Goal: Task Accomplishment & Management: Complete application form

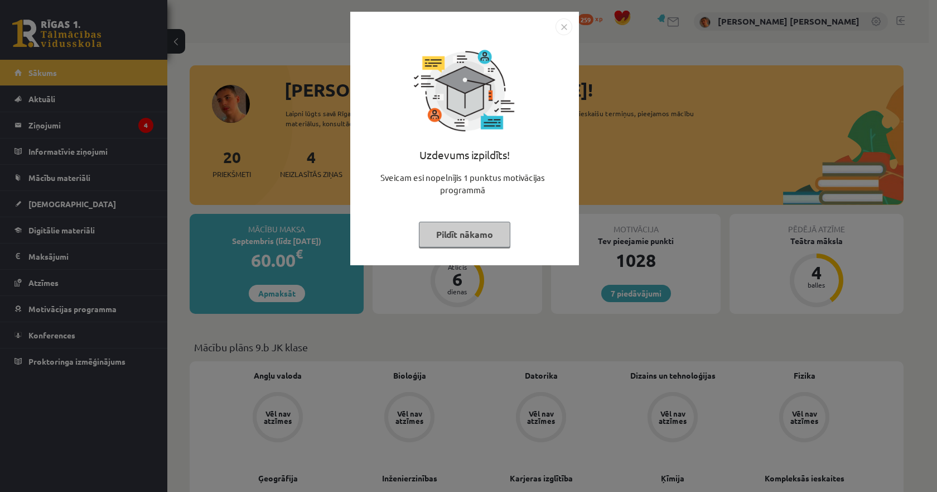
click at [561, 23] on img "Close" at bounding box center [564, 26] width 17 height 17
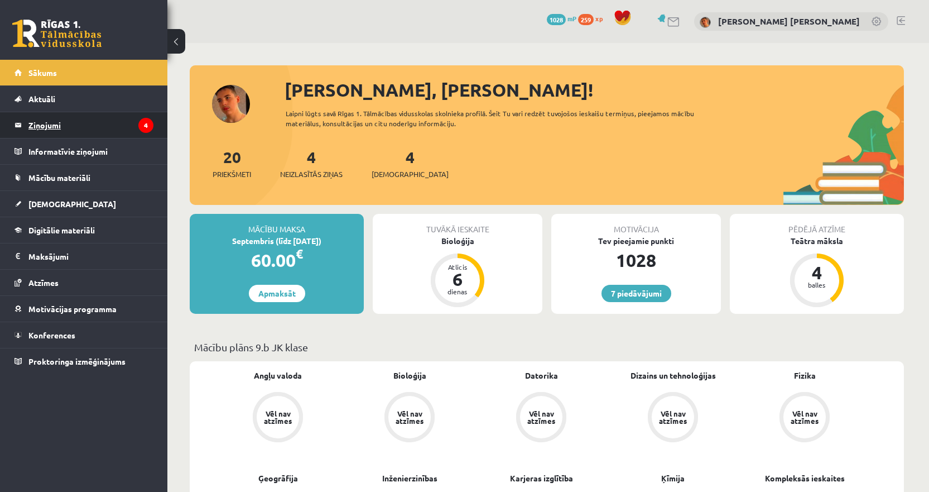
click at [44, 126] on legend "Ziņojumi 4" at bounding box center [90, 125] width 125 height 26
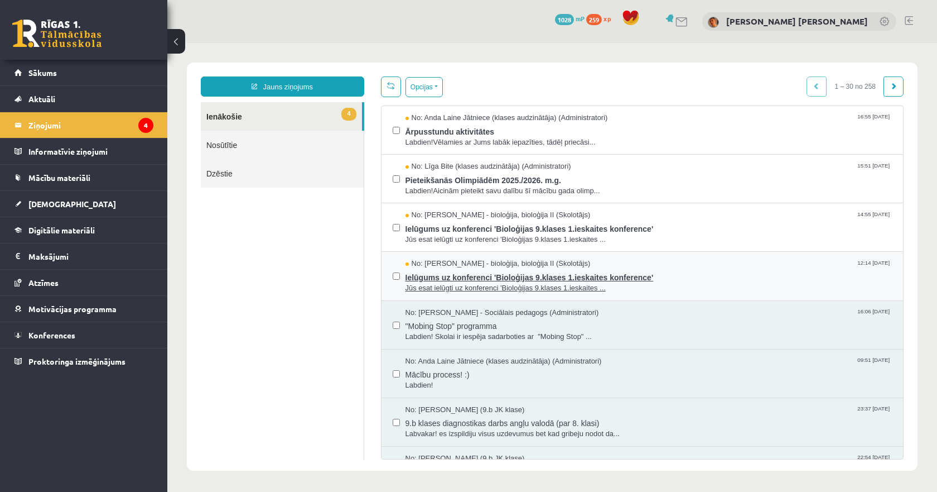
click at [495, 285] on span "Jūs esat ielūgti uz konferenci 'Bioloģijas 9.klases 1.ieskaites ..." at bounding box center [649, 288] width 487 height 11
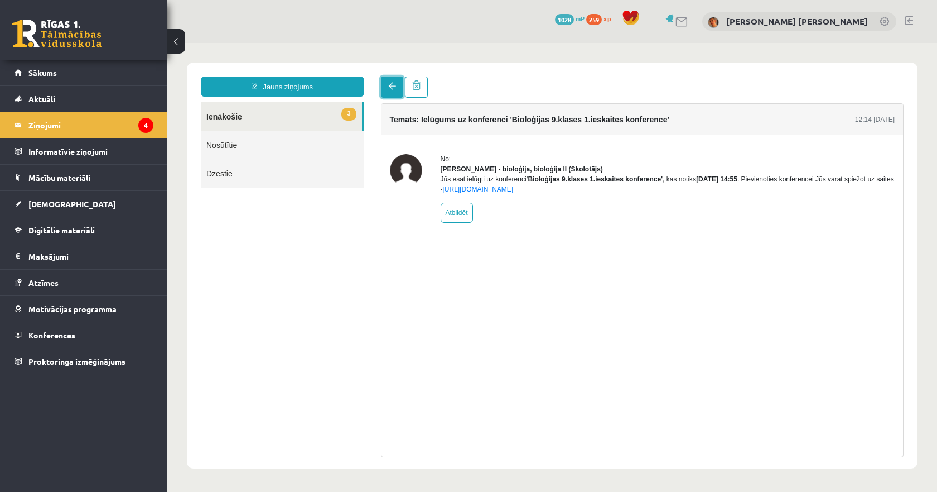
click at [385, 85] on link at bounding box center [392, 86] width 22 height 21
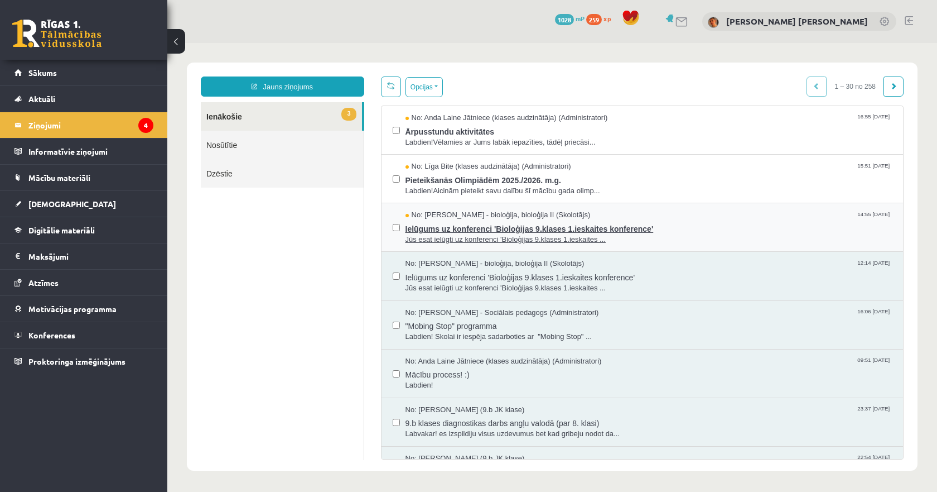
click at [448, 234] on span "Jūs esat ielūgti uz konferenci 'Bioloģijas 9.klases 1.ieskaites ..." at bounding box center [649, 239] width 487 height 11
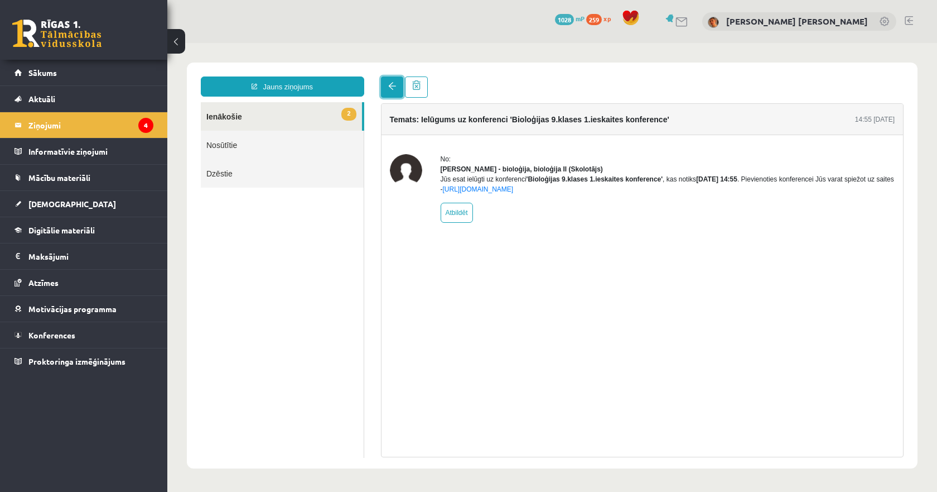
click at [391, 92] on link at bounding box center [392, 86] width 22 height 21
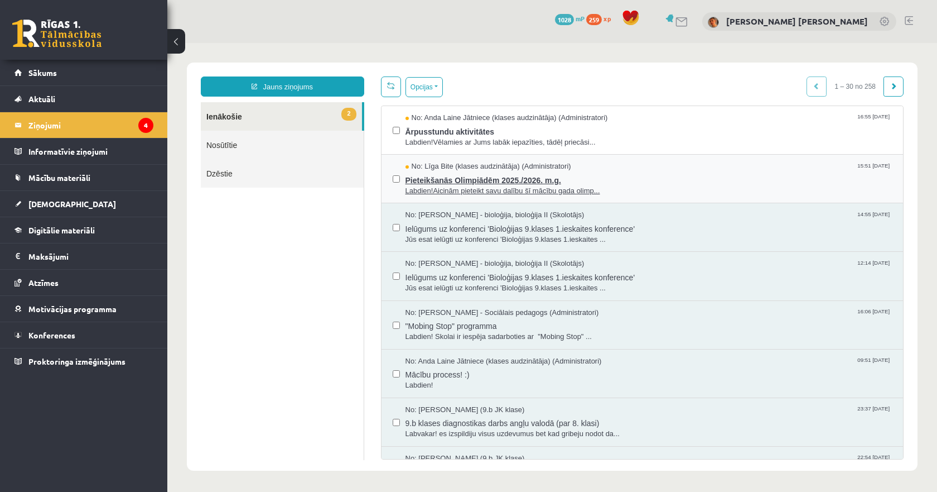
click at [429, 186] on span "Labdien!Aicinām pieteikt savu dalību šī mācību gada olimp..." at bounding box center [649, 191] width 487 height 11
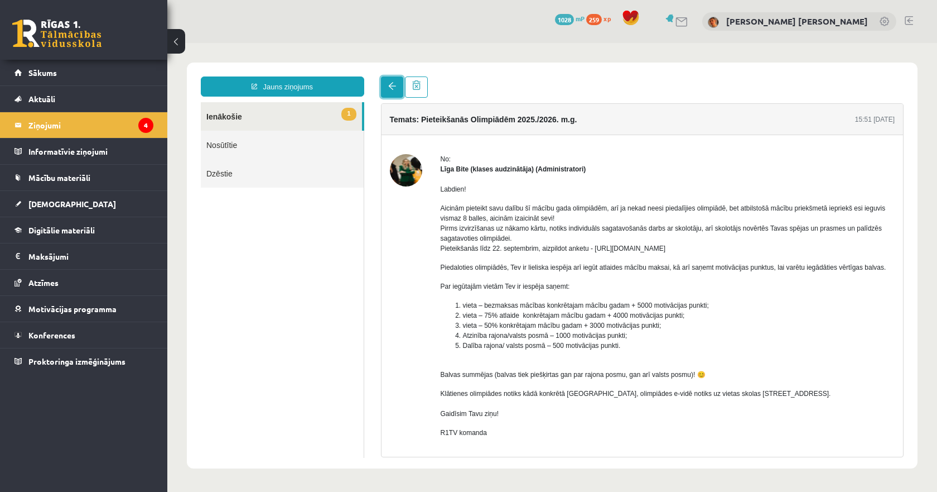
click at [392, 86] on span at bounding box center [392, 86] width 8 height 8
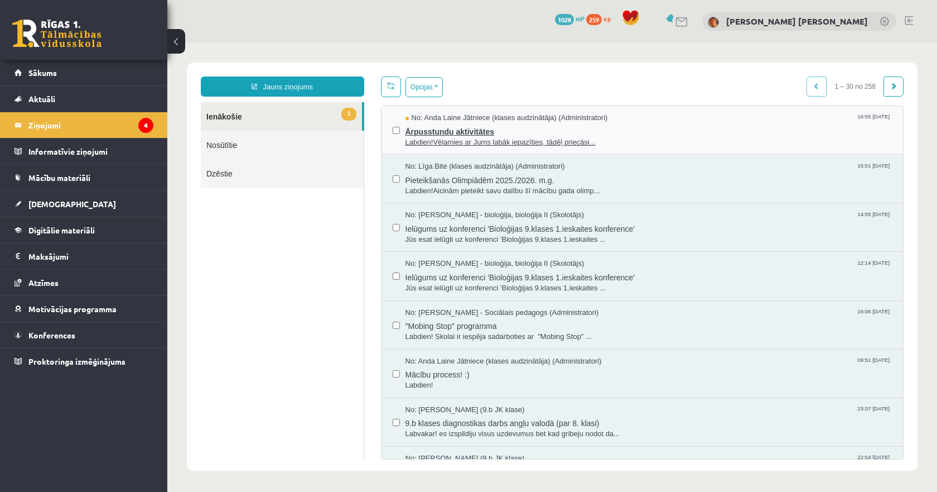
click at [430, 137] on span "Labdien!Vēlamies ar Jums labāk iepazīties, tādēļ priecāsi..." at bounding box center [649, 142] width 487 height 11
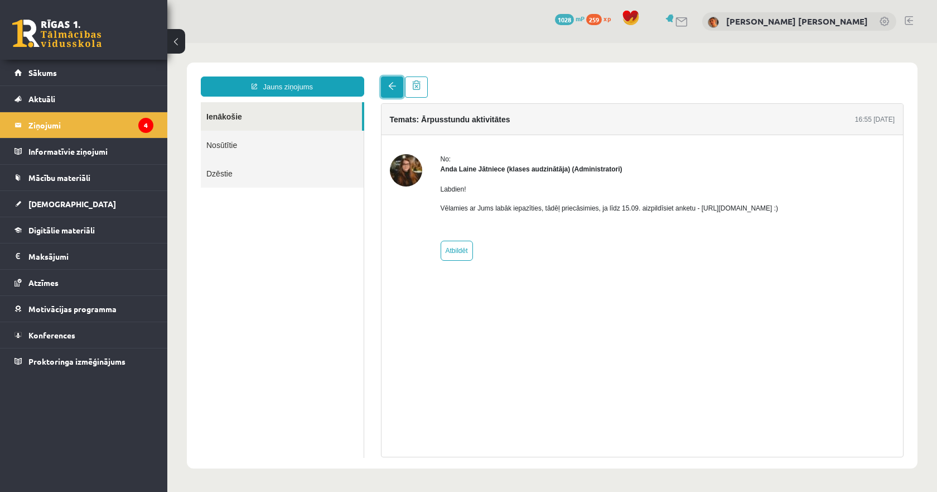
click at [390, 84] on span at bounding box center [392, 86] width 8 height 8
click at [78, 131] on legend "Ziņojumi 4" at bounding box center [90, 125] width 125 height 26
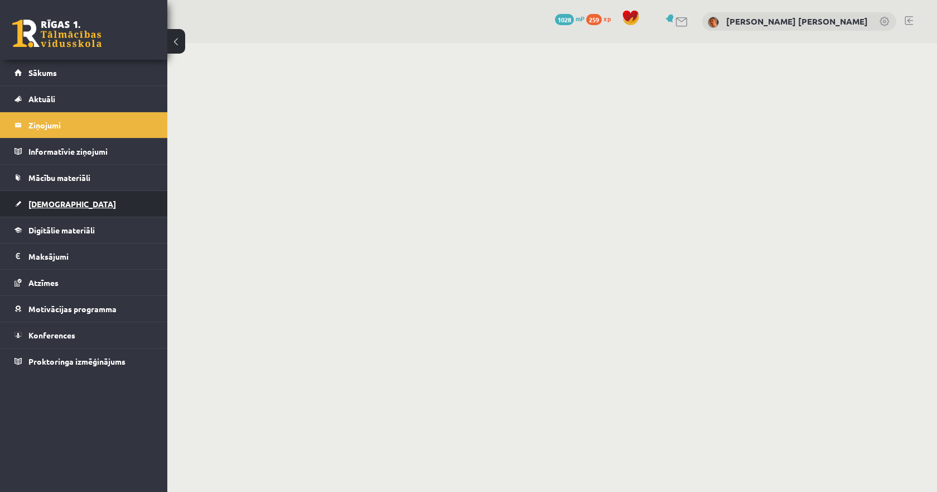
click at [50, 210] on link "[DEMOGRAPHIC_DATA]" at bounding box center [84, 204] width 139 height 26
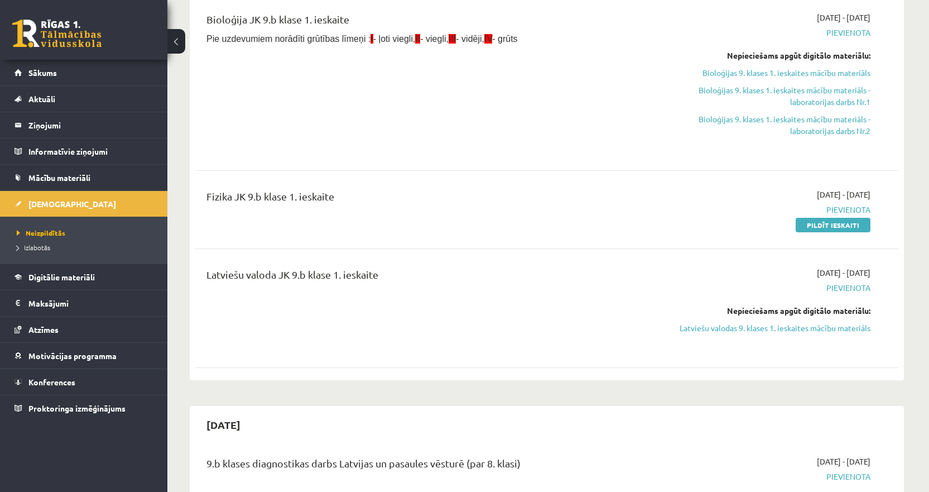
scroll to position [223, 0]
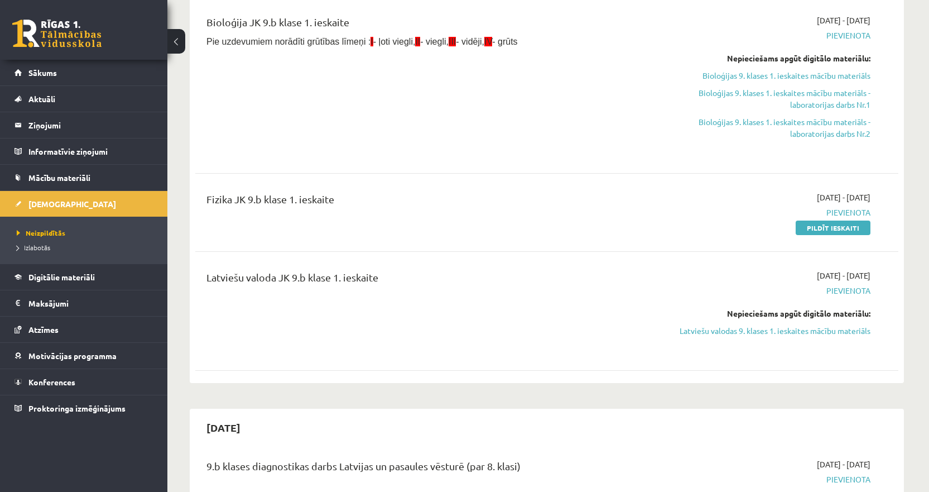
click at [600, 231] on div "Fizika JK 9.b klase 1. ieskaite" at bounding box center [425, 212] width 454 height 42
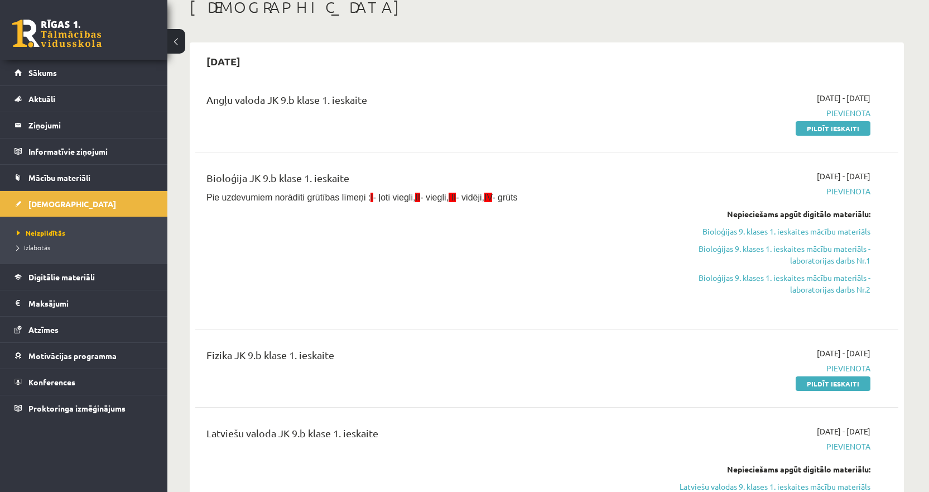
scroll to position [56, 0]
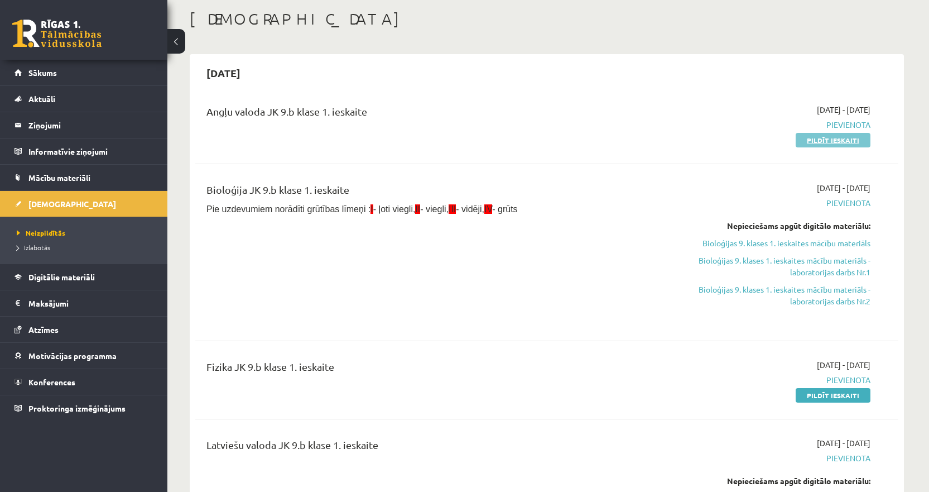
click at [820, 141] on link "Pildīt ieskaiti" at bounding box center [833, 140] width 75 height 15
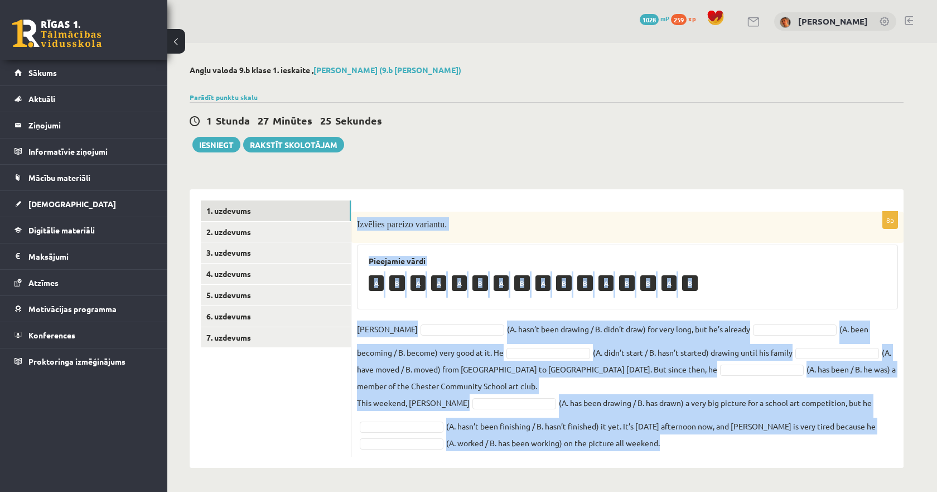
drag, startPoint x: 701, startPoint y: 439, endPoint x: 358, endPoint y: 225, distance: 404.2
click at [358, 225] on div "8p Izvēlies pareizo variantu. Pieejamie vārdi A B A A A B A B A B B A B B A B […" at bounding box center [628, 333] width 552 height 245
copy div "Loremips dolorsi ametcons. Adipiscin elits D E T I U L E D M A E A M V Q N Exer…"
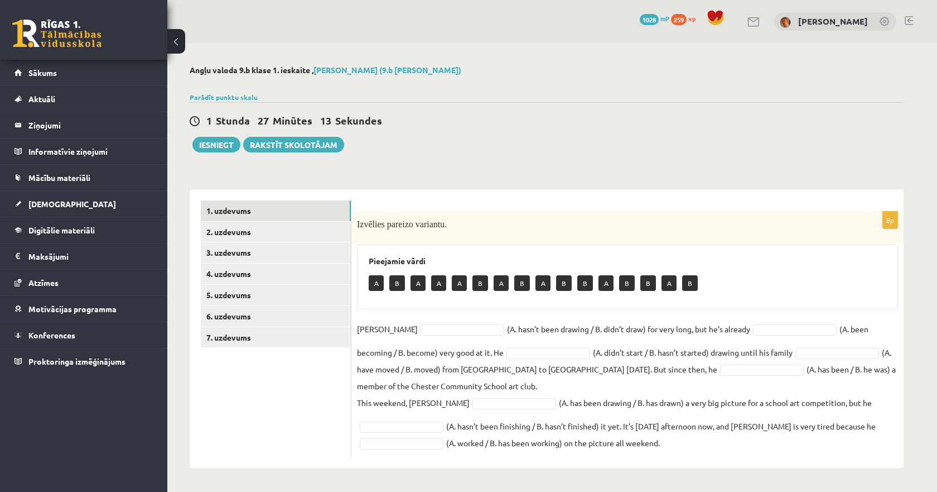
click at [542, 138] on div "1 Stunda 27 Minūtes 13 Sekundes Iesniegt Rakstīt skolotājam" at bounding box center [547, 127] width 714 height 50
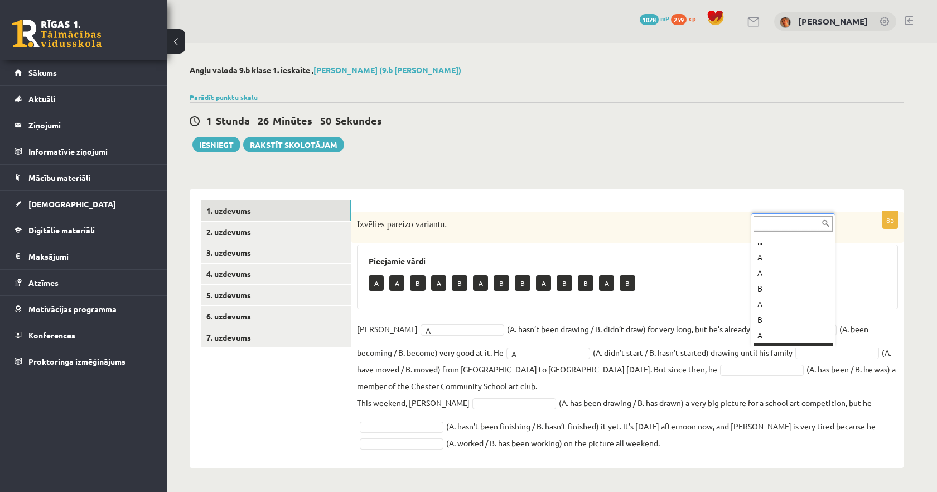
scroll to position [13, 0]
click at [637, 378] on fieldset "Danny A * (A. hasn’t been drawing / B. didn’t draw) for very long, but he’s alr…" at bounding box center [627, 385] width 541 height 131
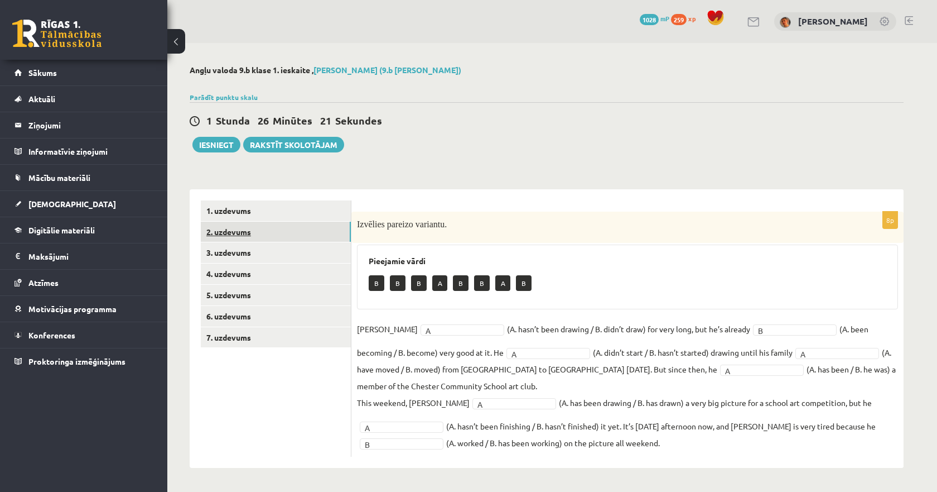
click at [255, 229] on link "2. uzdevums" at bounding box center [276, 232] width 150 height 21
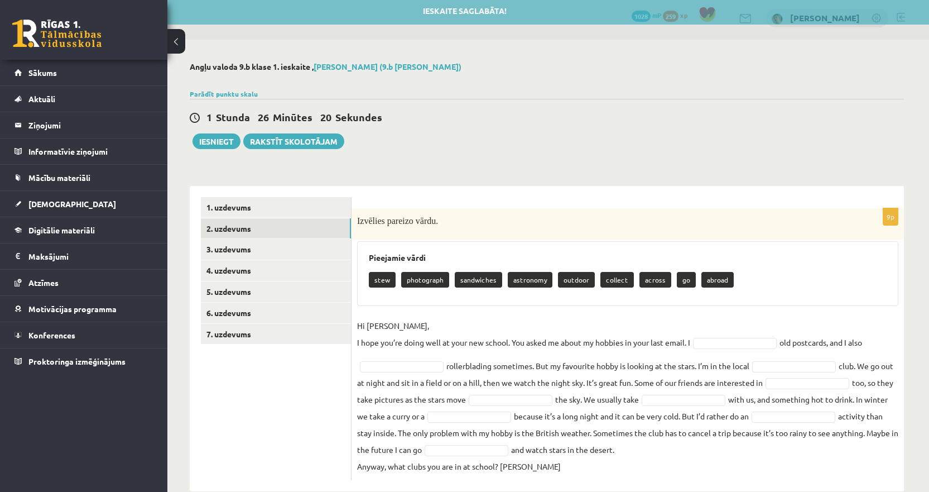
scroll to position [25, 0]
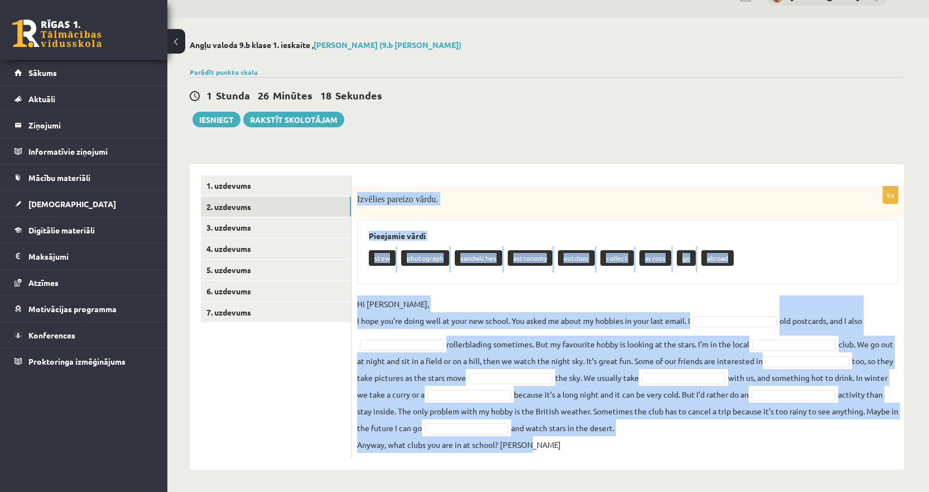
drag, startPoint x: 610, startPoint y: 449, endPoint x: 355, endPoint y: 172, distance: 375.9
click at [355, 172] on div "9p Izvēlies pareizo vārdu. Pieejamie vārdi stew photograph sandwiches astronomy…" at bounding box center [628, 316] width 552 height 305
copy div "Izvēlies pareizo vārdu. Pieejamie vārdi stew photograph sandwiches astronomy ou…"
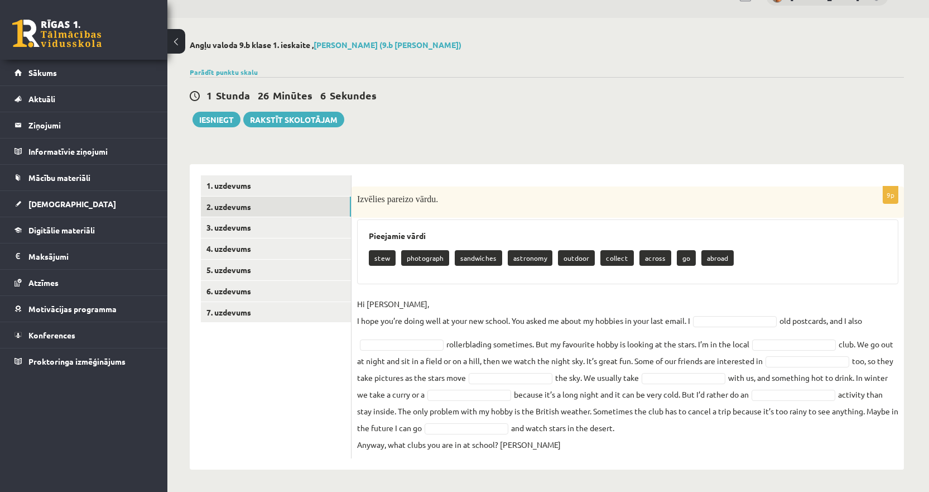
click at [538, 115] on div "1 Stunda 26 Minūtes 6 Sekundes Ieskaite saglabāta! Iesniegt Rakstīt skolotājam" at bounding box center [547, 102] width 714 height 50
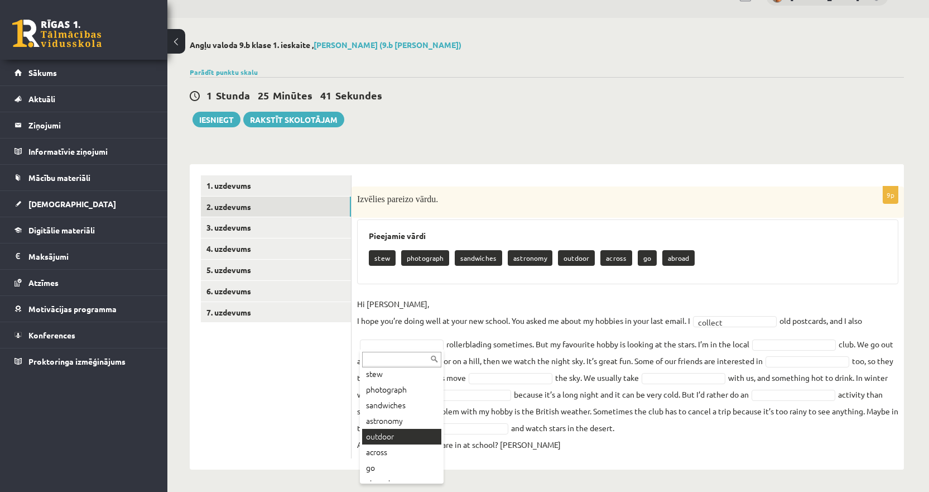
scroll to position [29, 0]
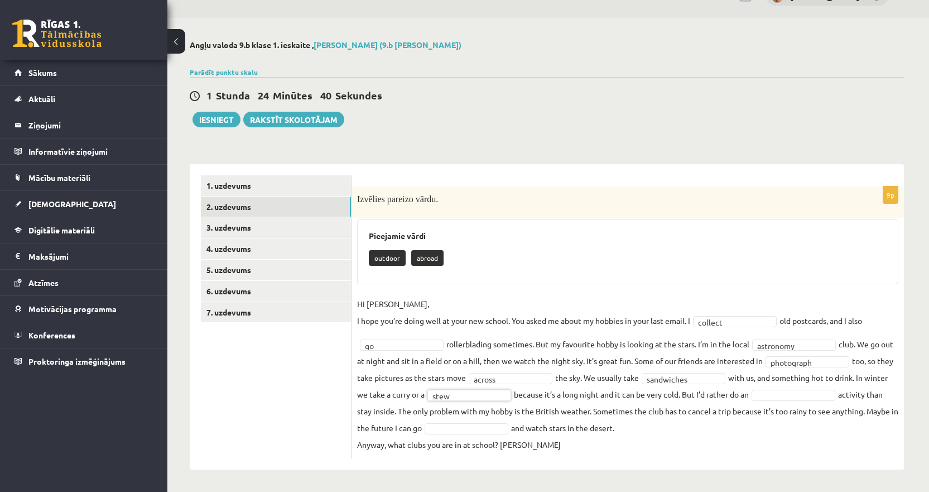
click at [731, 423] on fieldset "**********" at bounding box center [627, 373] width 541 height 157
click at [872, 417] on fieldset "**********" at bounding box center [627, 373] width 541 height 157
click at [238, 232] on link "3. uzdevums" at bounding box center [276, 227] width 150 height 21
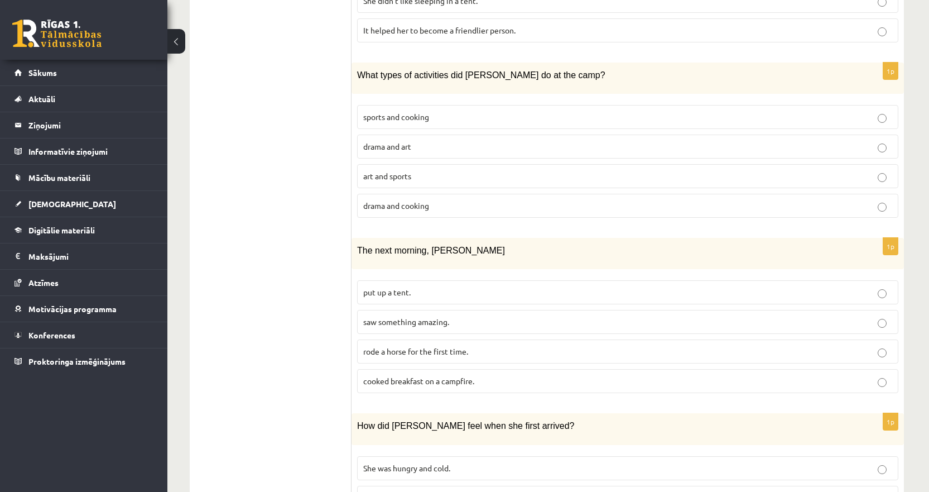
scroll to position [901, 0]
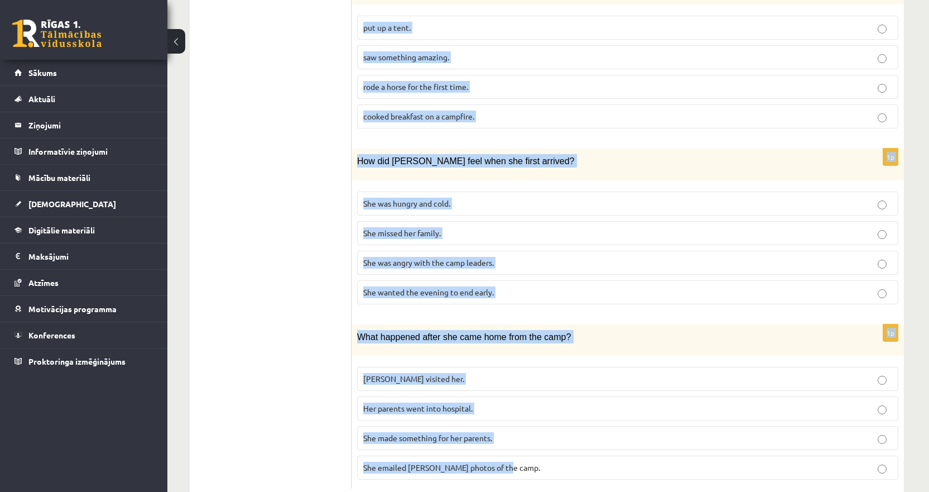
drag, startPoint x: 362, startPoint y: 203, endPoint x: 514, endPoint y: 439, distance: 280.9
copy form "Lasi tekstu un izvēlies pareizo variantu. A Scottish summer camp Summer camps a…"
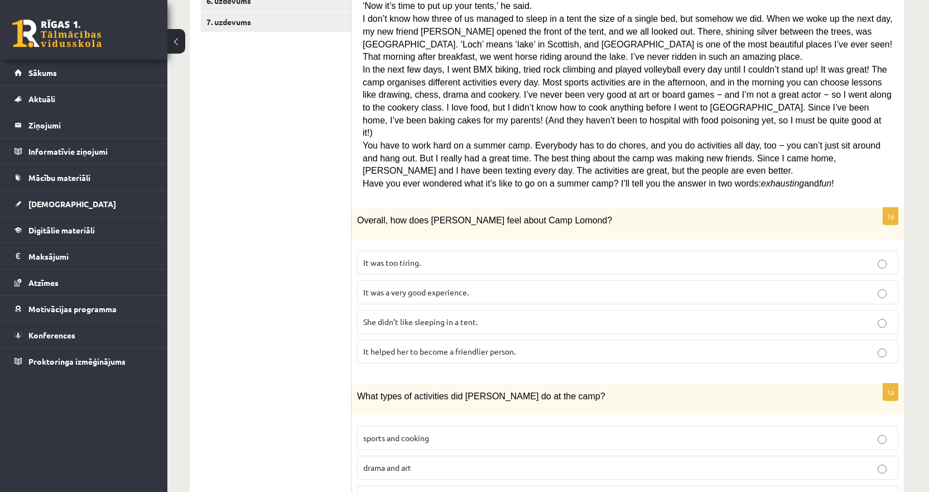
scroll to position [343, 0]
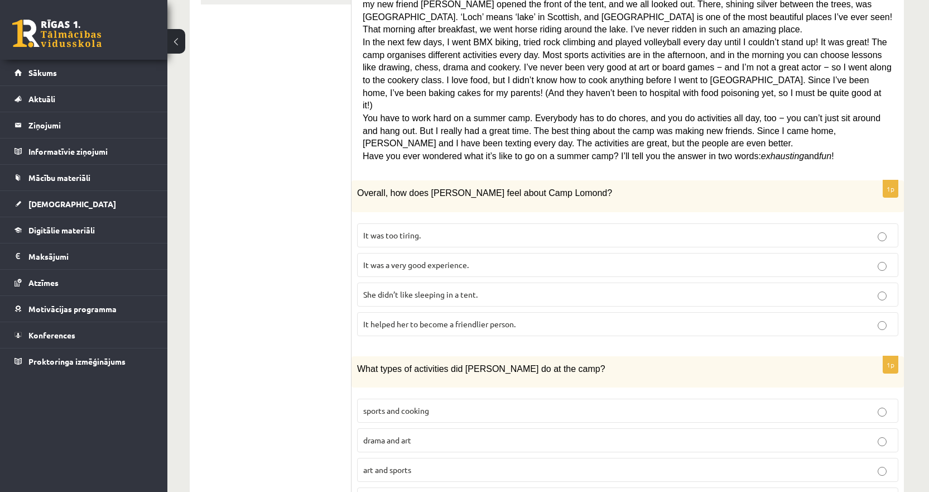
click at [385, 259] on span "It was a very good experience." at bounding box center [415, 264] width 105 height 10
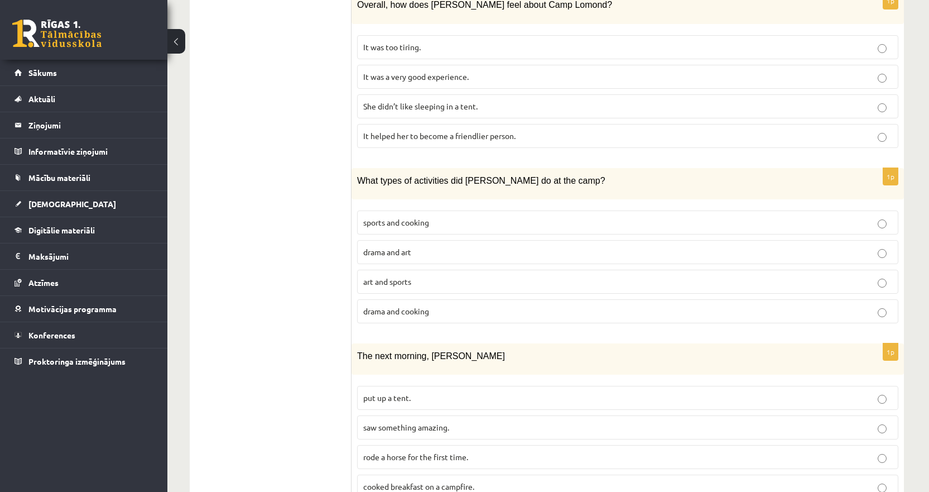
scroll to position [566, 0]
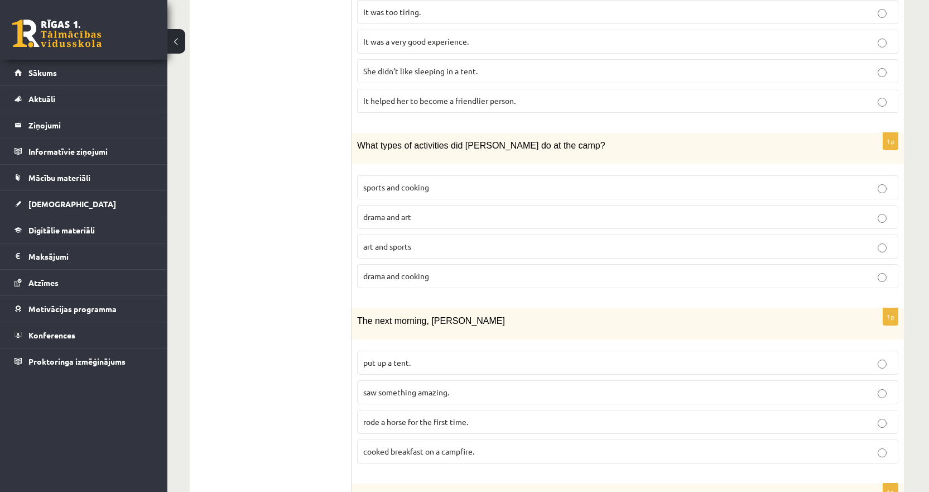
click at [429, 182] on span "sports and cooking" at bounding box center [396, 187] width 66 height 10
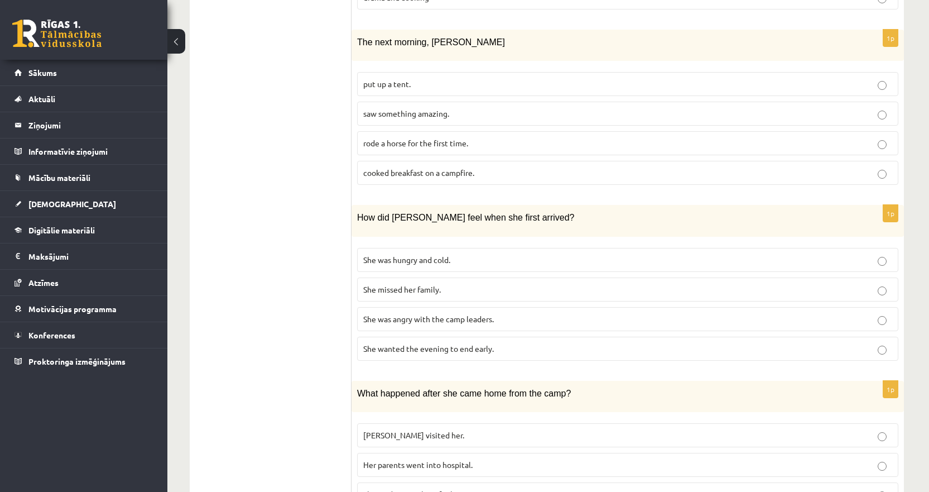
scroll to position [845, 0]
click at [391, 108] on span "saw something amazing." at bounding box center [406, 113] width 86 height 10
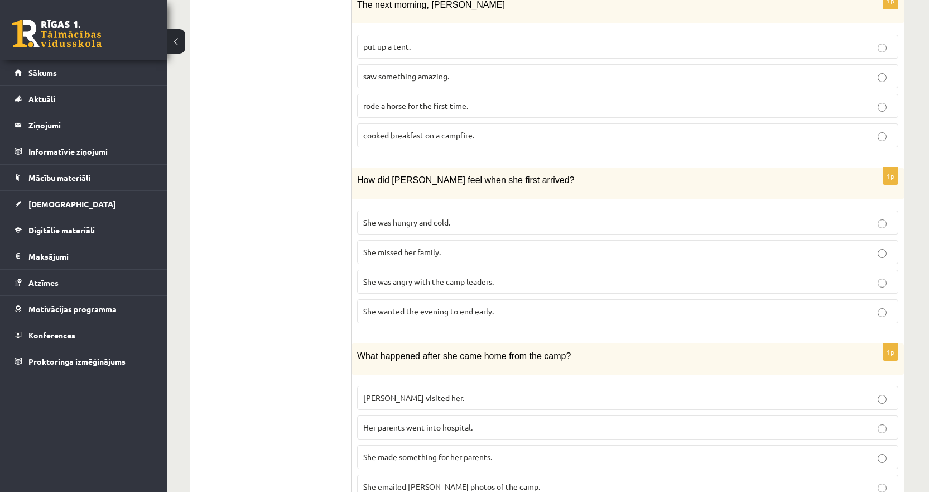
scroll to position [901, 0]
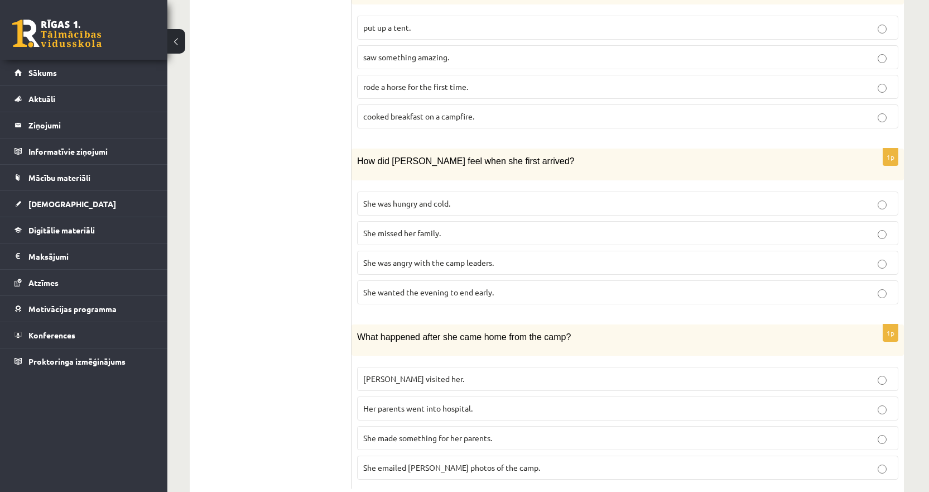
click at [403, 287] on span "She wanted the evening to end early." at bounding box center [428, 292] width 131 height 10
click at [401, 432] on span "She made something for her parents." at bounding box center [427, 437] width 129 height 10
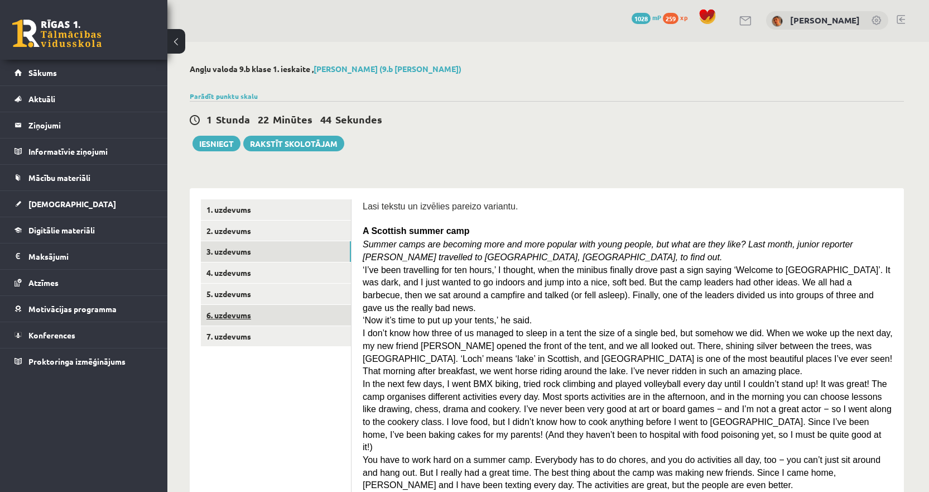
scroll to position [0, 0]
click at [247, 281] on link "4. uzdevums" at bounding box center [276, 273] width 150 height 21
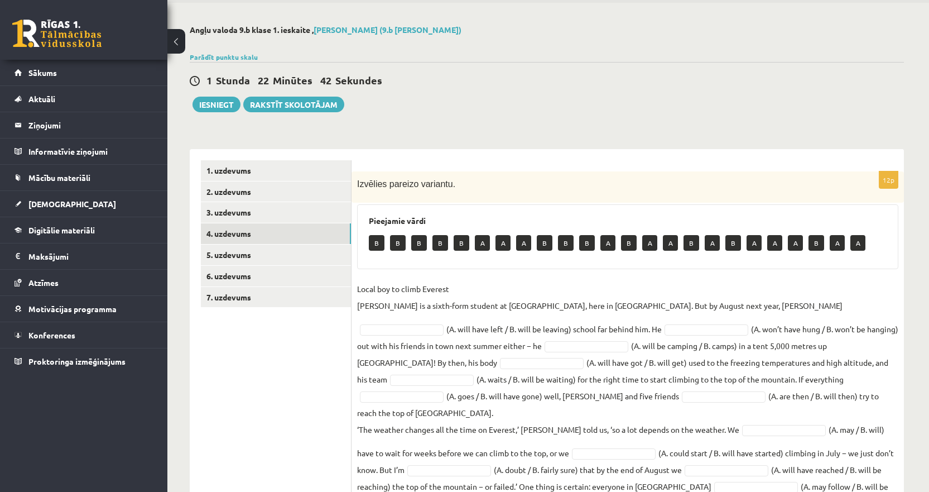
scroll to position [82, 0]
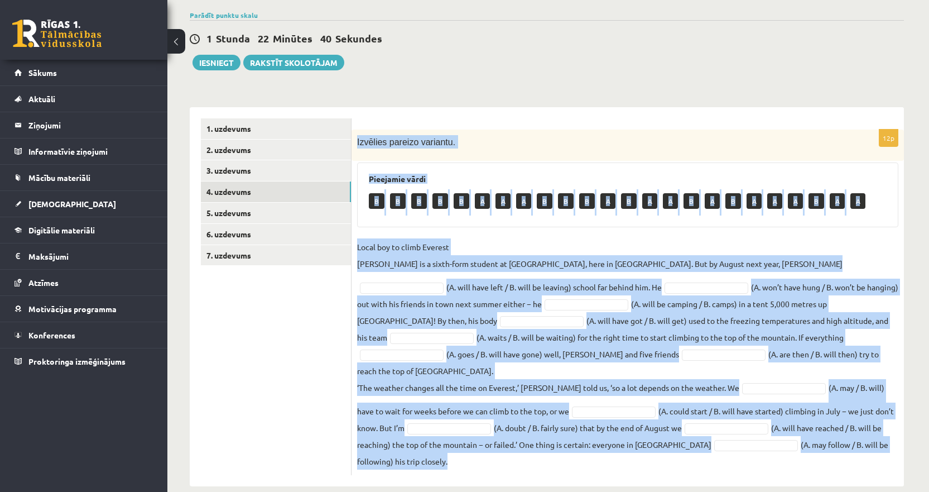
drag, startPoint x: 471, startPoint y: 463, endPoint x: 353, endPoint y: 148, distance: 335.7
click at [353, 148] on div "12p Izvēlies pareizo variantu. Pieejamie vārdi B B B B B A A A B B B A B A A B …" at bounding box center [628, 296] width 552 height 379
copy div "Izvēlies pareizo variantu. Pieejamie vārdi B B B B B A A A B B B A B A A B A B …"
click at [534, 134] on div "Izvēlies pareizo variantu." at bounding box center [628, 144] width 552 height 31
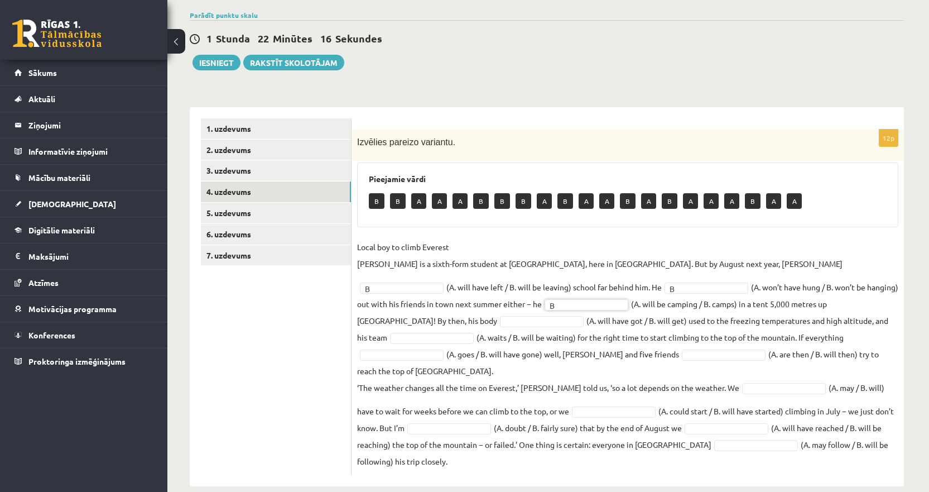
click at [396, 316] on fieldset "Local boy to climb Everest Nathan Short is a sixth-form student at Pittville Co…" at bounding box center [627, 353] width 541 height 231
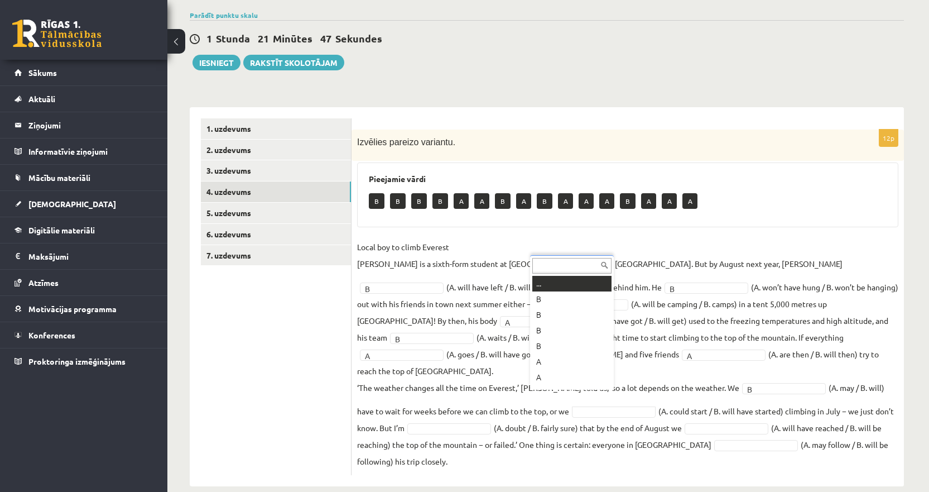
scroll to position [13, 0]
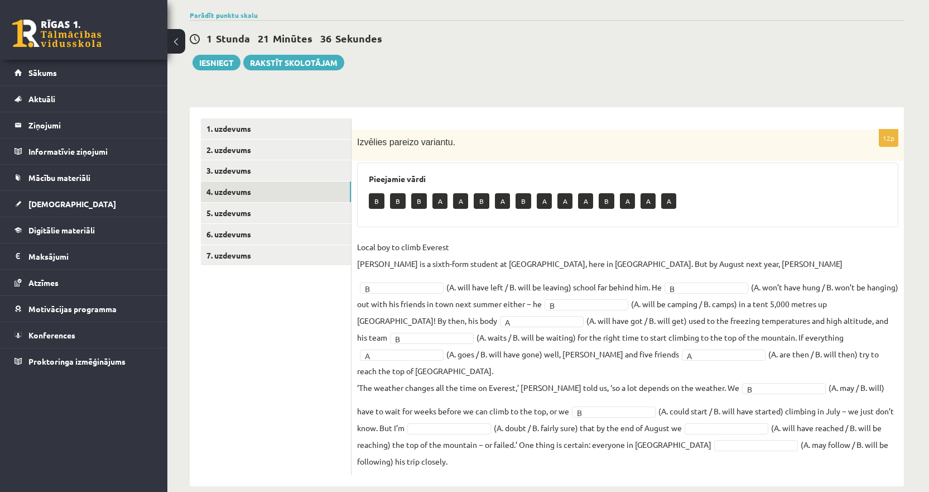
click at [429, 403] on fieldset "Local boy to climb Everest Nathan Short is a sixth-form student at Pittville Co…" at bounding box center [627, 353] width 541 height 231
click at [429, 404] on fieldset "Local boy to climb Everest Nathan Short is a sixth-form student at Pittville Co…" at bounding box center [627, 353] width 541 height 231
click at [235, 220] on link "5. uzdevums" at bounding box center [276, 213] width 150 height 21
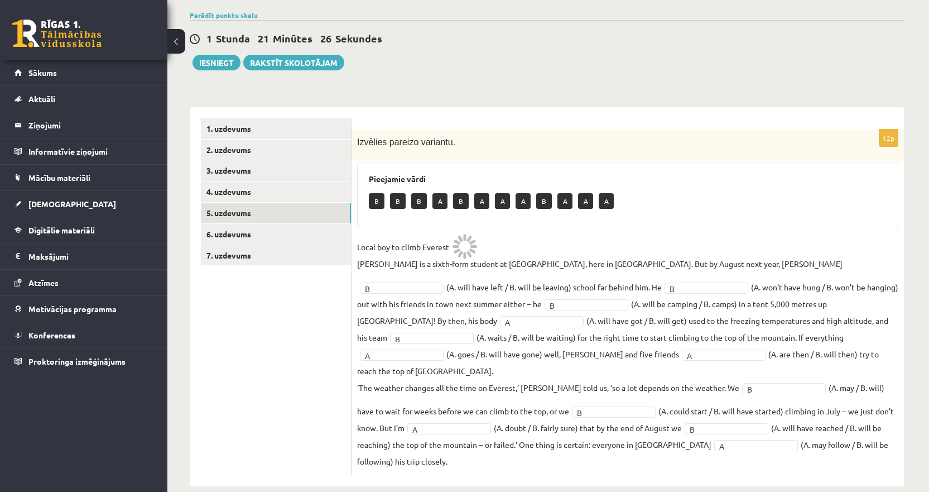
scroll to position [8, 0]
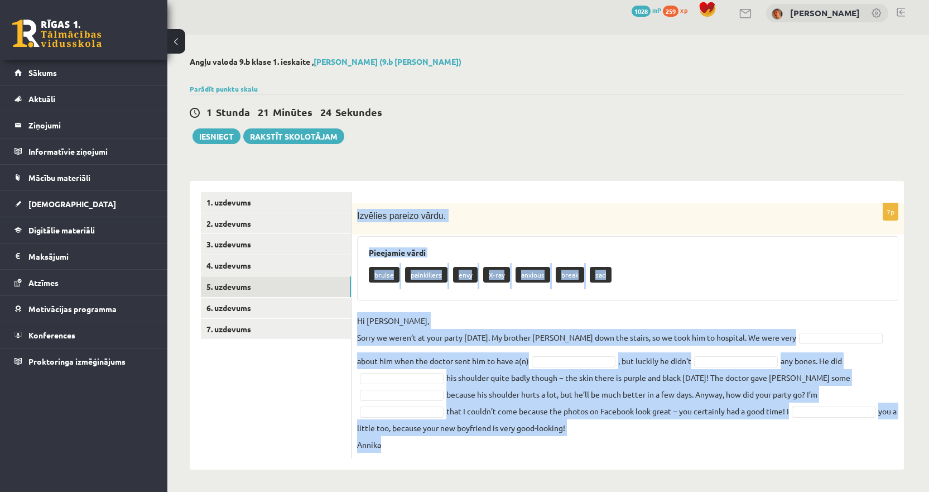
drag, startPoint x: 414, startPoint y: 450, endPoint x: 353, endPoint y: 214, distance: 243.9
click at [353, 214] on div "7p Izvēlies pareizo vārdu. Pieejamie vārdi bruise painkillers envy X-ray anxiou…" at bounding box center [628, 330] width 552 height 255
copy div "Izvēlies pareizo vārdu. Pieejamie vārdi bruise painkillers envy X-ray anxious b…"
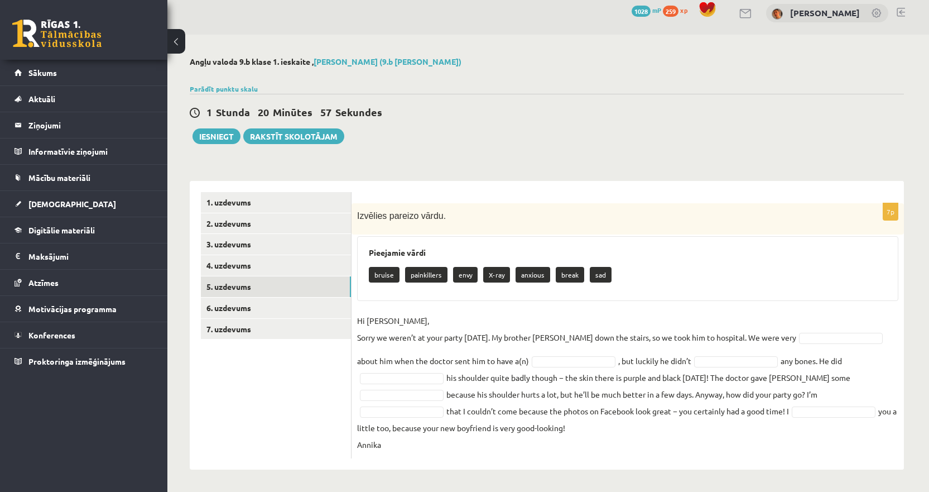
drag, startPoint x: 560, startPoint y: 139, endPoint x: 547, endPoint y: 144, distance: 14.3
click at [560, 139] on div "1 Stunda 20 Minūtes 57 Sekundes Ieskaite saglabāta! Iesniegt Rakstīt skolotājam" at bounding box center [547, 119] width 714 height 50
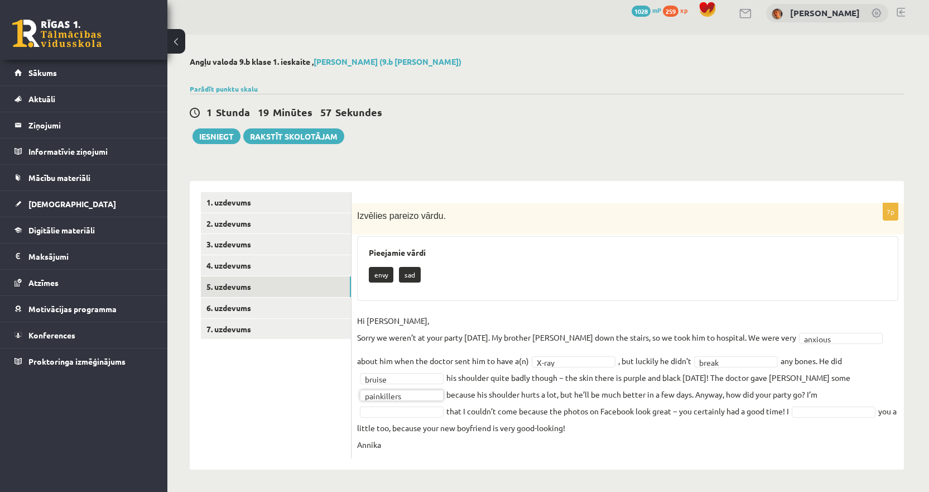
click at [410, 405] on fieldset "**********" at bounding box center [627, 382] width 541 height 141
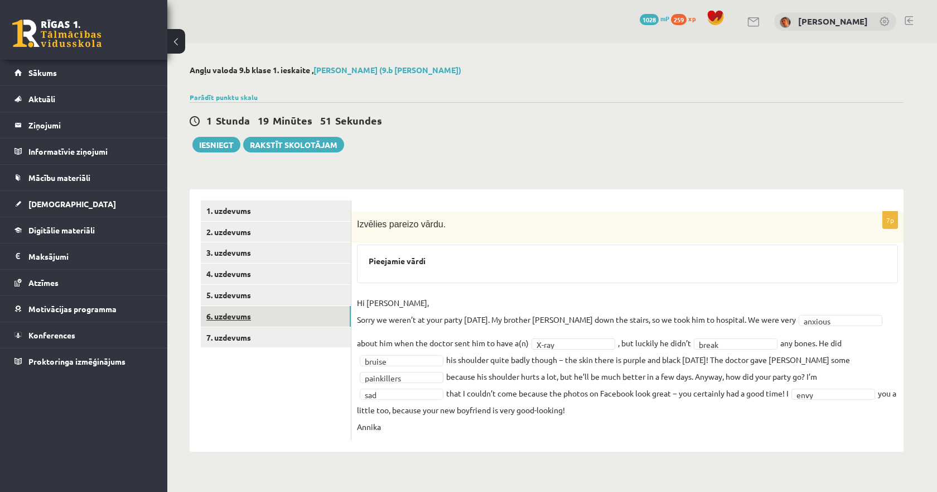
click at [252, 316] on link "6. uzdevums" at bounding box center [276, 316] width 150 height 21
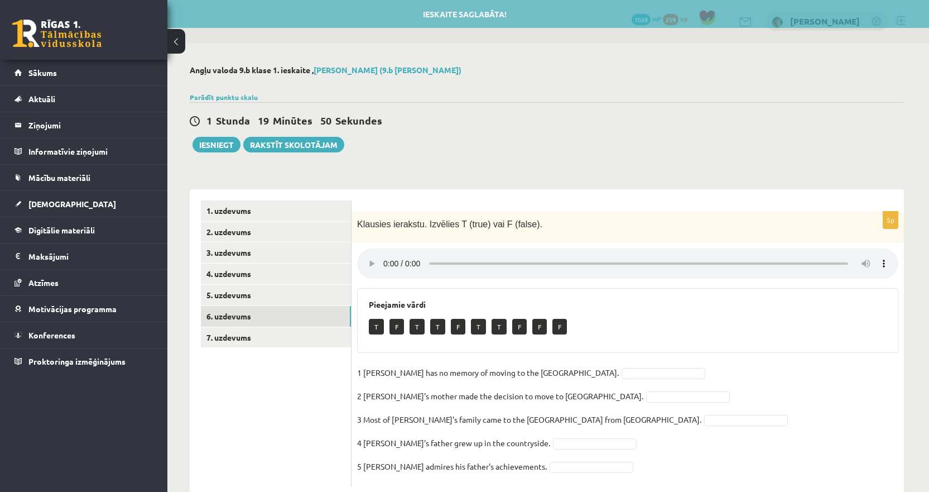
scroll to position [29, 0]
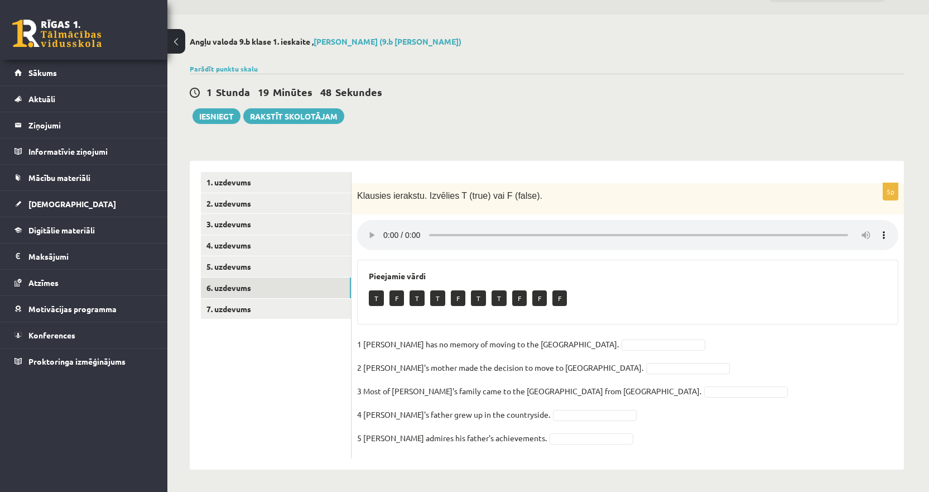
click at [454, 348] on p "1 Lila has no memory of moving to the UK." at bounding box center [488, 343] width 262 height 17
click at [576, 362] on fieldset "1 Lila has no memory of moving to the UK. T * 2 Lila's mother made the decision…" at bounding box center [627, 393] width 541 height 117
click at [571, 374] on fieldset "1 Lila has no memory of moving to the UK. T * 2 Lila's mother made the decision…" at bounding box center [627, 393] width 541 height 117
click at [561, 400] on fieldset "1 Lila has no memory of moving to the UK. T * 2 Lila's mother made the decision…" at bounding box center [627, 393] width 541 height 117
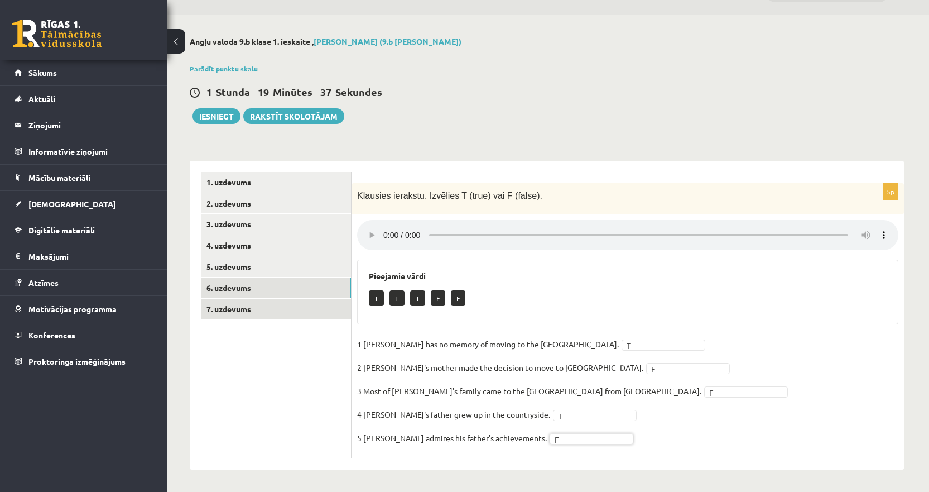
click at [240, 314] on link "7. uzdevums" at bounding box center [276, 309] width 150 height 21
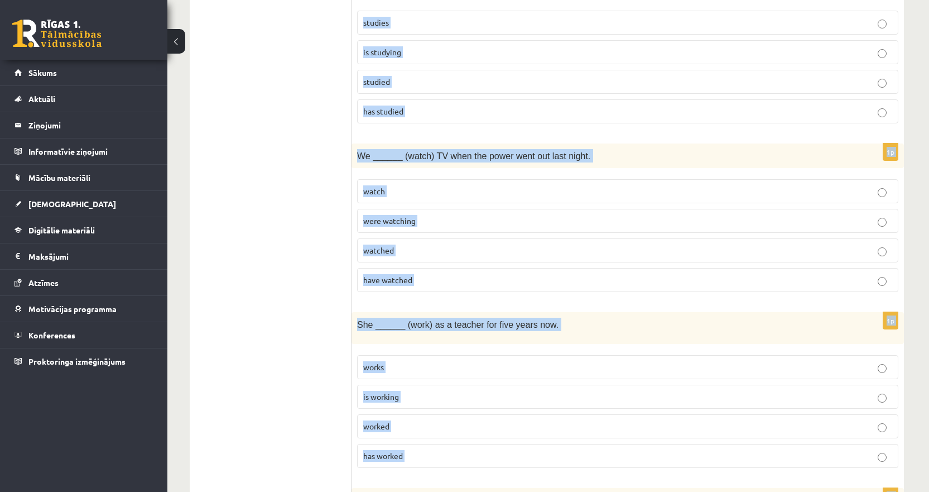
scroll to position [1467, 0]
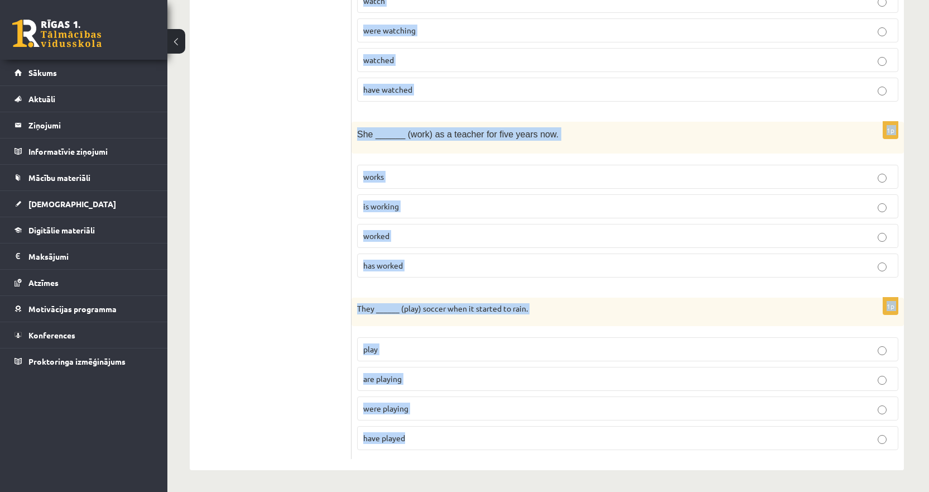
drag, startPoint x: 356, startPoint y: 186, endPoint x: 424, endPoint y: 433, distance: 256.4
copy form "I ______ (live) in this city since 2010. live am living lived have lived 1p We …"
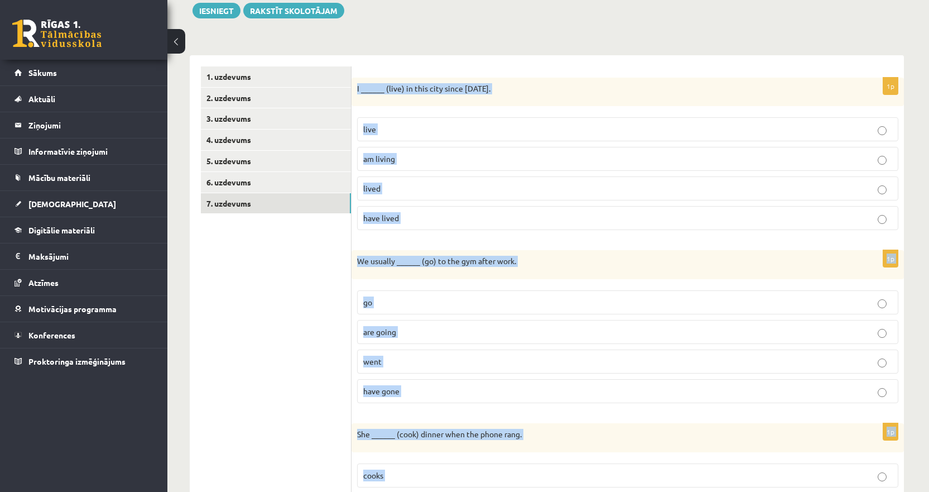
scroll to position [128, 0]
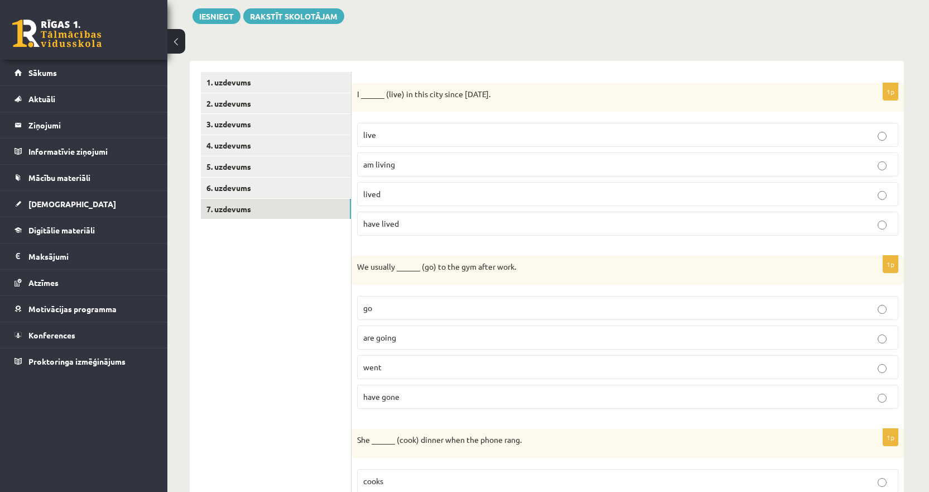
click at [405, 219] on p "have lived" at bounding box center [627, 224] width 529 height 12
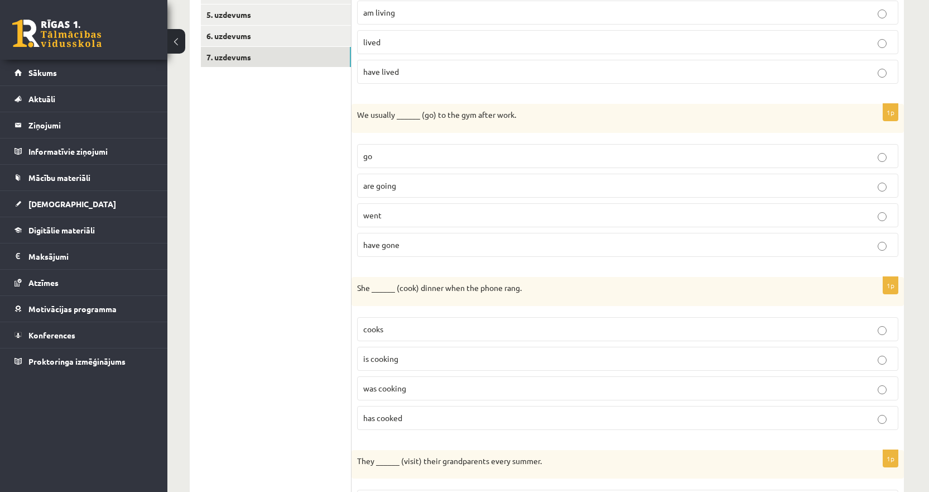
scroll to position [296, 0]
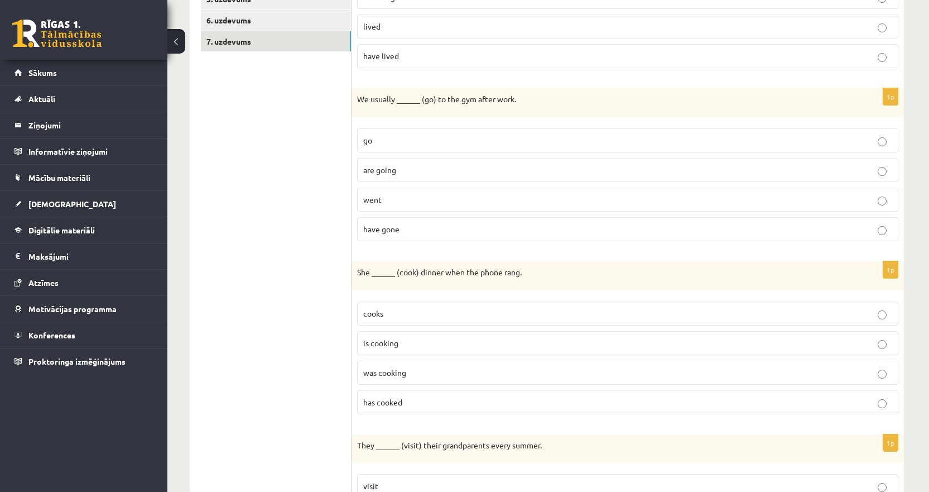
click at [363, 145] on label "go" at bounding box center [627, 140] width 541 height 24
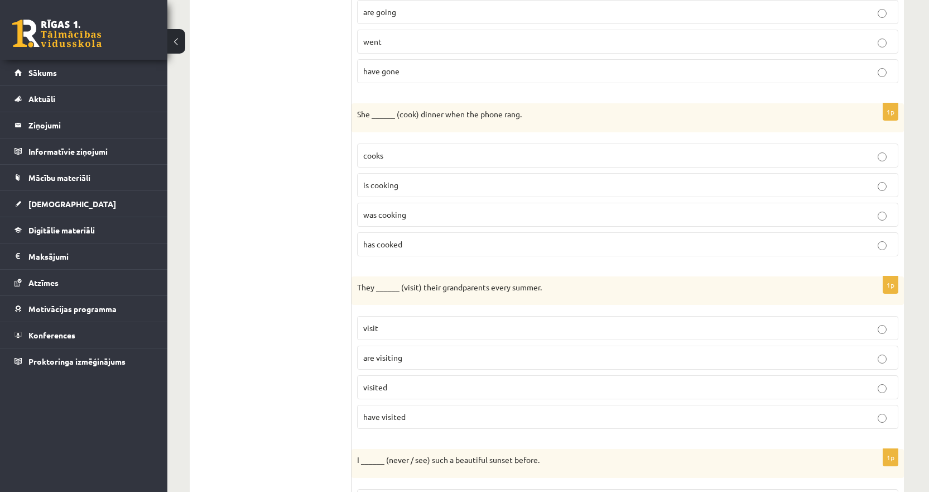
scroll to position [463, 0]
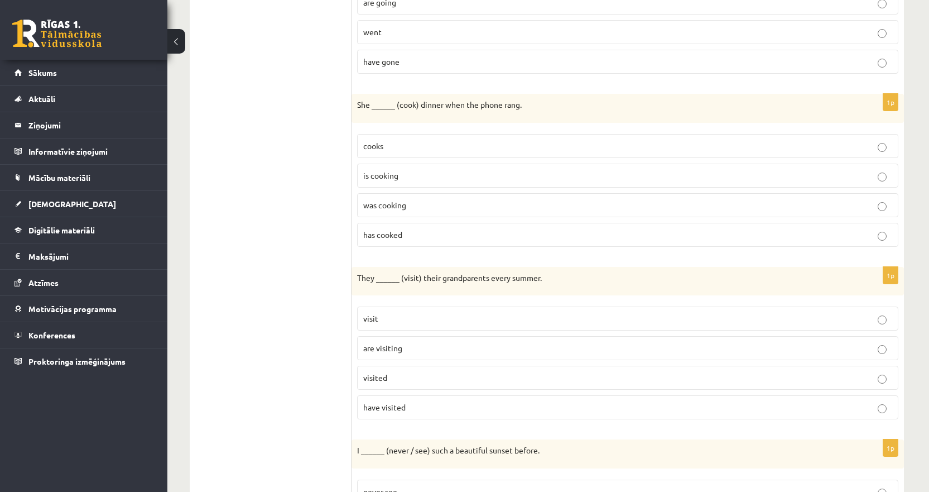
click at [401, 206] on span "was cooking" at bounding box center [384, 205] width 43 height 10
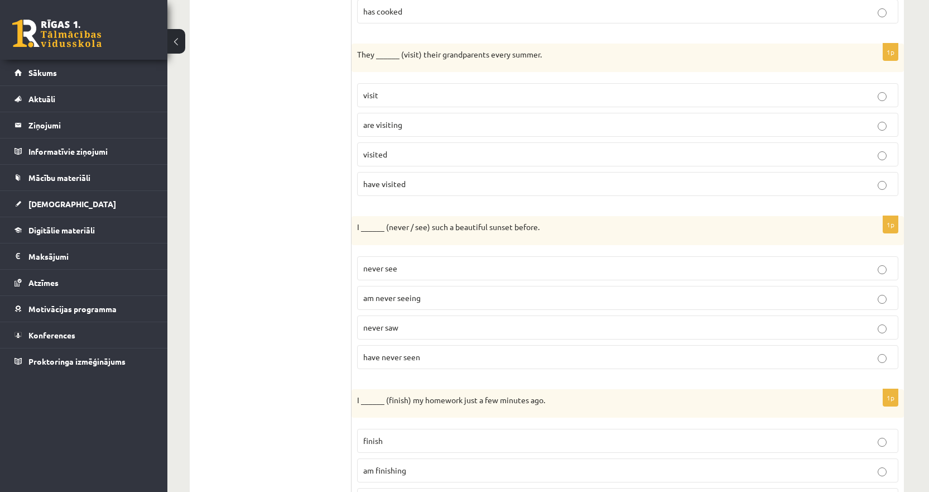
click at [365, 95] on span "visit" at bounding box center [370, 95] width 15 height 10
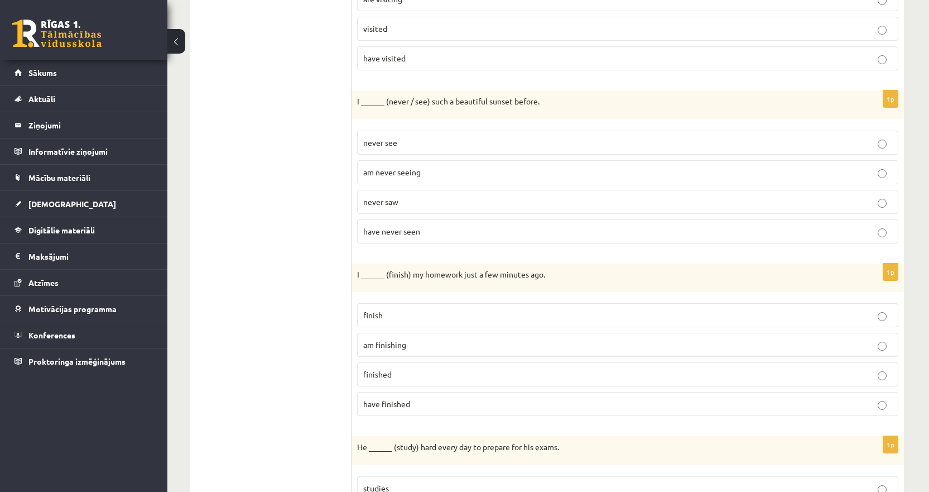
scroll to position [854, 0]
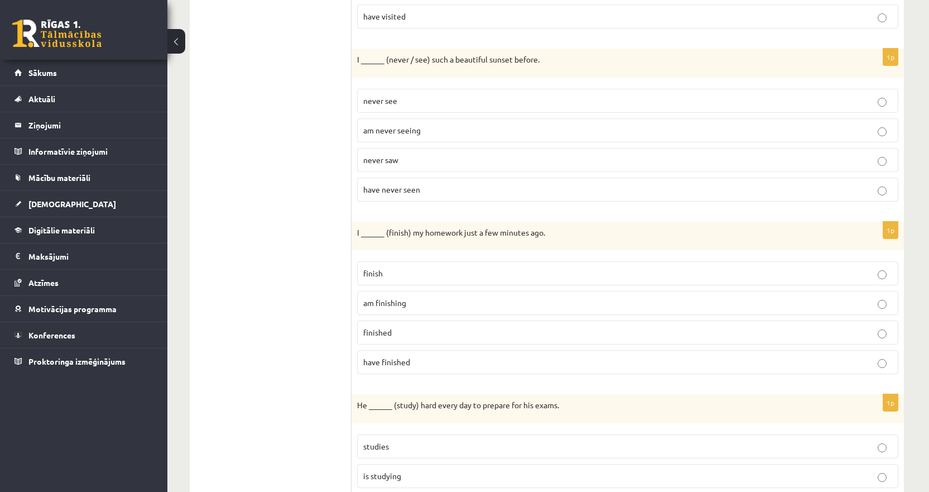
click at [407, 194] on span "have never seen" at bounding box center [391, 189] width 57 height 10
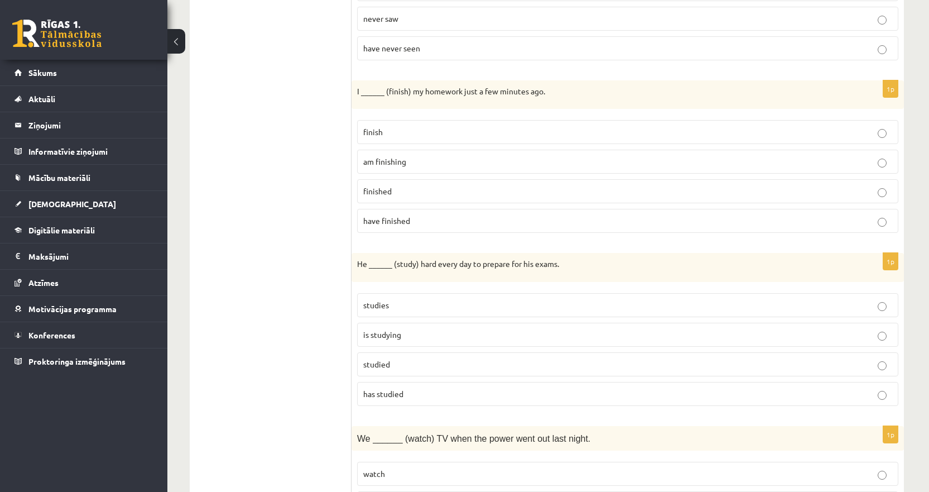
scroll to position [1021, 0]
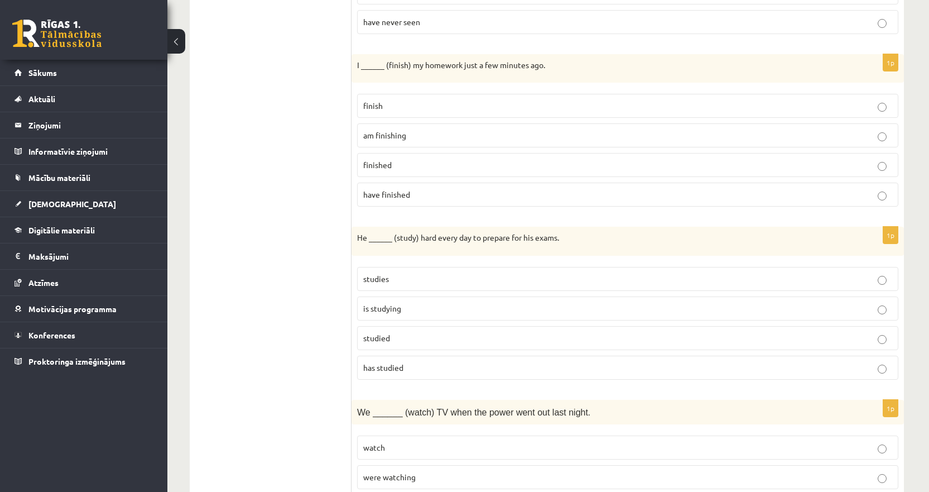
click at [399, 166] on p "finished" at bounding box center [627, 165] width 529 height 12
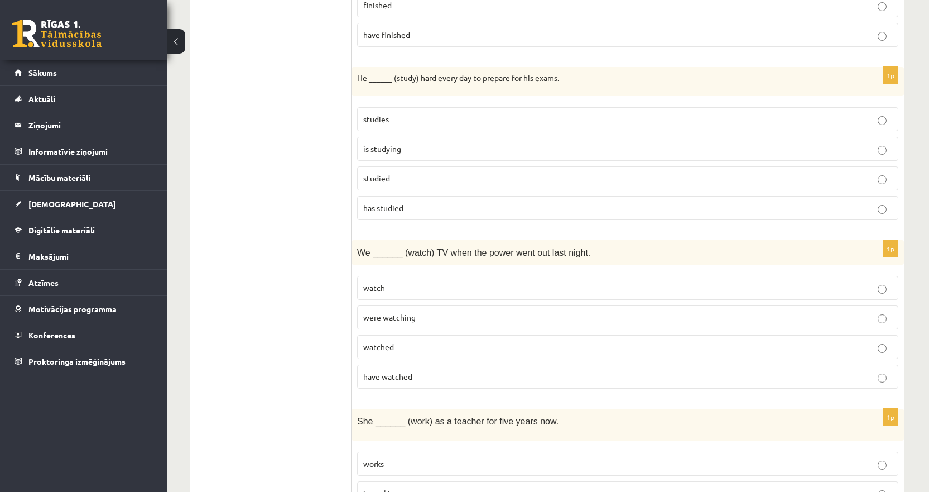
scroll to position [1188, 0]
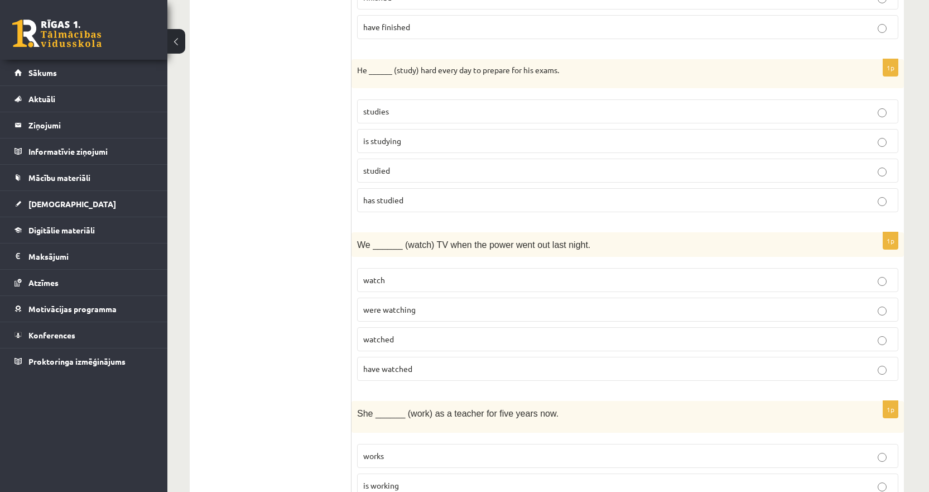
click at [381, 172] on span "studied" at bounding box center [376, 170] width 27 height 10
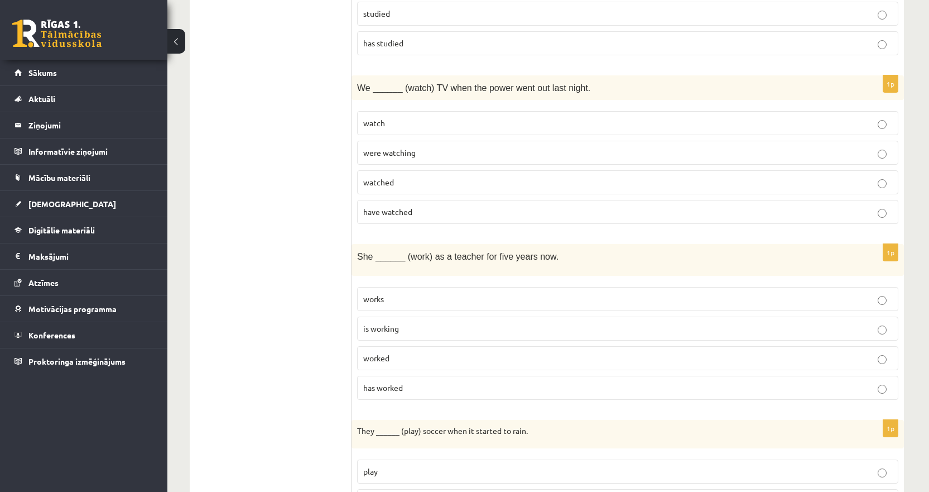
scroll to position [1356, 0]
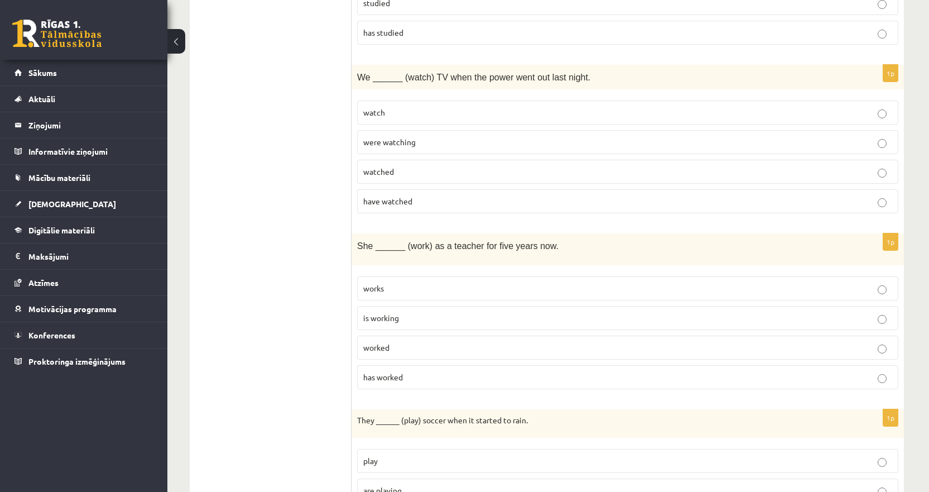
click at [389, 142] on span "were watching" at bounding box center [389, 142] width 52 height 10
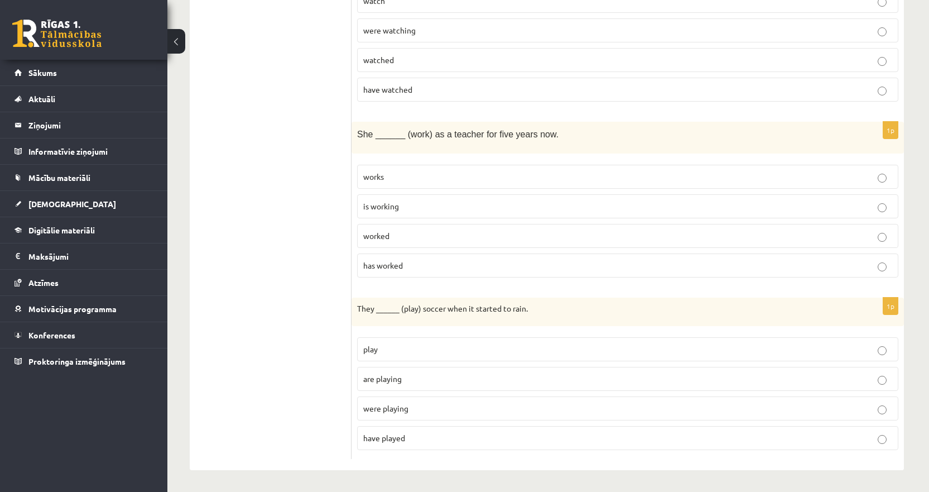
click at [393, 272] on label "has worked" at bounding box center [627, 265] width 541 height 24
click at [386, 405] on span "were playing" at bounding box center [385, 408] width 45 height 10
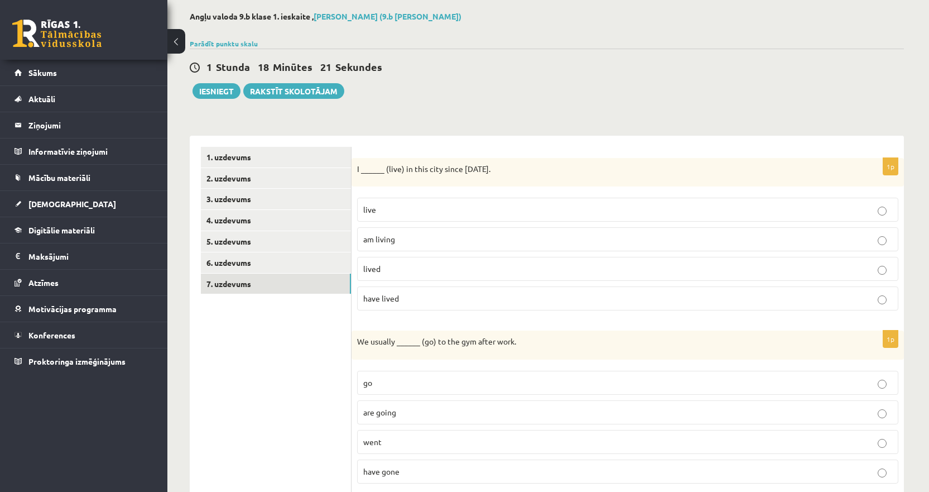
scroll to position [0, 0]
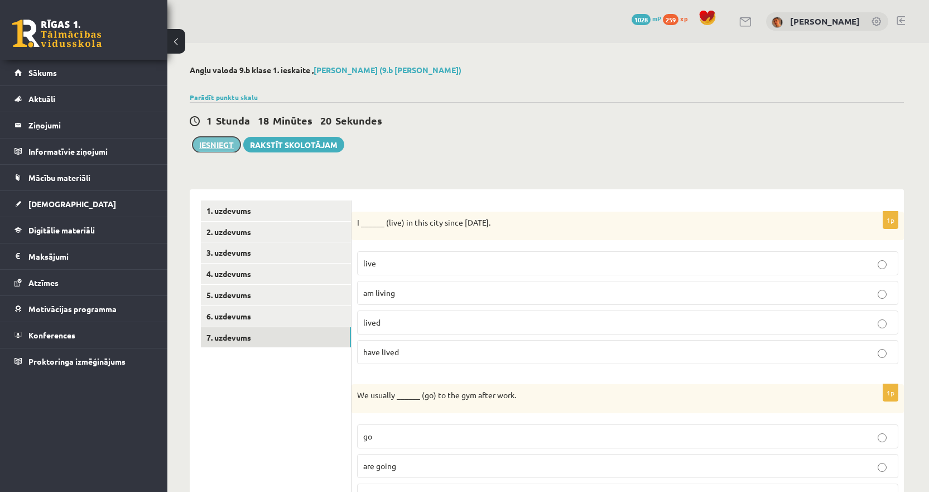
click at [217, 145] on button "Iesniegt" at bounding box center [216, 145] width 48 height 16
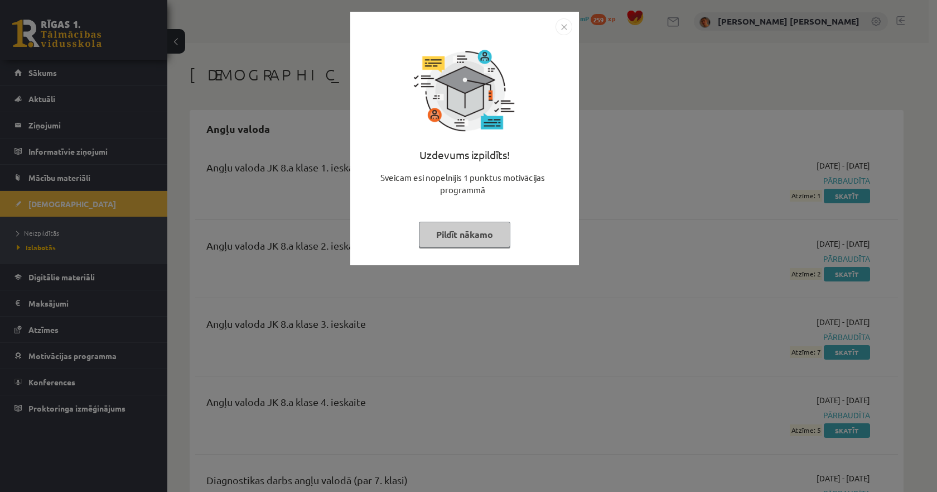
click at [561, 25] on img "Close" at bounding box center [564, 26] width 17 height 17
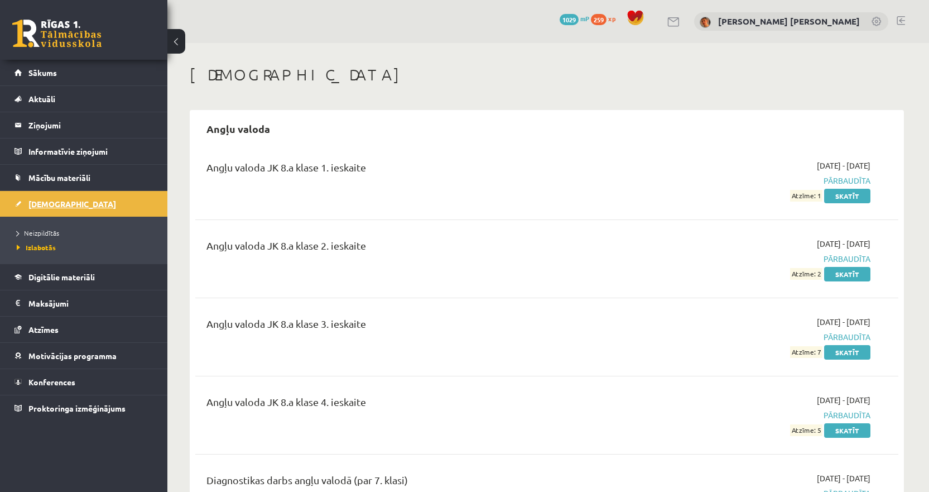
click at [65, 200] on link "[DEMOGRAPHIC_DATA]" at bounding box center [84, 204] width 139 height 26
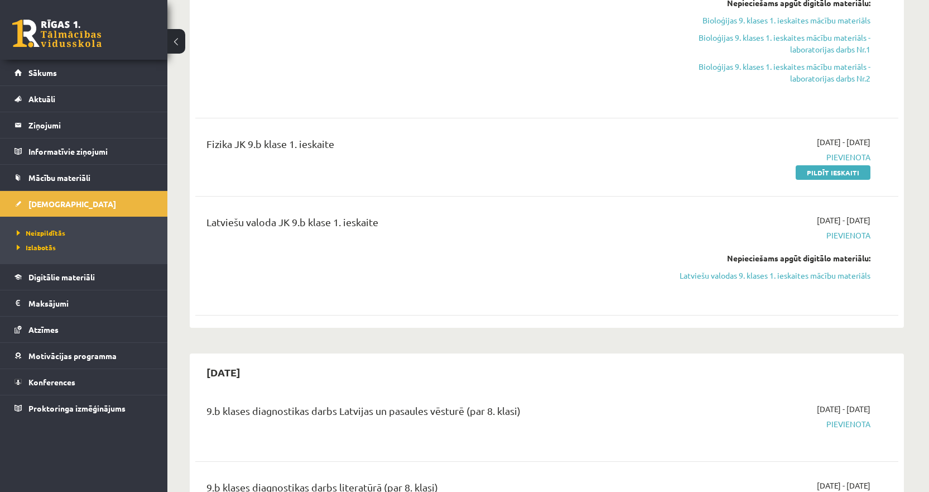
scroll to position [279, 0]
click at [705, 176] on div "2025-09-01 - 2025-09-15 Pievienota Pildīt ieskaiti" at bounding box center [765, 157] width 227 height 42
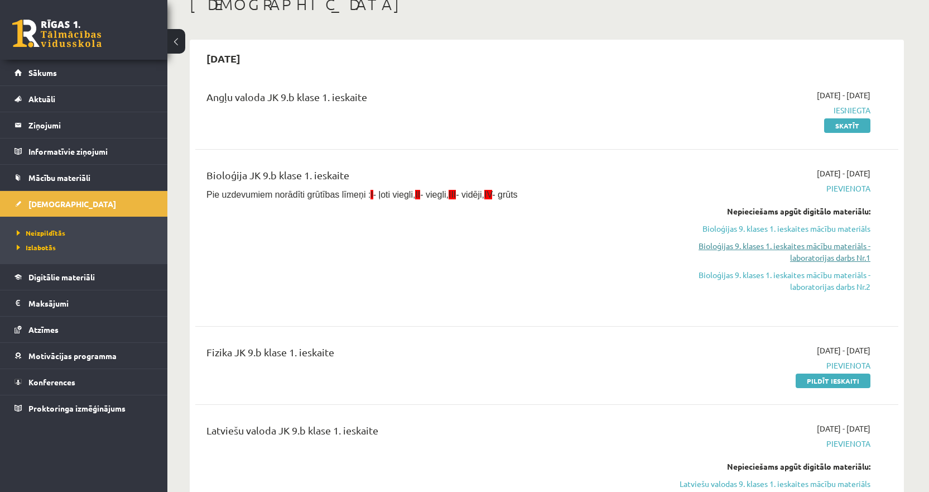
scroll to position [56, 0]
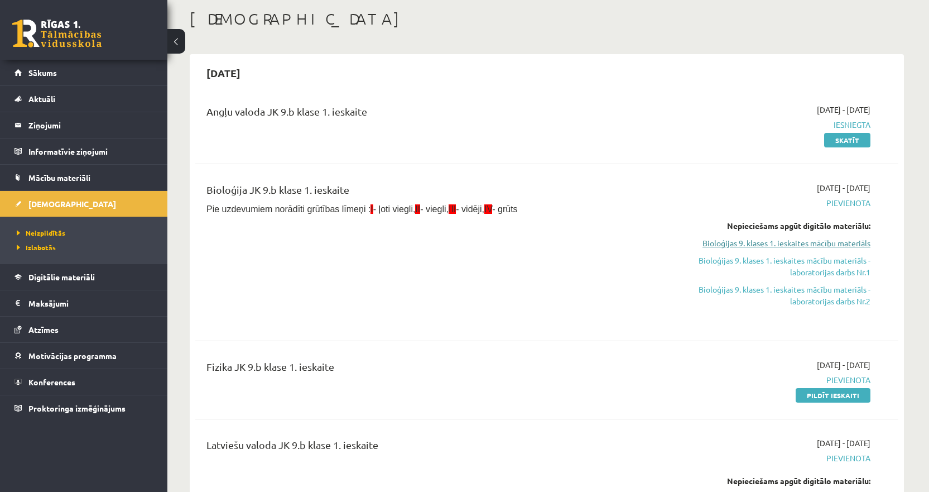
click at [815, 246] on link "Bioloģijas 9. klases 1. ieskaites mācību materiāls" at bounding box center [765, 243] width 210 height 12
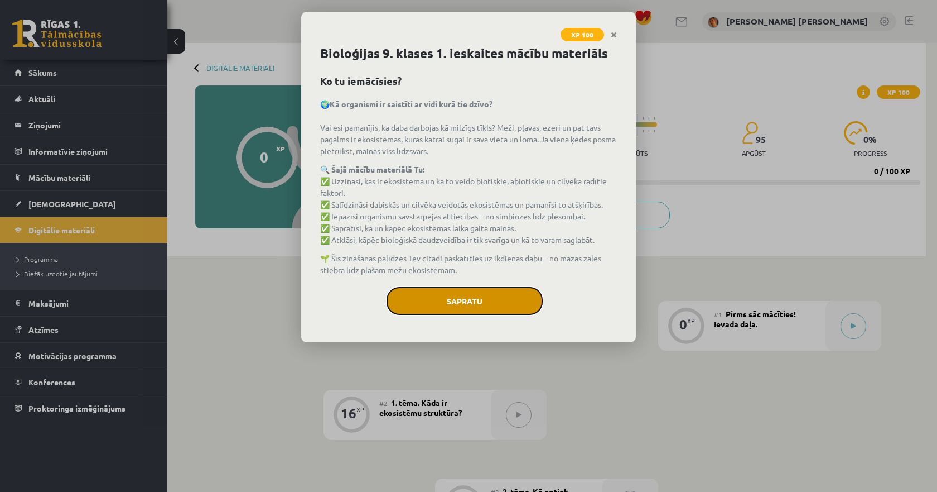
click at [485, 307] on button "Sapratu" at bounding box center [465, 301] width 156 height 28
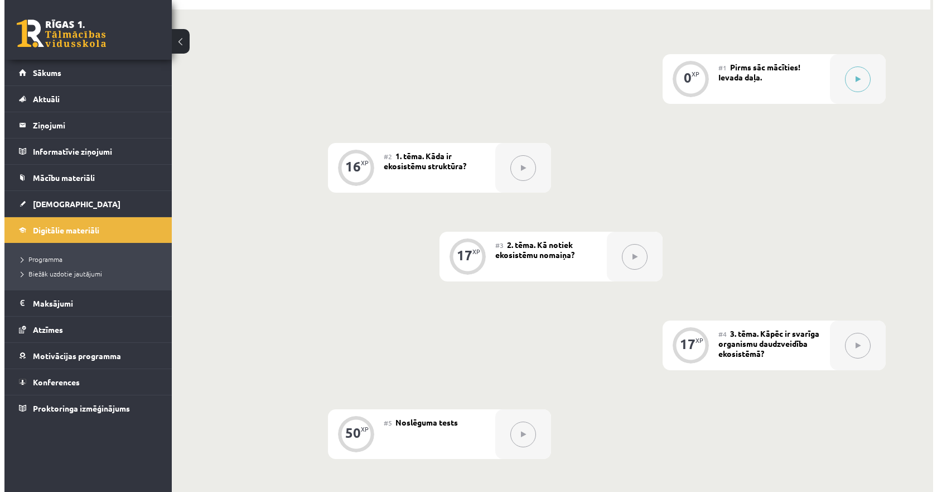
scroll to position [219, 0]
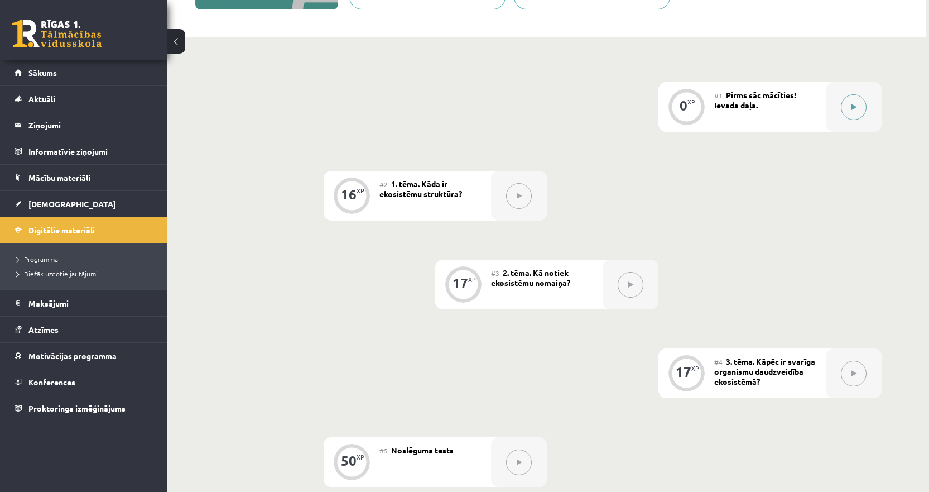
click at [846, 117] on button at bounding box center [854, 107] width 26 height 26
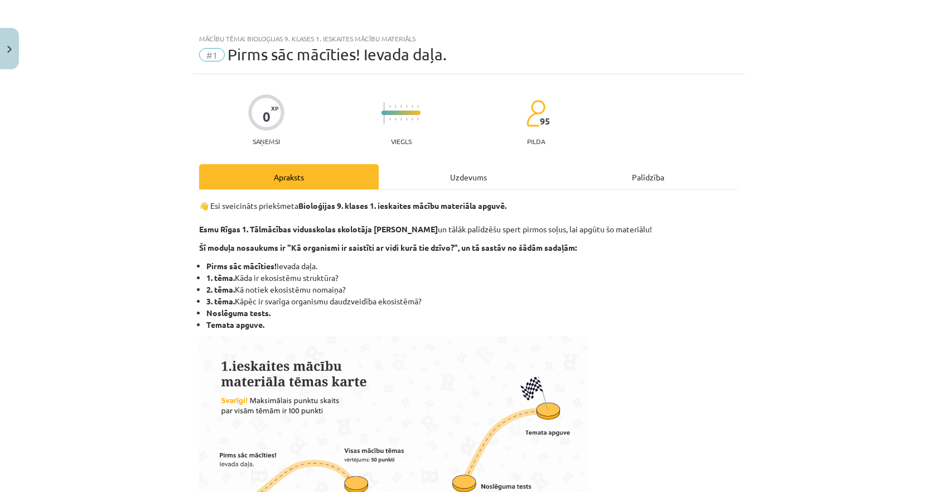
click at [515, 182] on div "Uzdevums" at bounding box center [469, 176] width 180 height 25
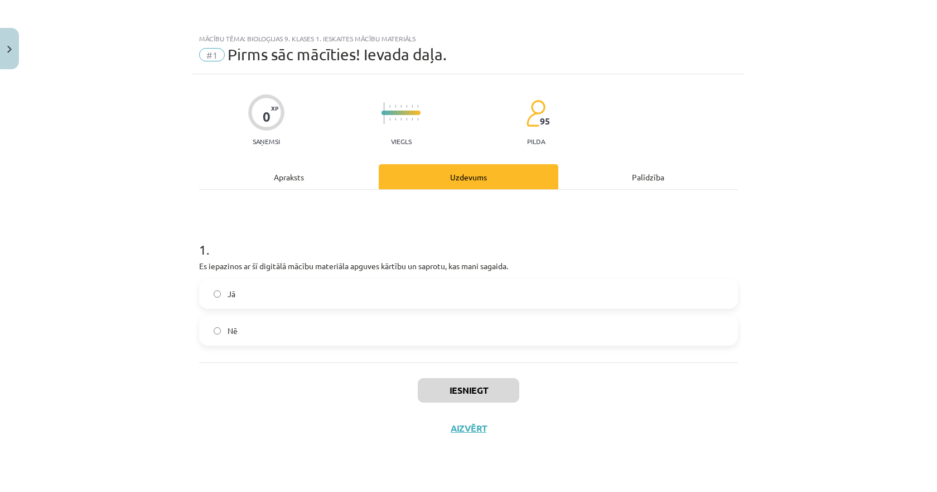
click at [230, 291] on span "Jā" at bounding box center [232, 294] width 8 height 12
click at [454, 382] on button "Iesniegt" at bounding box center [469, 390] width 102 height 25
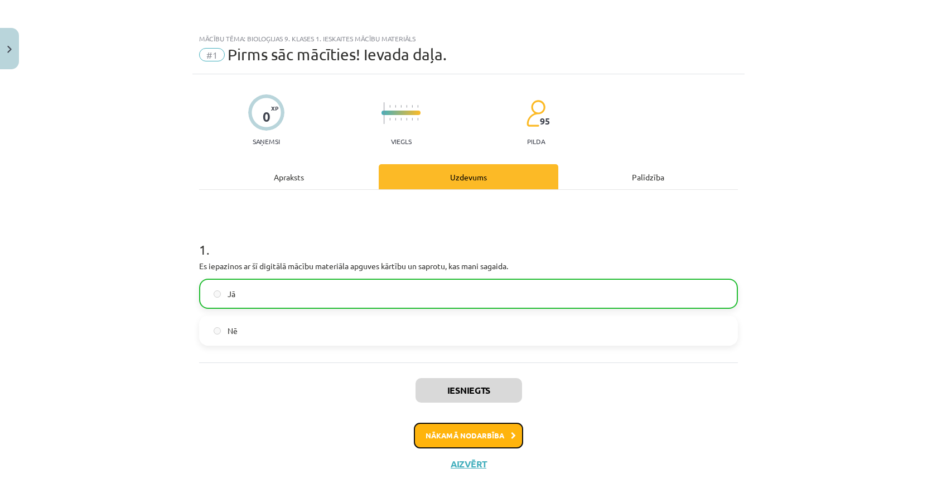
click at [471, 426] on button "Nākamā nodarbība" at bounding box center [468, 435] width 109 height 26
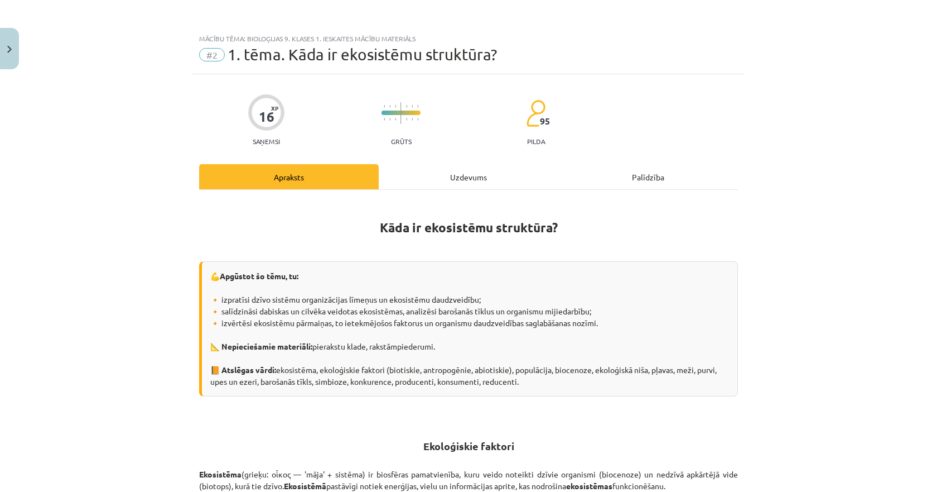
scroll to position [19, 0]
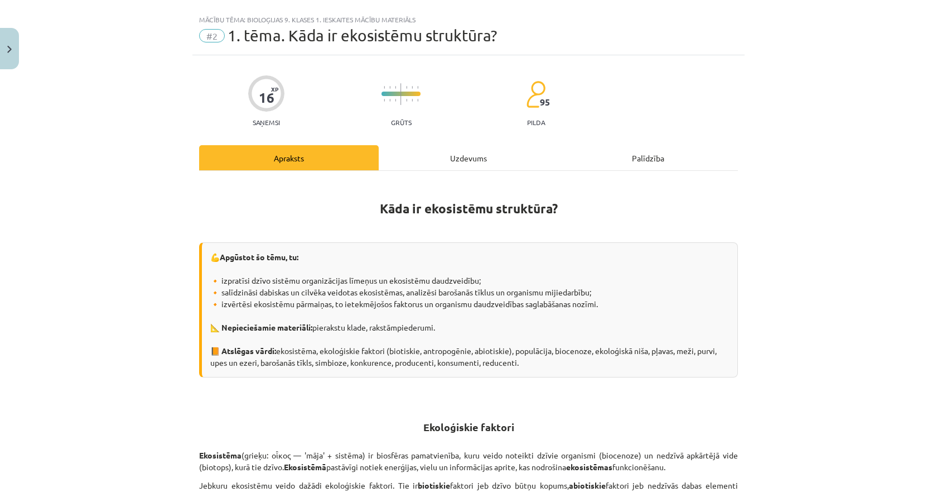
click at [476, 147] on div "Uzdevums" at bounding box center [469, 157] width 180 height 25
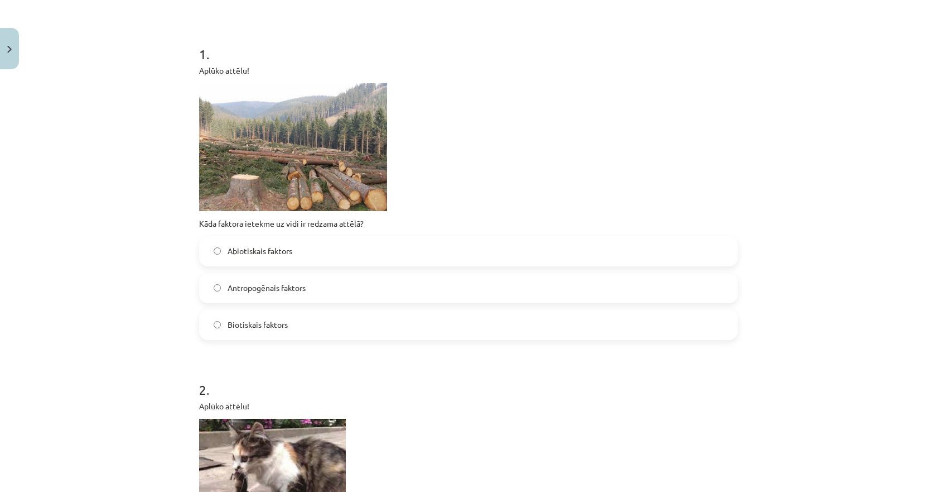
scroll to position [251, 0]
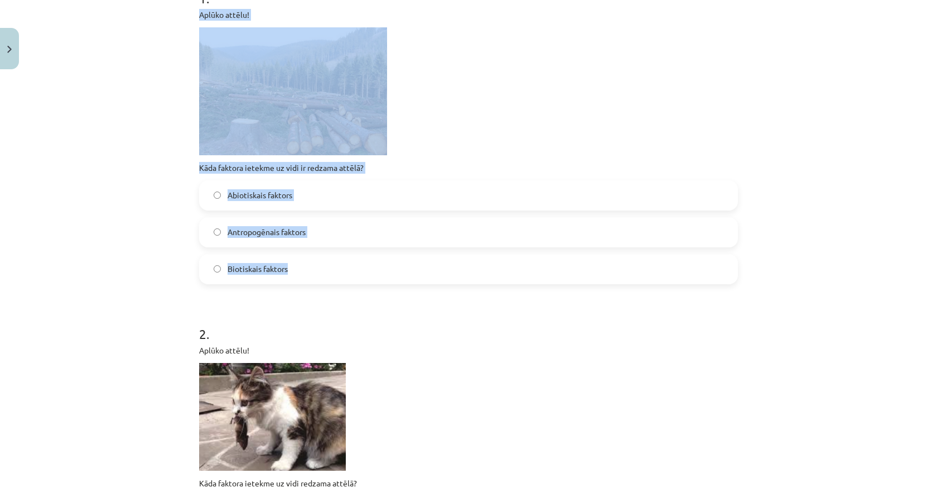
drag, startPoint x: 299, startPoint y: 270, endPoint x: 192, endPoint y: 13, distance: 278.4
copy div "Aplūko attēlu! Kāda faktora ietekme uz vidi ir redzama attēlā? Abiotiskais fakt…"
click at [221, 228] on label "Antropogēnais faktors" at bounding box center [468, 232] width 537 height 28
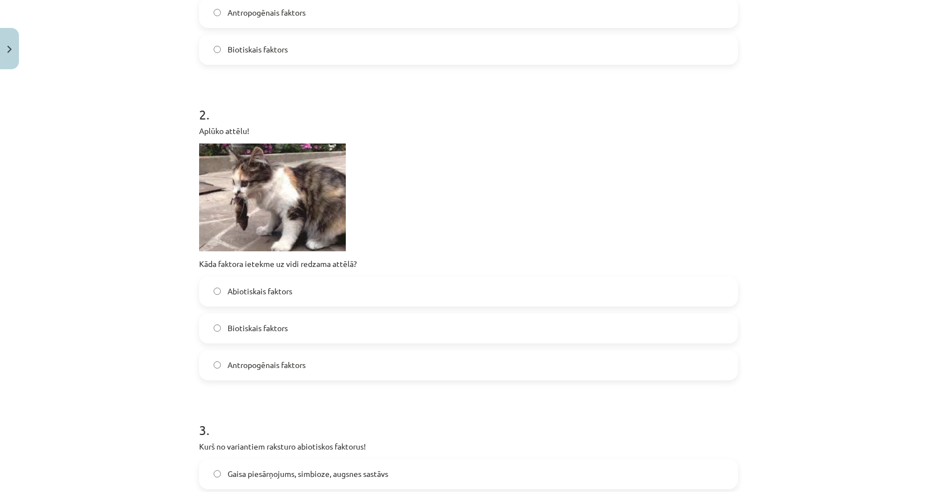
scroll to position [474, 0]
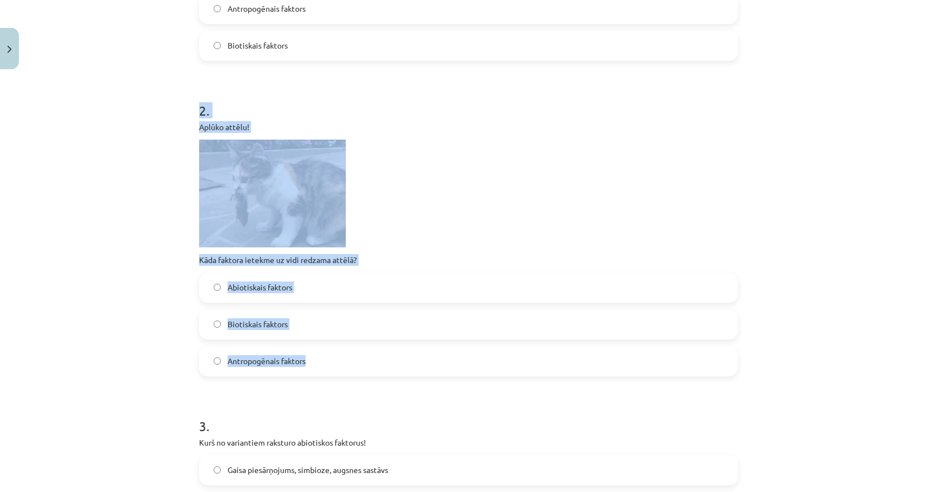
drag, startPoint x: 327, startPoint y: 358, endPoint x: 169, endPoint y: 111, distance: 293.3
click at [169, 111] on div "Mācību tēma: Bioloģijas 9. klases 1. ieskaites mācību materiāls #2 1. tēma. Kād…" at bounding box center [468, 246] width 937 height 492
copy div "2 . Aplūko attēlu! Kāda faktora ietekme uz vidi redzama attēlā? Abiotiskais fak…"
click at [250, 321] on span "Biotiskais faktors" at bounding box center [258, 324] width 60 height 12
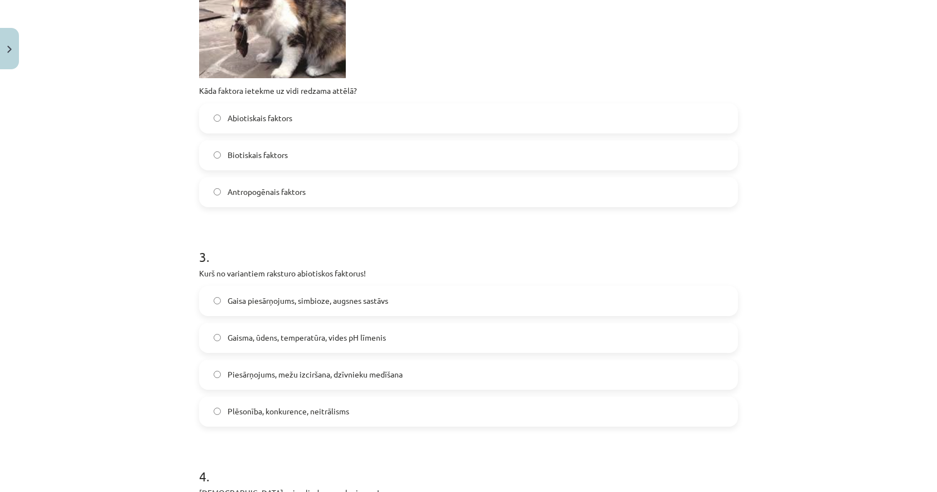
scroll to position [753, 0]
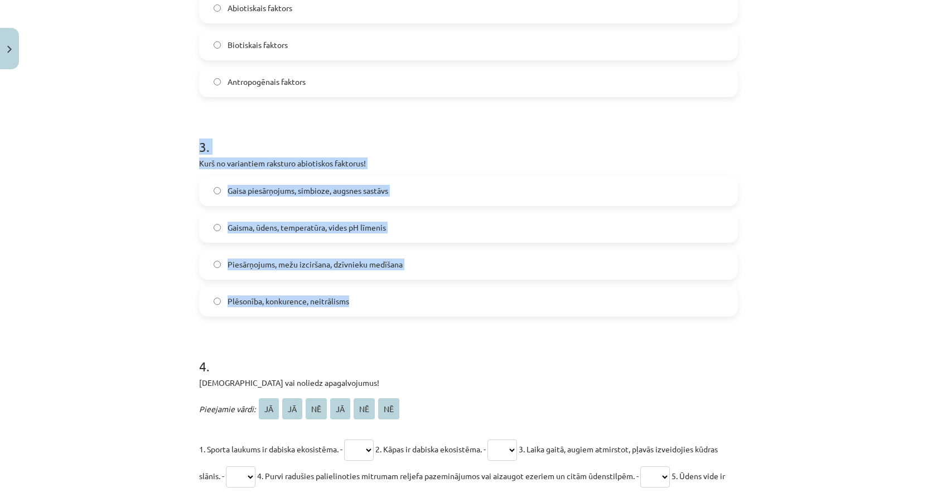
drag, startPoint x: 387, startPoint y: 313, endPoint x: 181, endPoint y: 149, distance: 263.2
click at [181, 149] on div "Mācību tēma: Bioloģijas 9. klases 1. ieskaites mācību materiāls #2 1. tēma. Kād…" at bounding box center [468, 246] width 937 height 492
copy div "3 . Kurš no variantiem raksturo abiotiskos faktorus! Gaisa piesārņojums, simbio…"
click at [138, 230] on div "Mācību tēma: Bioloģijas 9. klases 1. ieskaites mācību materiāls #2 1. tēma. Kād…" at bounding box center [468, 246] width 937 height 492
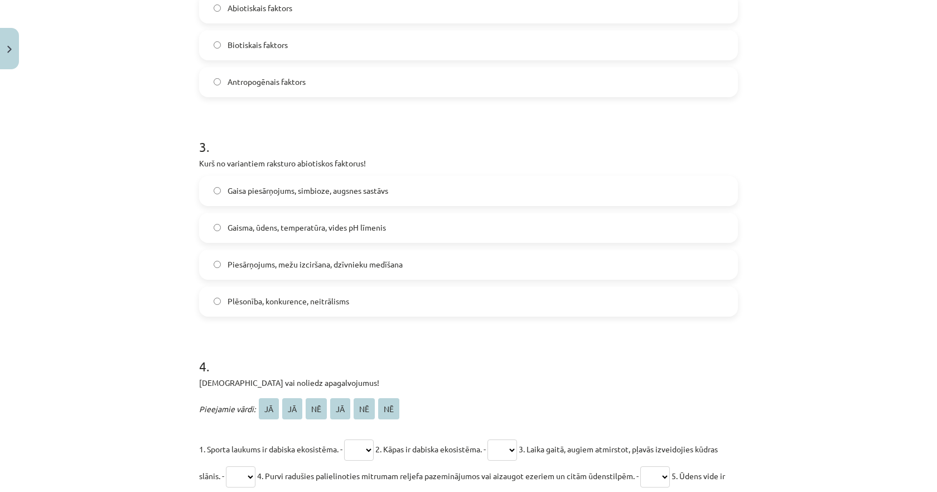
click at [349, 229] on span "Gaisma, ūdens, temperatūra, vides pH līmenis" at bounding box center [307, 228] width 158 height 12
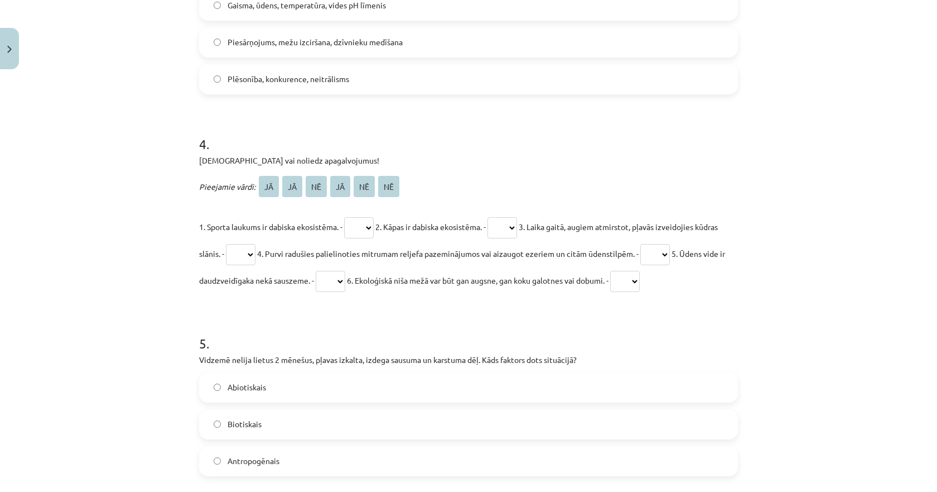
scroll to position [976, 0]
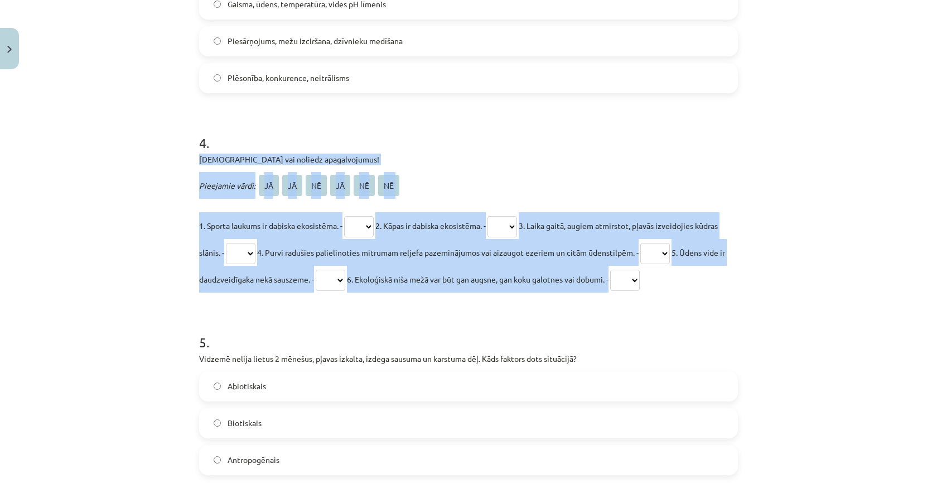
drag, startPoint x: 760, startPoint y: 279, endPoint x: 186, endPoint y: 154, distance: 587.0
click at [186, 154] on div "Mācību tēma: Bioloģijas 9. klases 1. ieskaites mācību materiāls #2 1. tēma. Kād…" at bounding box center [468, 246] width 937 height 492
copy div "[DEMOGRAPHIC_DATA] vai noliedz apagalvojumus! Pieejamie vārdi: JĀ JĀ NĒ JĀ NĒ N…"
click at [357, 220] on select "** ** ** ** ** **" at bounding box center [359, 226] width 30 height 21
click at [345, 216] on select "** ** ** ** ** **" at bounding box center [359, 226] width 30 height 21
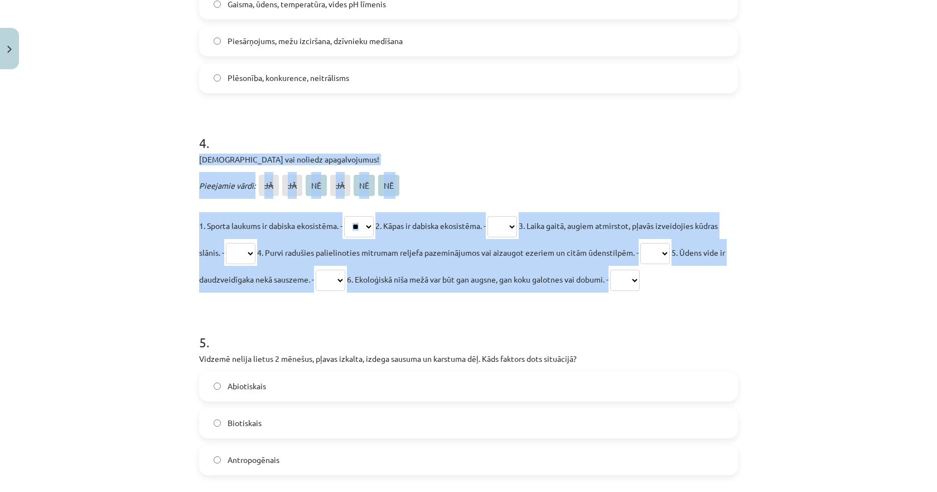
click at [369, 225] on select "** ** ** ** ** **" at bounding box center [359, 226] width 30 height 21
select select "**"
click at [345, 216] on select "** ** ** ** ** **" at bounding box center [359, 226] width 30 height 21
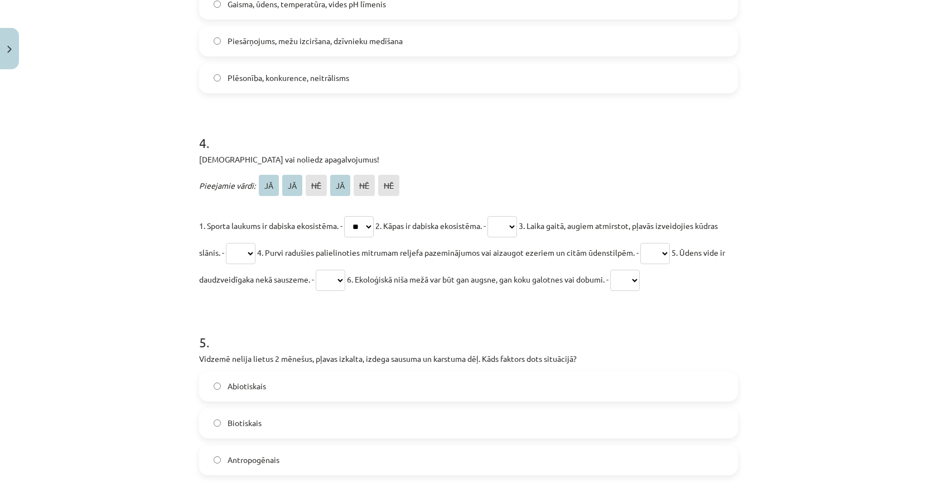
click at [486, 147] on h1 "4 ." at bounding box center [468, 132] width 539 height 35
click at [509, 228] on select "** ** ** ** ** **" at bounding box center [503, 226] width 30 height 21
select select "**"
click at [498, 216] on select "** ** ** ** ** **" at bounding box center [503, 226] width 30 height 21
click at [256, 253] on select "** ** ** ** ** **" at bounding box center [241, 253] width 30 height 21
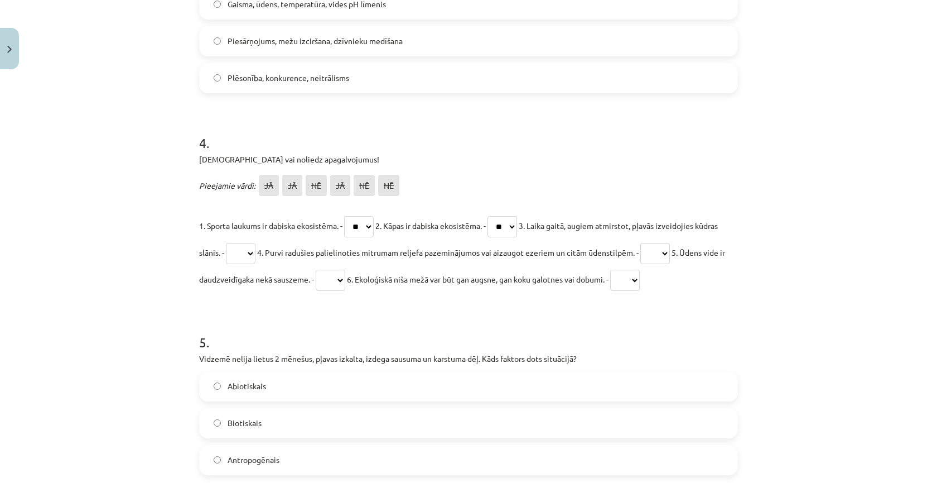
select select "**"
click at [249, 243] on select "** ** ** ** ** **" at bounding box center [241, 253] width 30 height 21
click at [670, 252] on select "** ** ** ** ** **" at bounding box center [656, 253] width 30 height 21
select select "**"
click at [670, 243] on select "** ** ** ** ** **" at bounding box center [656, 253] width 30 height 21
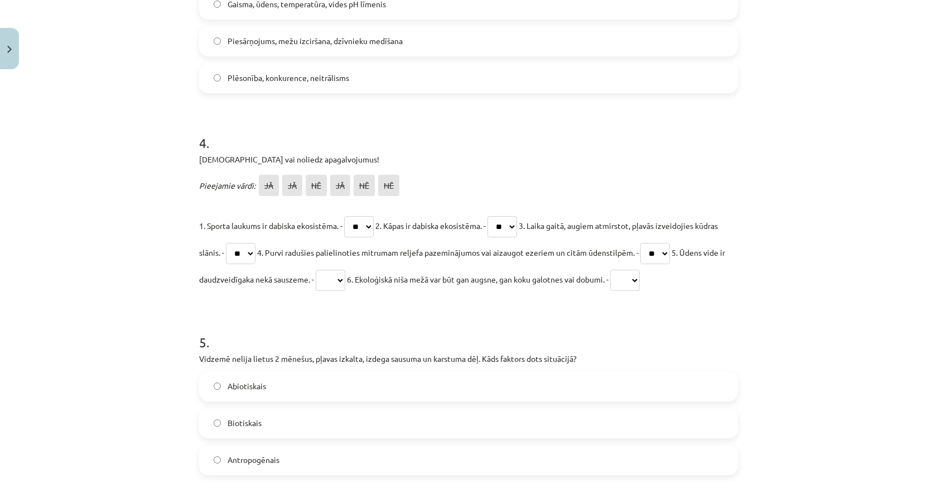
click at [640, 277] on select "** ** ** ** ** **" at bounding box center [625, 279] width 30 height 21
select select "**"
click at [640, 269] on select "** ** ** ** ** **" at bounding box center [625, 279] width 30 height 21
click at [345, 281] on select "** ** ** ** ** **" at bounding box center [331, 279] width 30 height 21
select select "**"
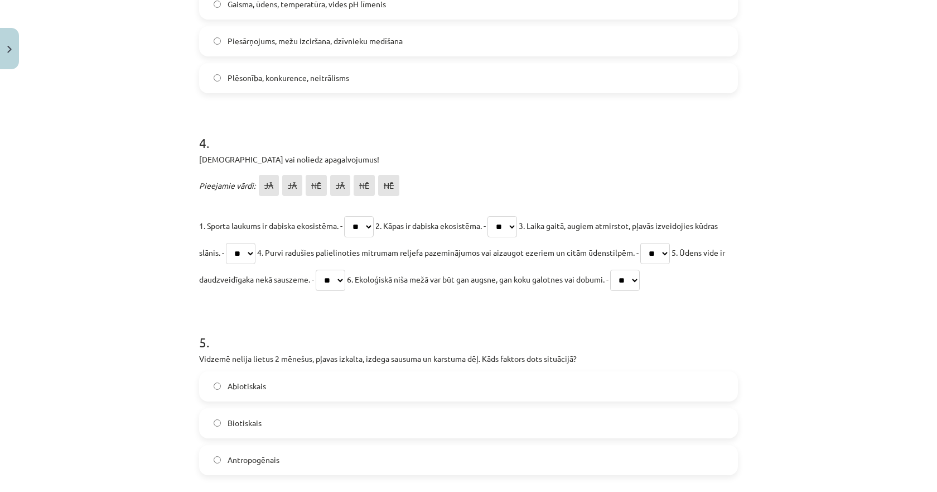
click at [345, 269] on select "** ** ** ** ** **" at bounding box center [331, 279] width 30 height 21
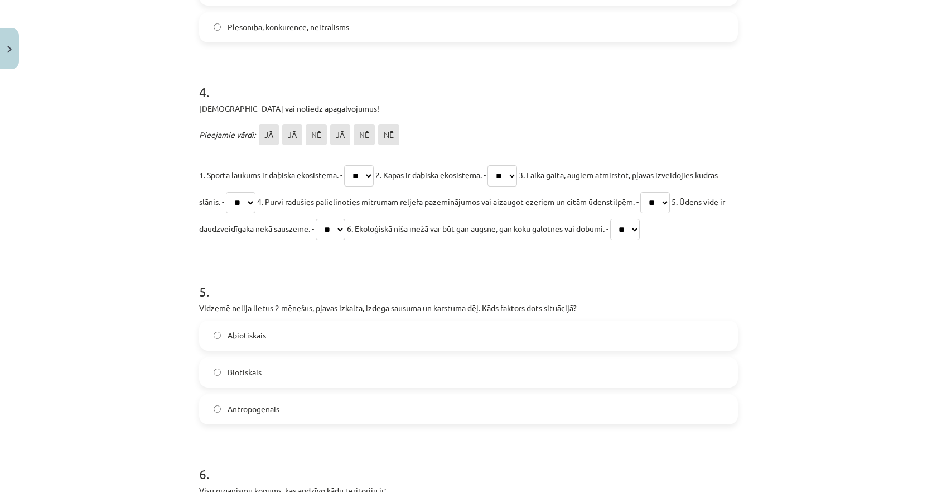
scroll to position [1200, 0]
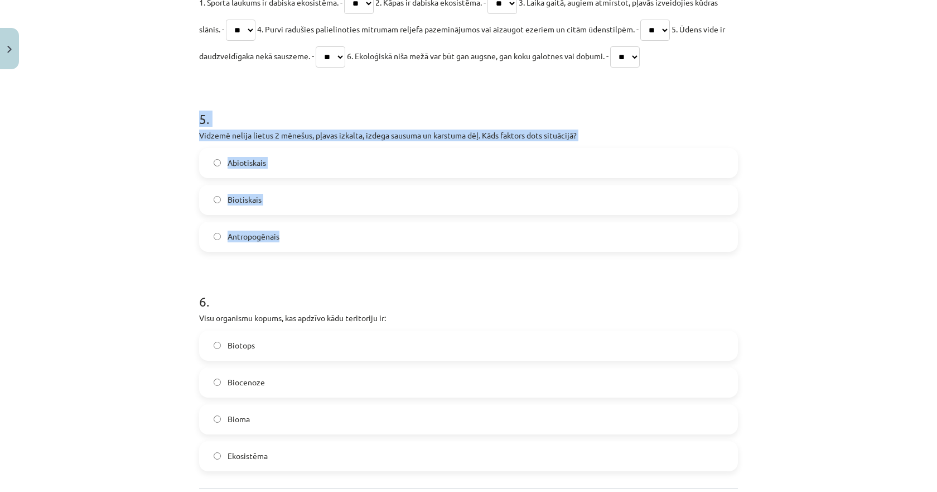
drag, startPoint x: 306, startPoint y: 237, endPoint x: 176, endPoint y: 119, distance: 175.4
click at [176, 119] on div "Mācību tēma: Bioloģijas 9. klases 1. ieskaites mācību materiāls #2 1. tēma. Kād…" at bounding box center [468, 246] width 937 height 492
copy div "5 . Vidzemē nelija lietus 2 mēnešus, pļavas izkalta, izdega sausuma un karstuma…"
click at [241, 167] on span "Abiotiskais" at bounding box center [247, 163] width 38 height 12
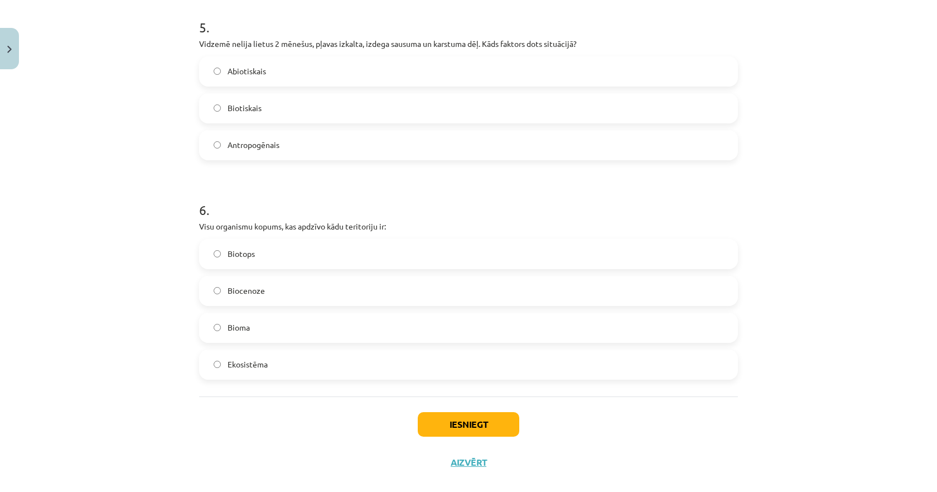
scroll to position [1308, 0]
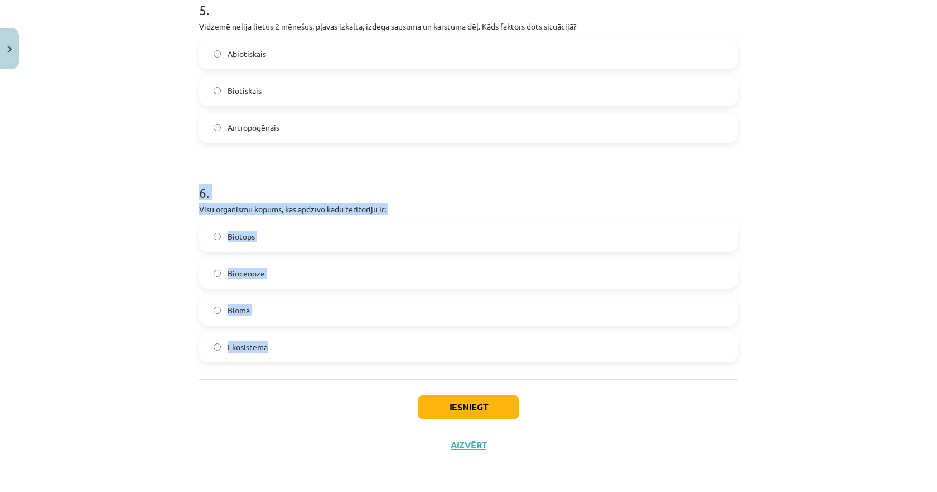
drag, startPoint x: 288, startPoint y: 355, endPoint x: 186, endPoint y: 185, distance: 198.6
click at [186, 185] on div "Mācību tēma: Bioloģijas 9. klases 1. ieskaites mācību materiāls #2 1. tēma. Kād…" at bounding box center [468, 246] width 937 height 492
copy div "6 . Visu organismu kopums, kas apdzīvo kādu teritoriju ir: Biotops Biocenoze Bi…"
click at [233, 281] on label "Biocenoze" at bounding box center [468, 273] width 537 height 28
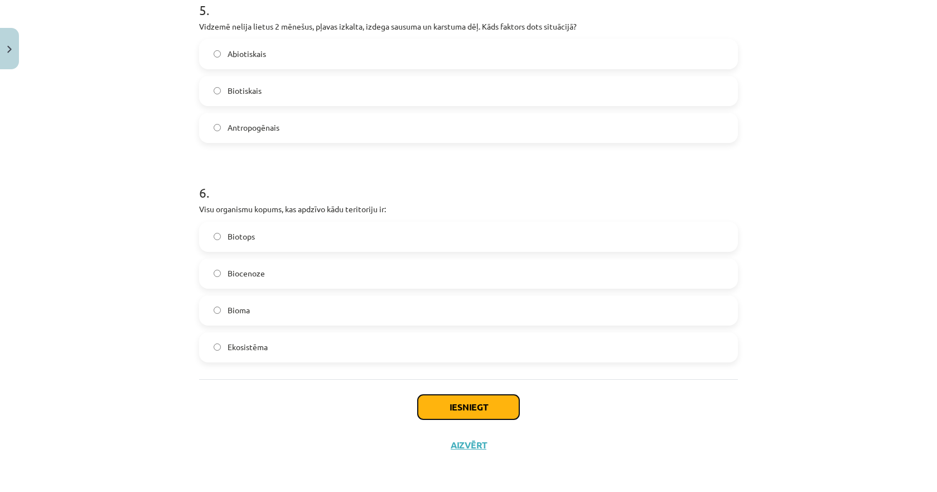
click at [461, 405] on button "Iesniegt" at bounding box center [469, 406] width 102 height 25
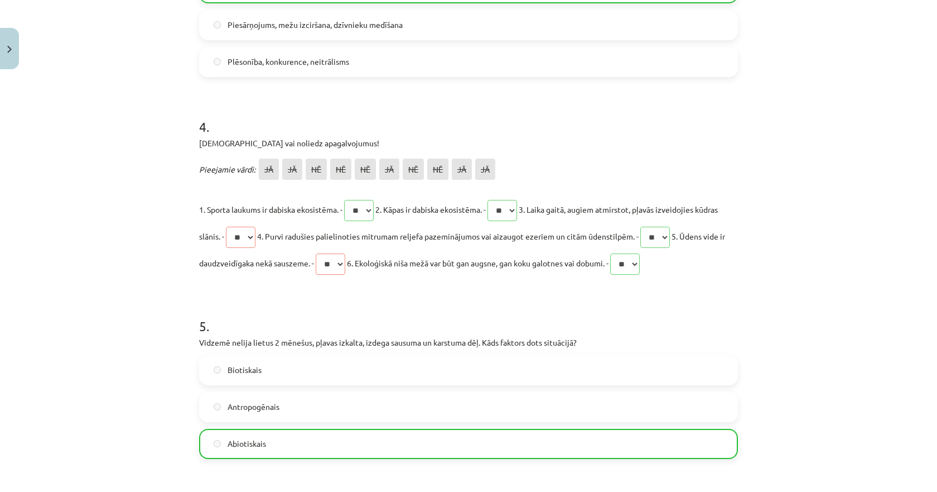
scroll to position [974, 0]
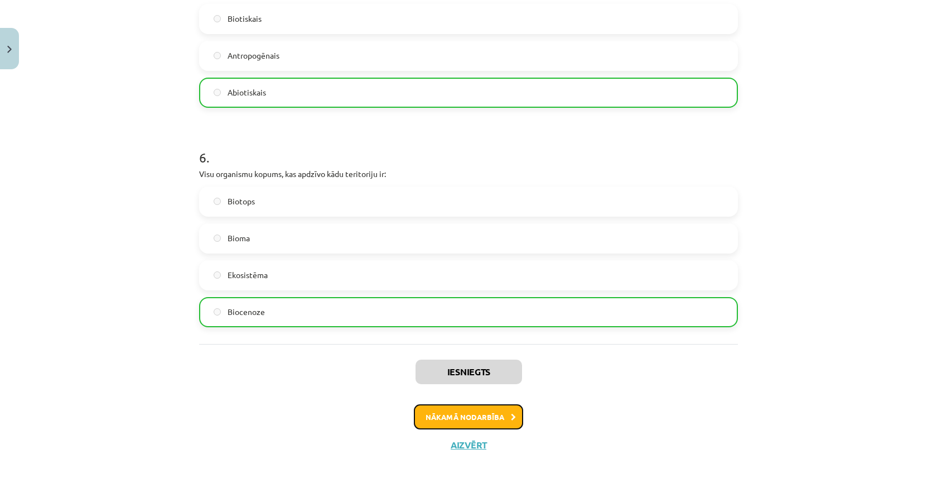
click at [426, 414] on button "Nākamā nodarbība" at bounding box center [468, 417] width 109 height 26
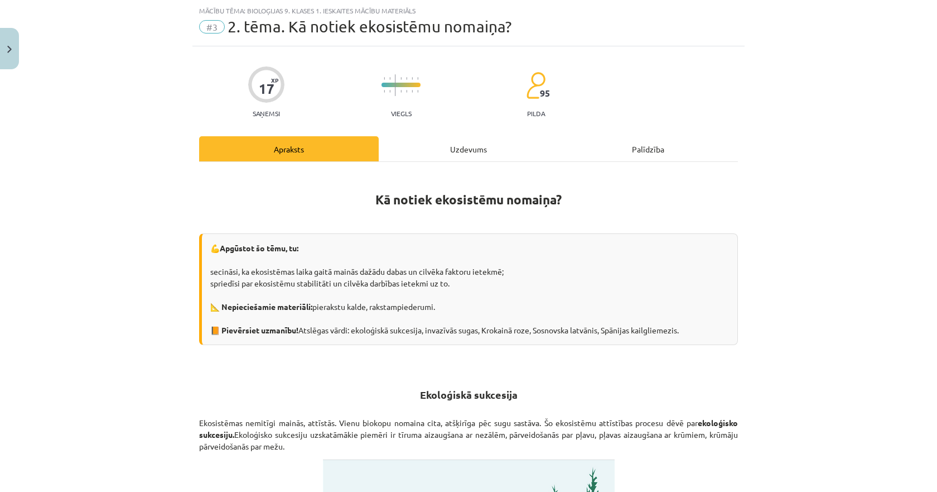
click at [449, 149] on div "Uzdevums" at bounding box center [469, 148] width 180 height 25
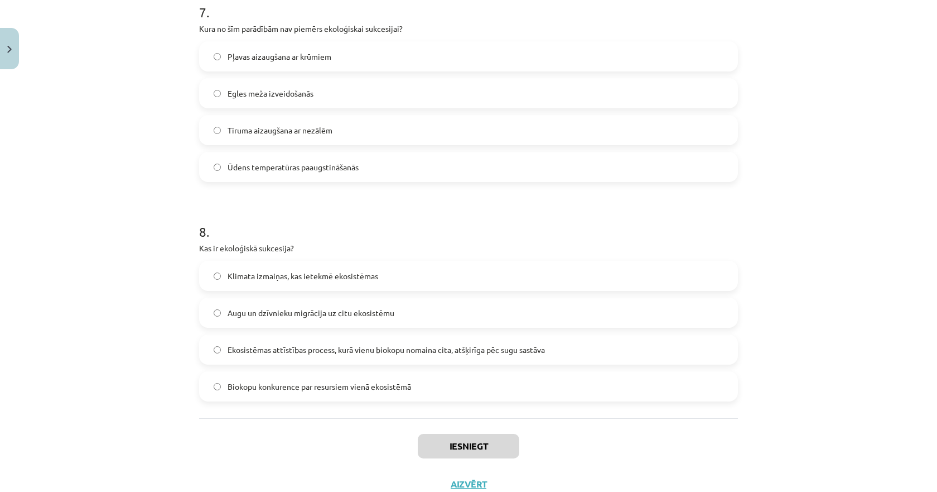
scroll to position [1592, 0]
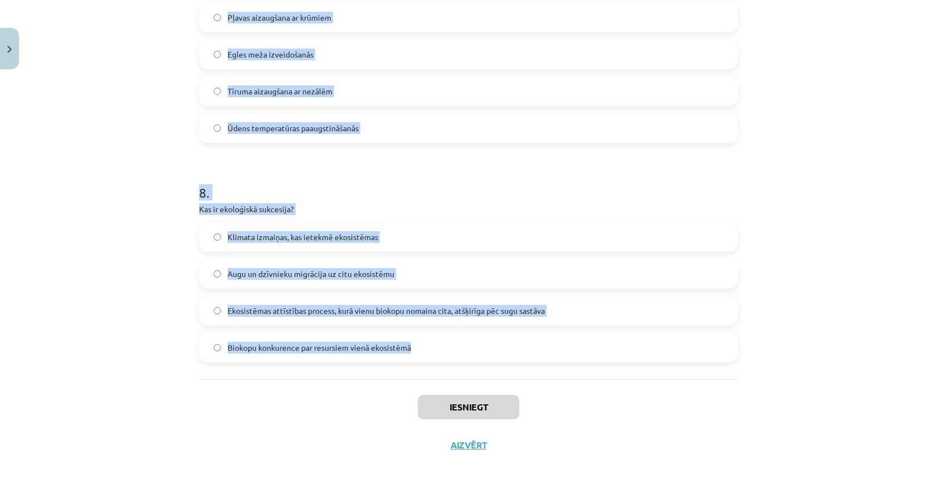
drag, startPoint x: 169, startPoint y: 102, endPoint x: 418, endPoint y: 354, distance: 354.3
click at [418, 354] on div "Mācību tēma: Bioloģijas 9. klases 1. ieskaites mācību materiāls #3 2. tēma. Kā …" at bounding box center [468, 246] width 937 height 492
copy form "1 . Lore ipsumdo sitametc Adipisci elit se doeiusmo temp? In ut laboreetdo magn…"
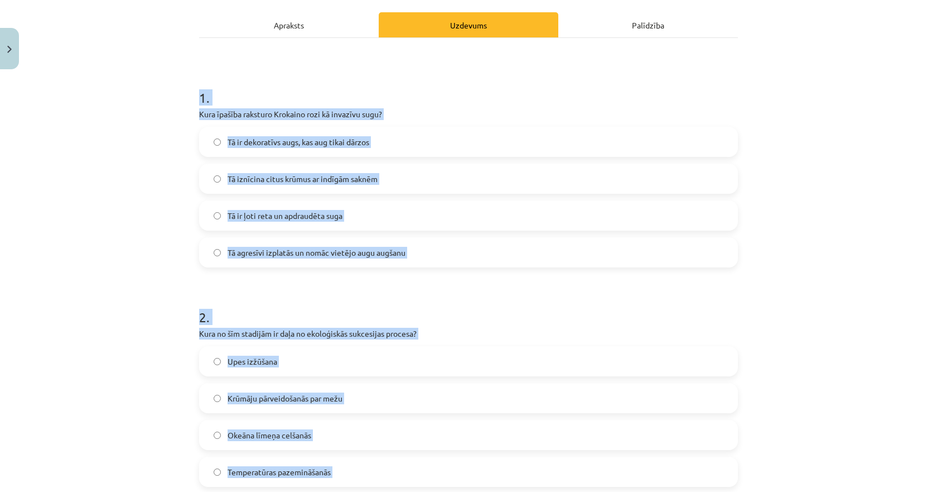
scroll to position [141, 0]
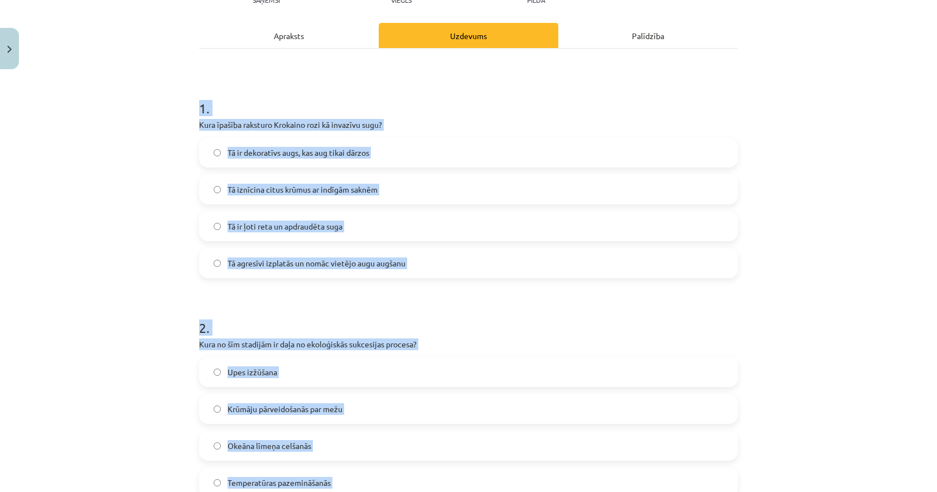
click at [136, 223] on div "Mācību tēma: Bioloģijas 9. klases 1. ieskaites mācību materiāls #3 2. tēma. Kā …" at bounding box center [468, 246] width 937 height 492
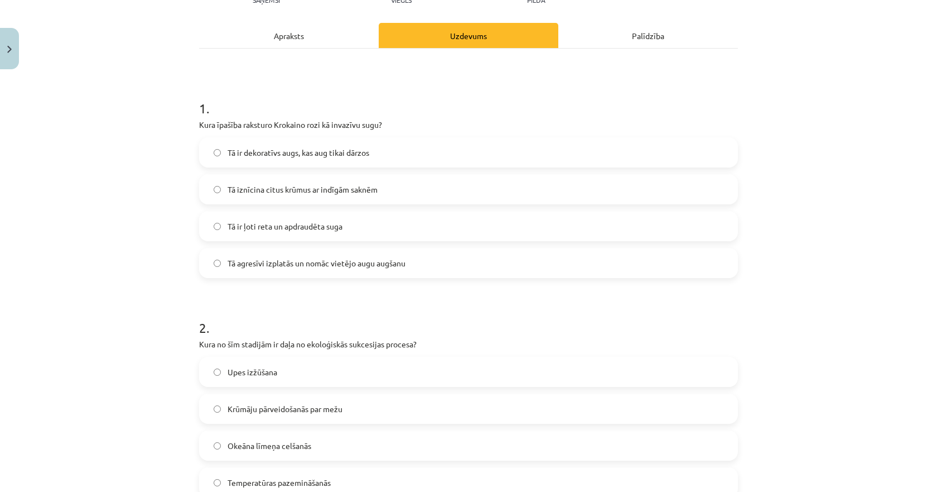
click at [259, 264] on span "Tā agresīvi izplatās un nomāc vietējo augu augšanu" at bounding box center [317, 263] width 178 height 12
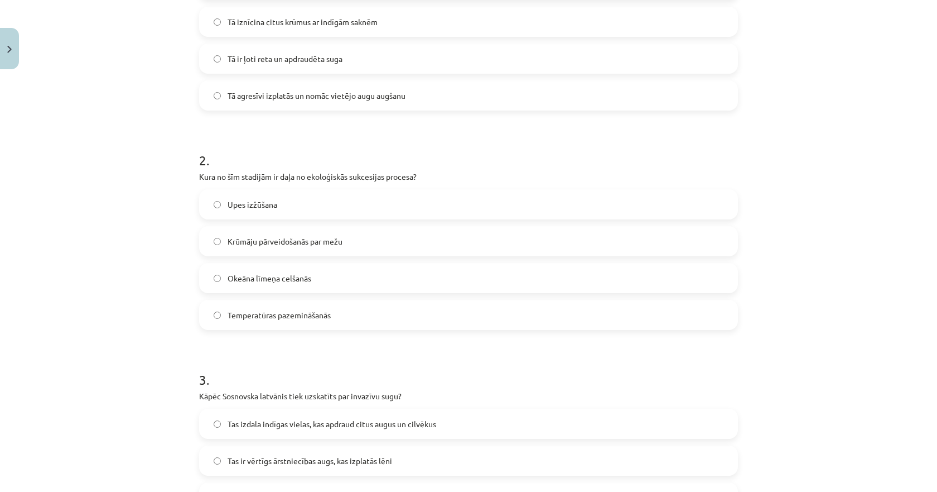
scroll to position [364, 0]
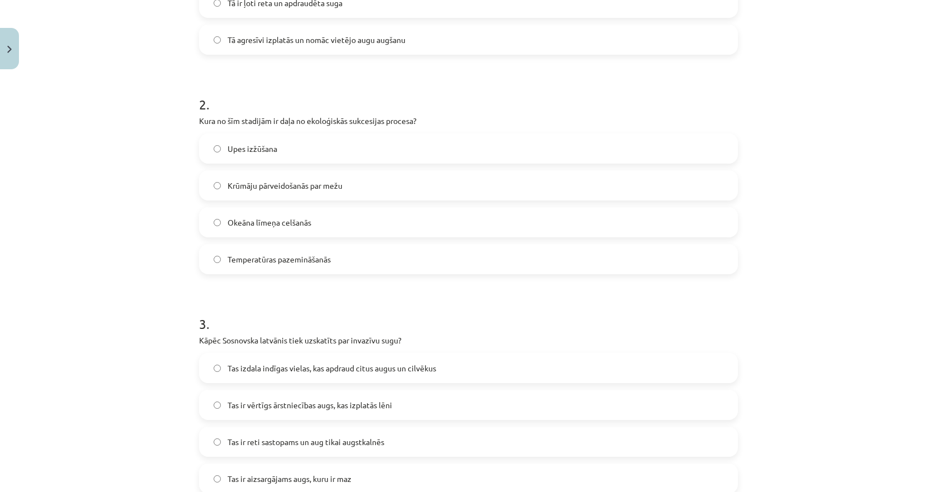
click at [250, 187] on span "Krūmāju pārveidošanās par mežu" at bounding box center [285, 186] width 115 height 12
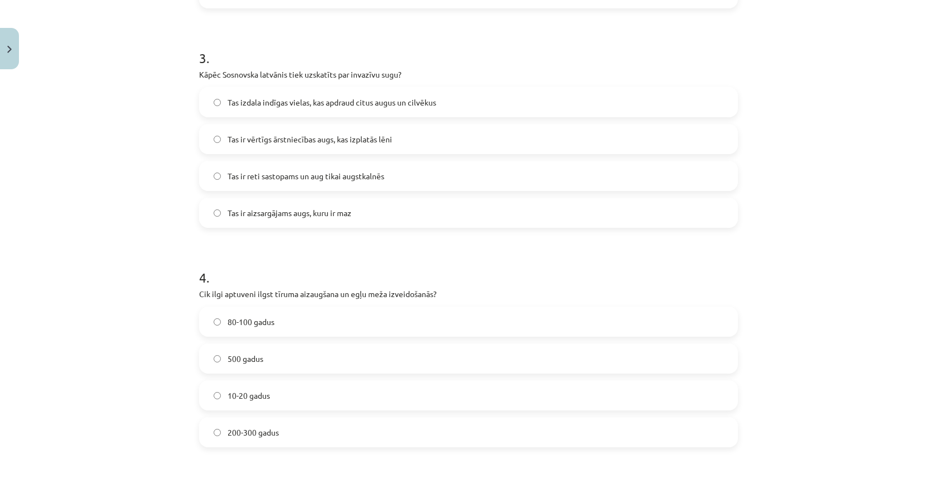
scroll to position [643, 0]
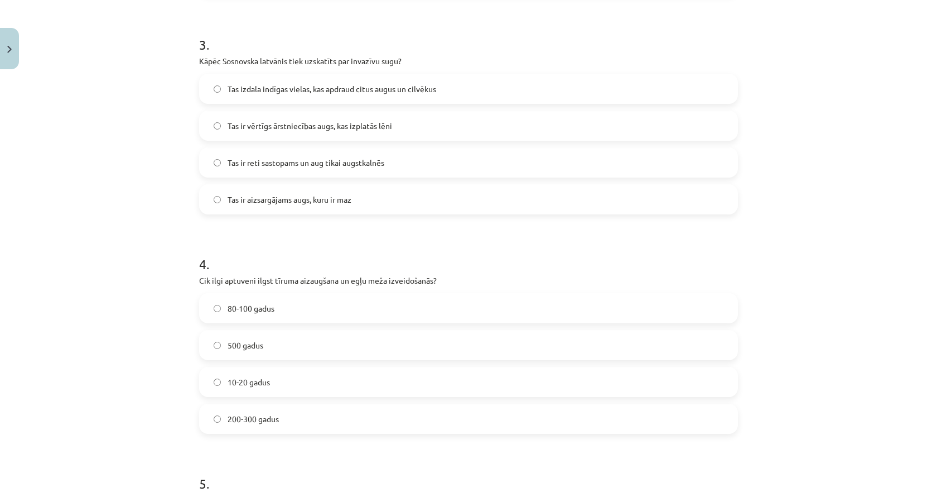
click at [252, 93] on span "Tas izdala indīgas vielas, kas apdraud citus augus un cilvēkus" at bounding box center [332, 89] width 209 height 12
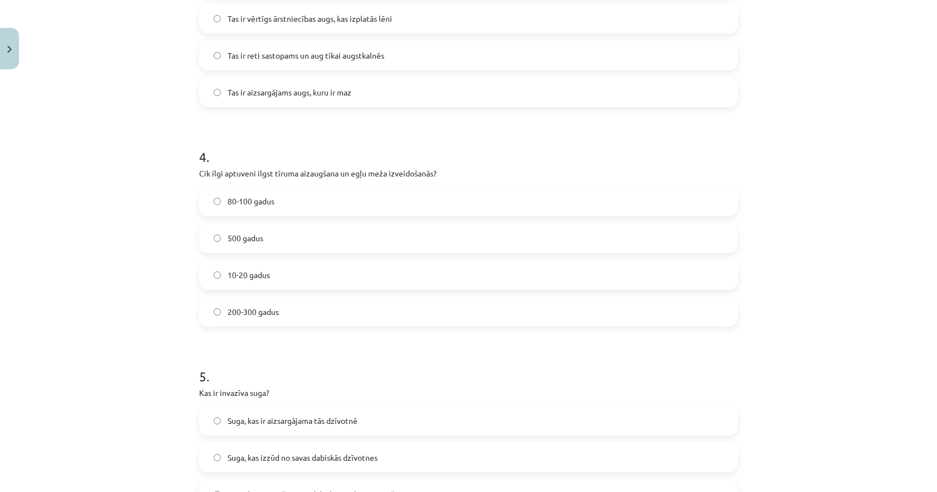
scroll to position [755, 0]
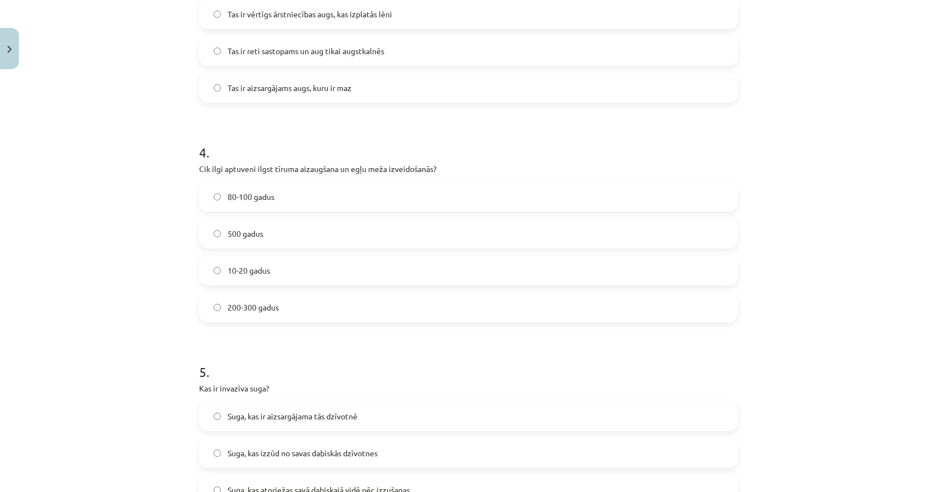
click at [252, 200] on span "80-100 gadus" at bounding box center [251, 197] width 47 height 12
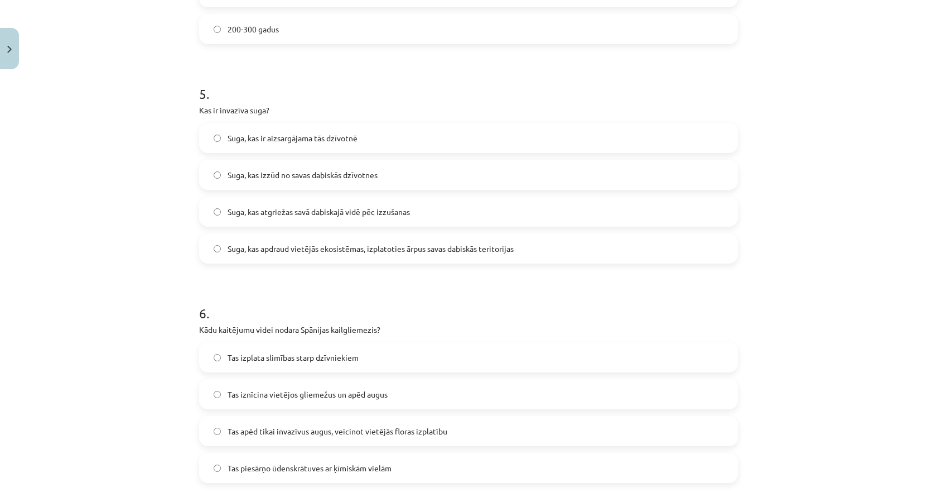
scroll to position [1034, 0]
click at [276, 246] on span "Suga, kas apdraud vietējās ekosistēmas, izplatoties ārpus savas dabiskās terito…" at bounding box center [371, 248] width 286 height 12
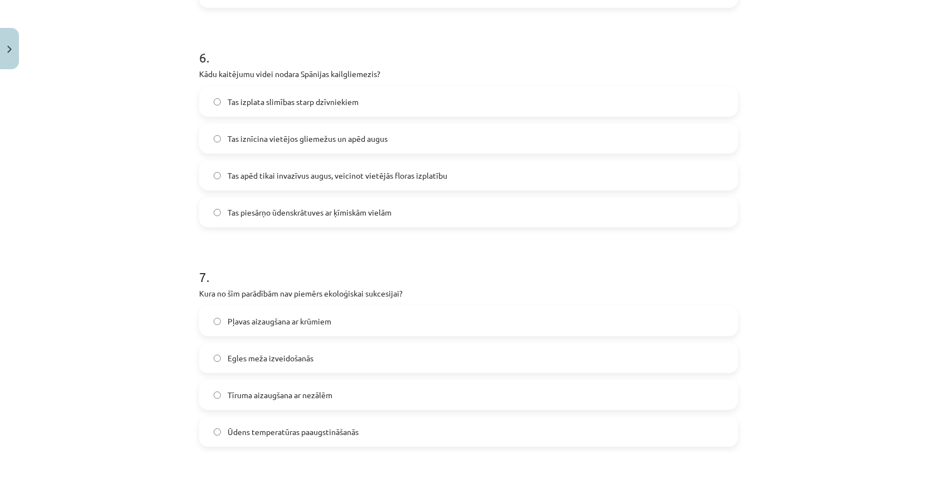
scroll to position [1313, 0]
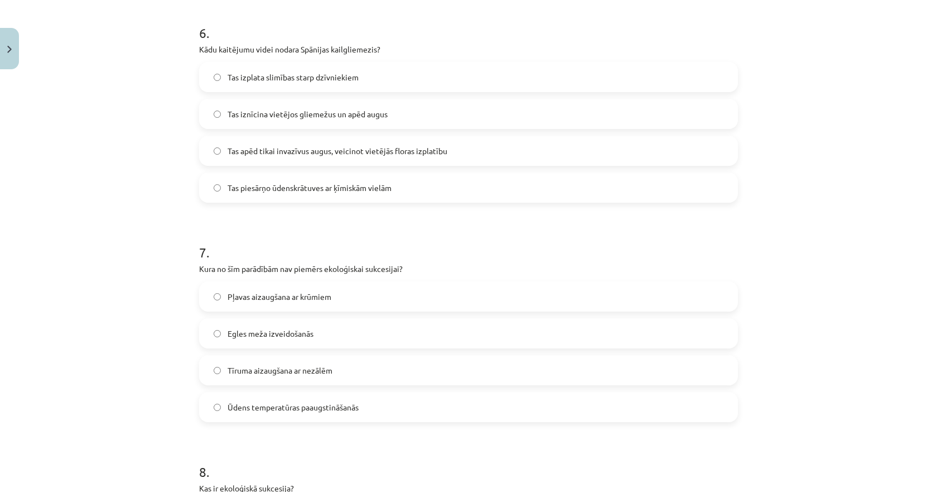
click at [282, 115] on span "Tas iznīcina vietējos gliemežus un apēd augus" at bounding box center [308, 114] width 160 height 12
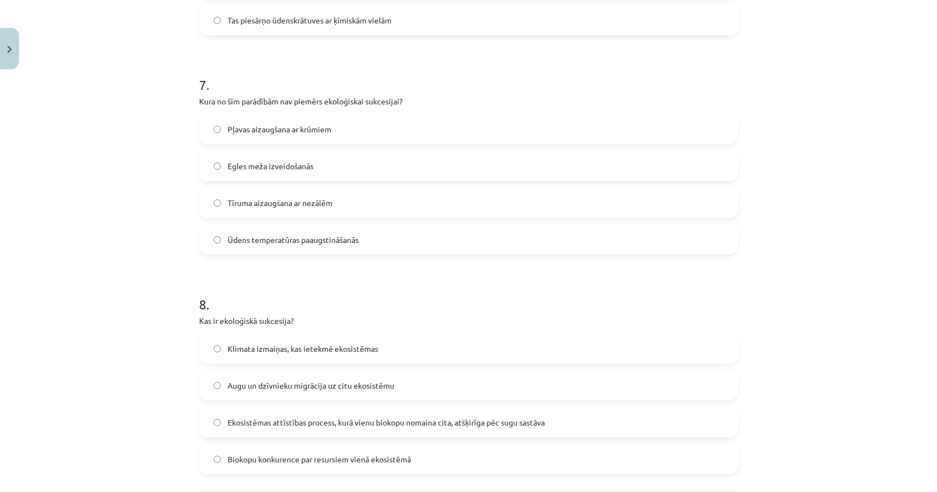
scroll to position [1536, 0]
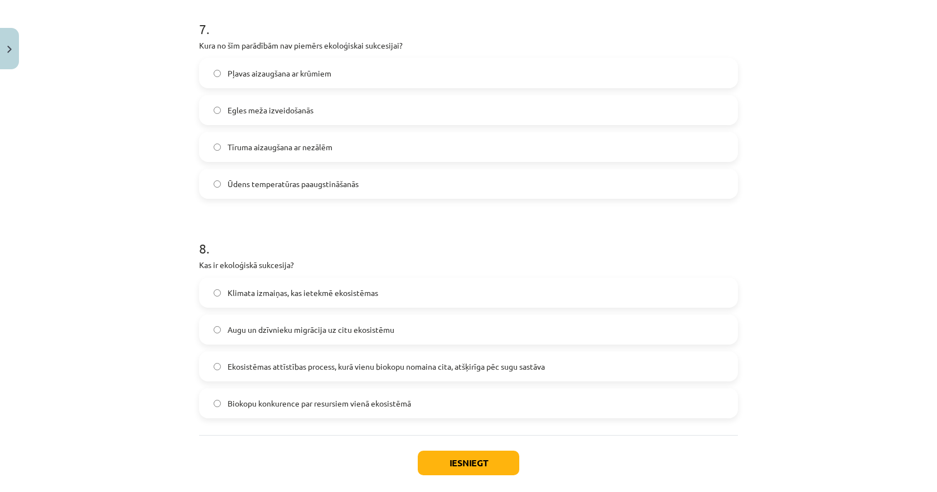
click at [249, 181] on span "Ūdens temperatūras paaugstināšanās" at bounding box center [293, 184] width 131 height 12
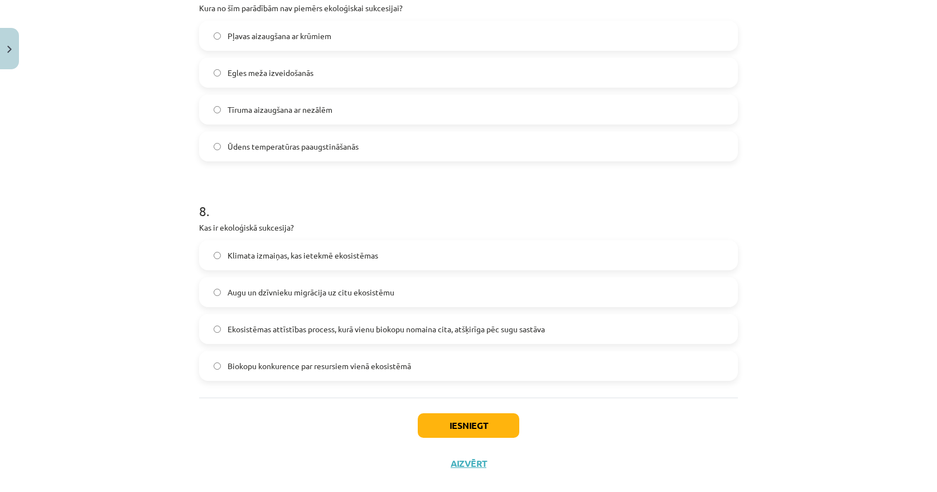
scroll to position [1592, 0]
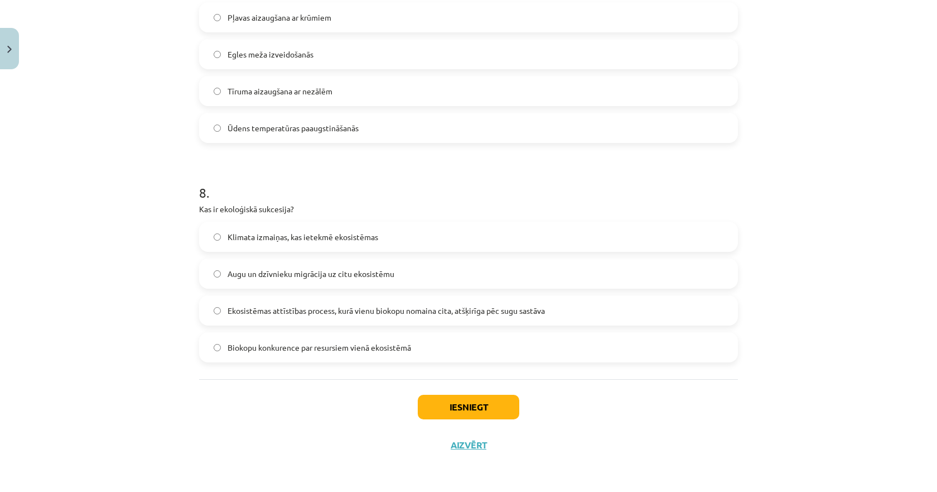
click at [251, 305] on span "Ekosistēmas attīstības process, kurā vienu biokopu nomaina cita, atšķirīga pēc …" at bounding box center [386, 311] width 317 height 12
click at [437, 408] on button "Iesniegt" at bounding box center [469, 406] width 102 height 25
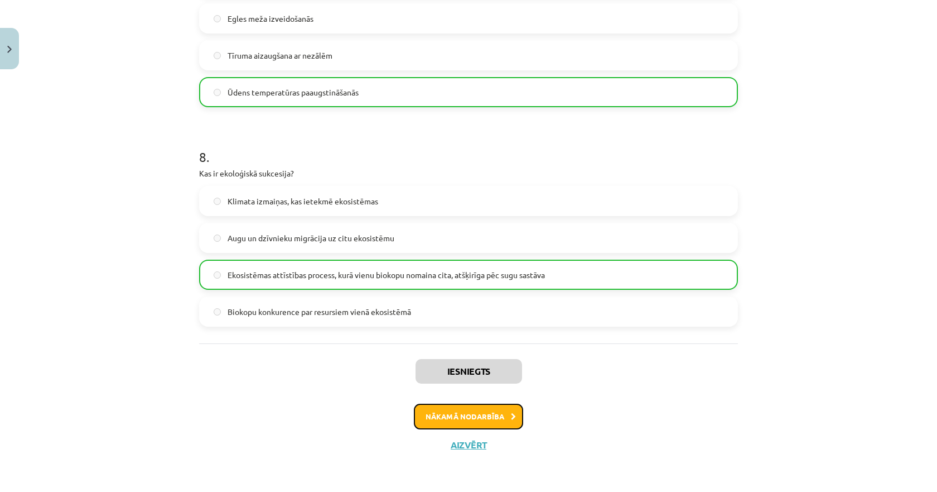
click at [443, 414] on button "Nākamā nodarbība" at bounding box center [468, 416] width 109 height 26
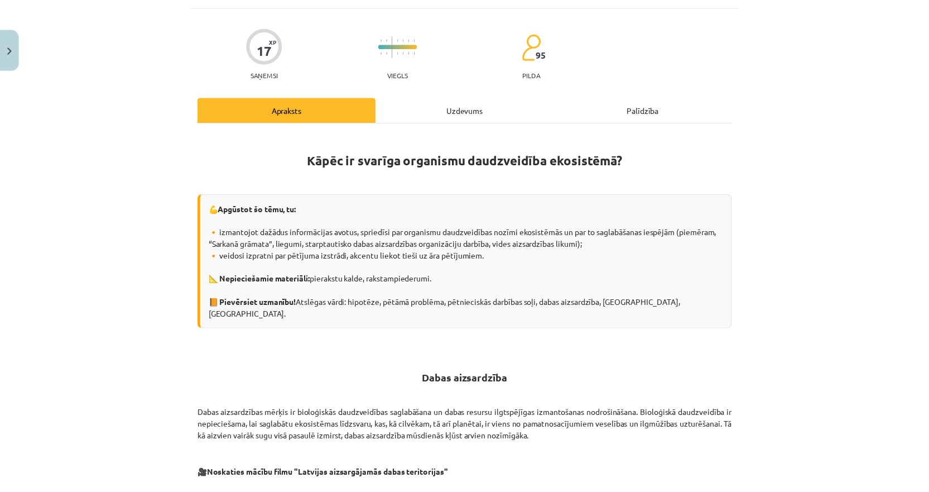
scroll to position [28, 0]
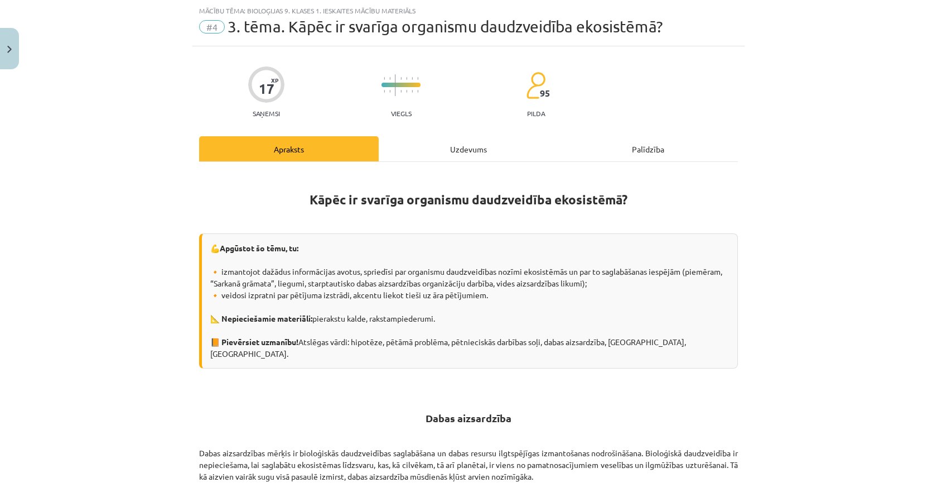
click at [439, 151] on div "Uzdevums" at bounding box center [469, 148] width 180 height 25
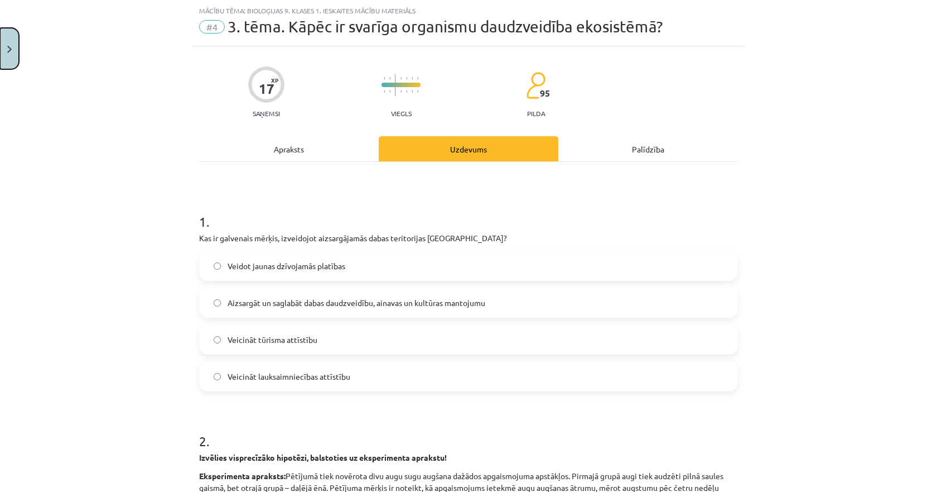
click at [13, 43] on button "Close" at bounding box center [9, 48] width 19 height 41
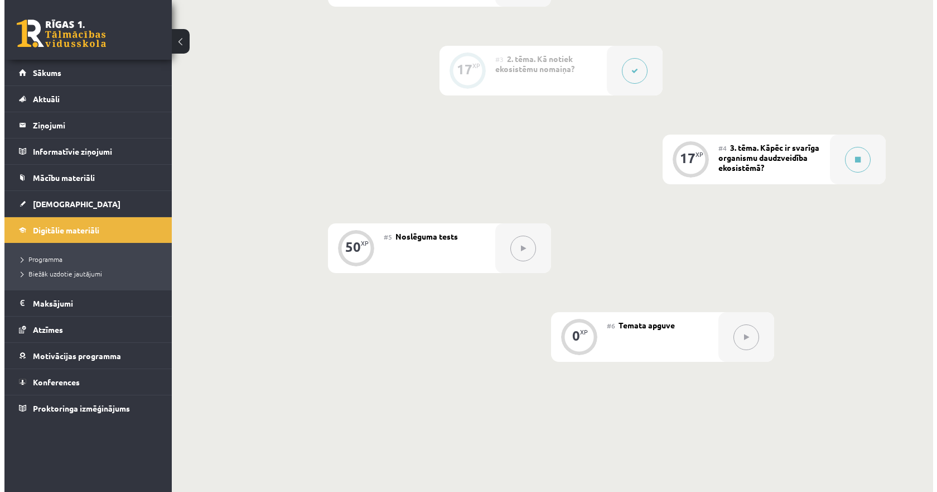
scroll to position [442, 0]
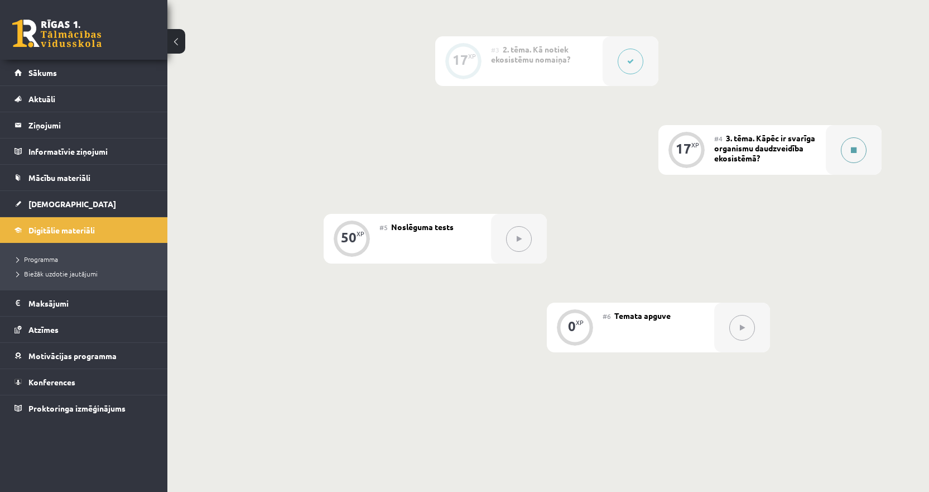
click at [860, 148] on button at bounding box center [854, 150] width 26 height 26
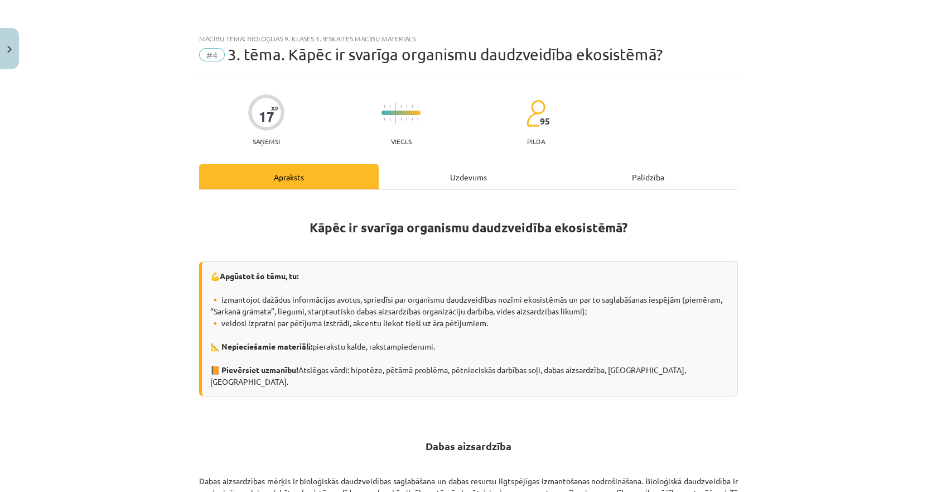
click at [465, 170] on div "Uzdevums" at bounding box center [469, 176] width 180 height 25
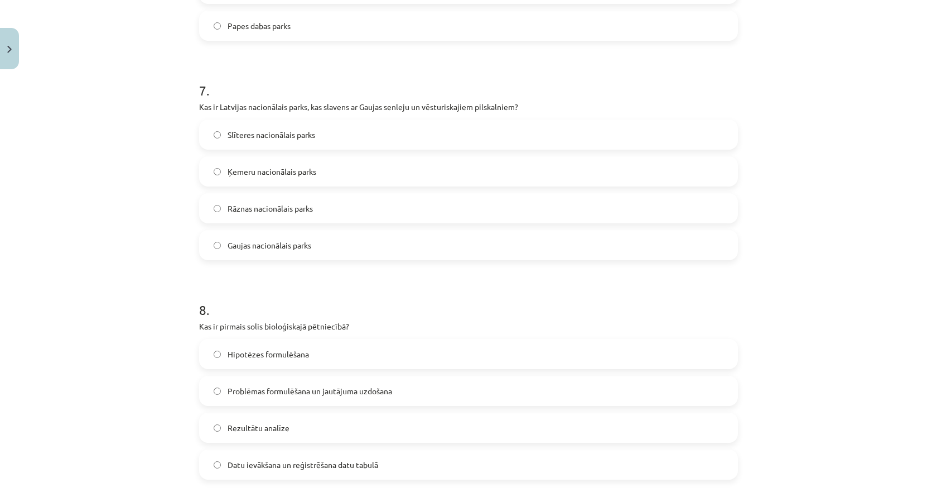
scroll to position [1652, 0]
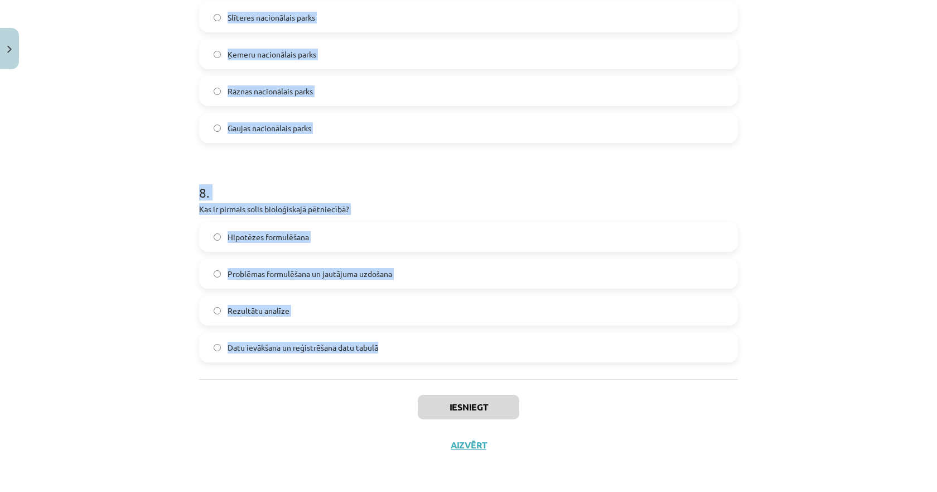
drag, startPoint x: 252, startPoint y: 258, endPoint x: 383, endPoint y: 349, distance: 159.6
copy form "5 . Lor ip dolorsita consec, adipiscing elitseddoeius tempo incididuntu Laboree…"
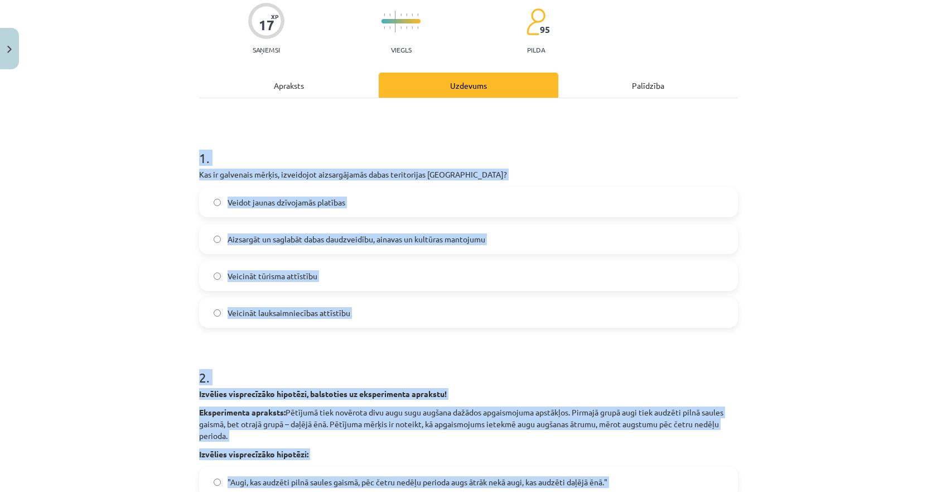
scroll to position [90, 0]
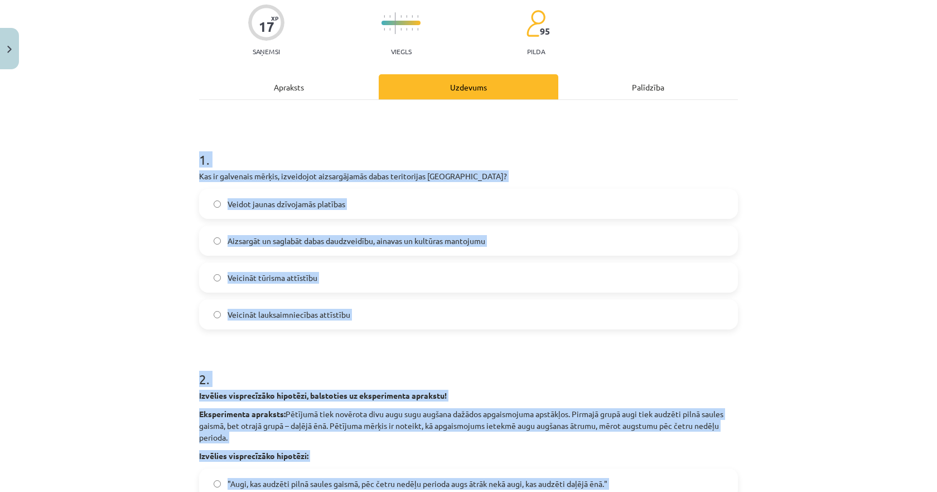
click at [169, 226] on div "Mācību tēma: Bioloģijas 9. klases 1. ieskaites mācību materiāls #4 3. tēma. Kāp…" at bounding box center [468, 246] width 937 height 492
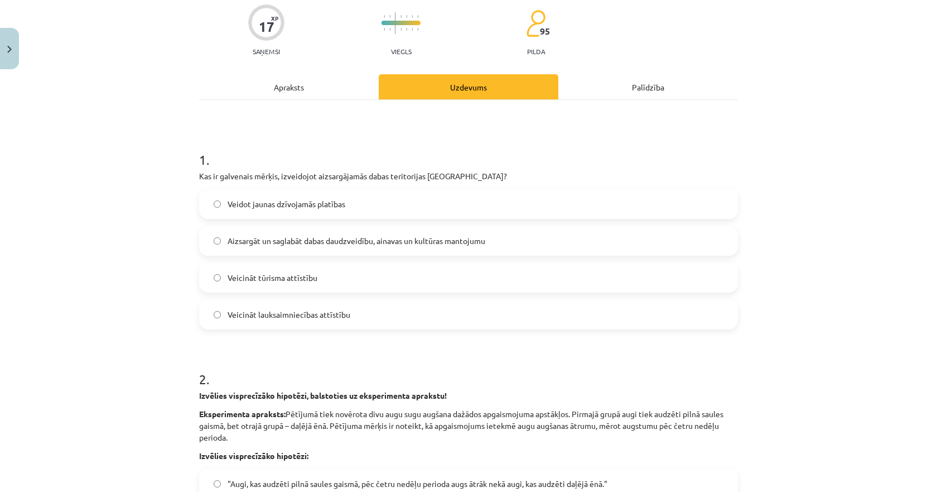
click at [254, 258] on div "Veidot jaunas dzīvojamās platības [GEOGRAPHIC_DATA] un saglabāt dabas daudzveid…" at bounding box center [468, 259] width 539 height 141
click at [260, 247] on label "Aizsargāt un saglabāt dabas daudzveidību, ainavas un kultūras mantojumu" at bounding box center [468, 241] width 537 height 28
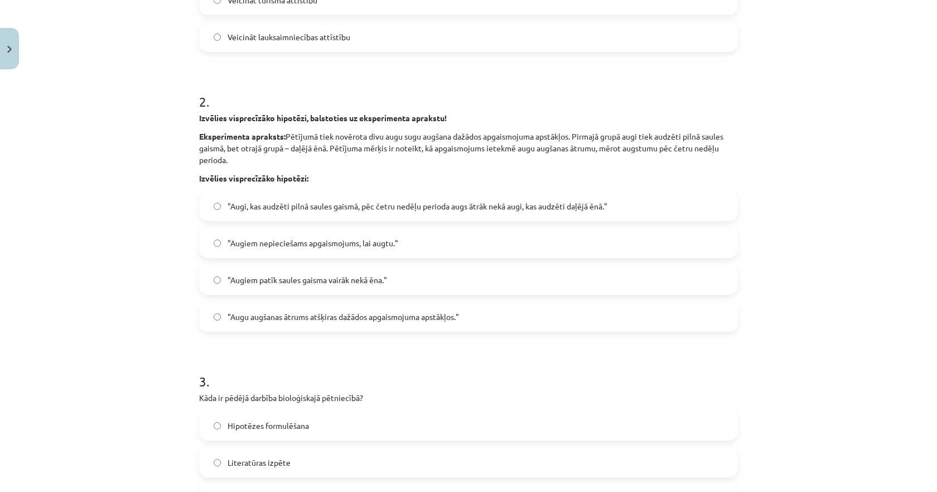
scroll to position [369, 0]
click at [337, 204] on span ""Augi, kas audzēti pilnā saules gaismā, pēc četru nedēļu perioda augs ātrāk nek…" at bounding box center [418, 205] width 380 height 12
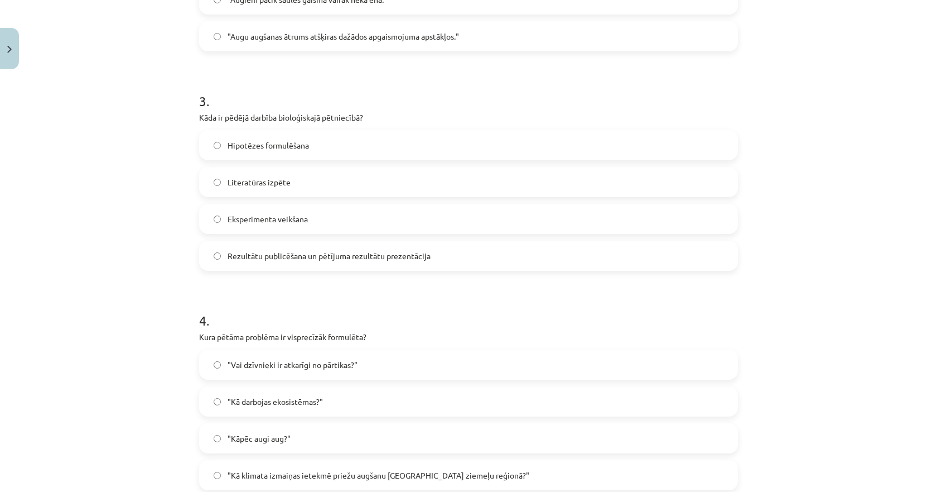
scroll to position [648, 0]
click at [254, 253] on span "Rezultātu publicēšana un pētījuma rezultātu prezentācija" at bounding box center [329, 255] width 203 height 12
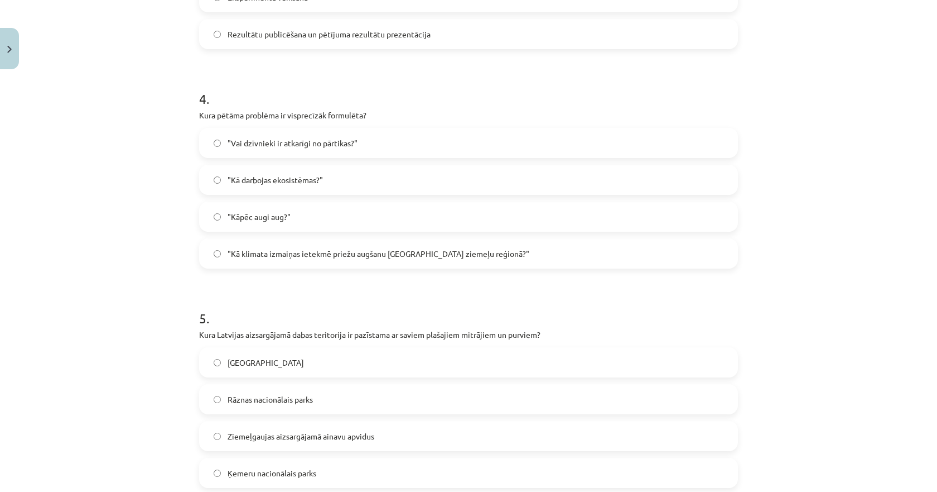
scroll to position [871, 0]
click at [268, 253] on span ""Kā klimata izmaiņas ietekmē priežu augšanu [GEOGRAPHIC_DATA] ziemeļu reģionā?"" at bounding box center [379, 251] width 302 height 12
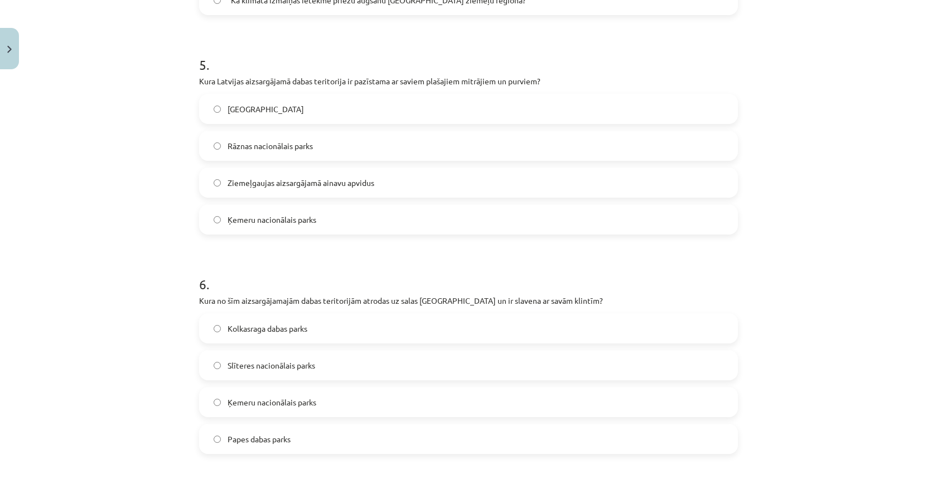
scroll to position [1150, 0]
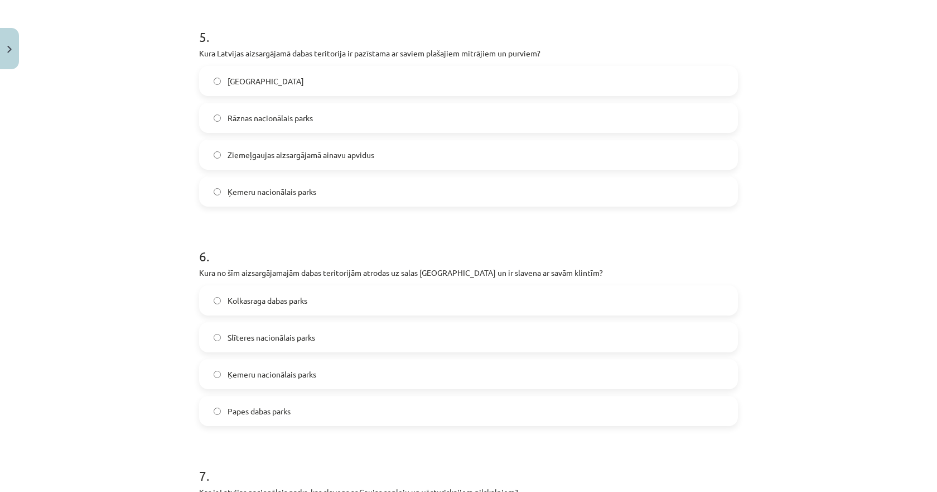
click at [255, 187] on span "Ķemeru nacionālais parks" at bounding box center [272, 192] width 89 height 12
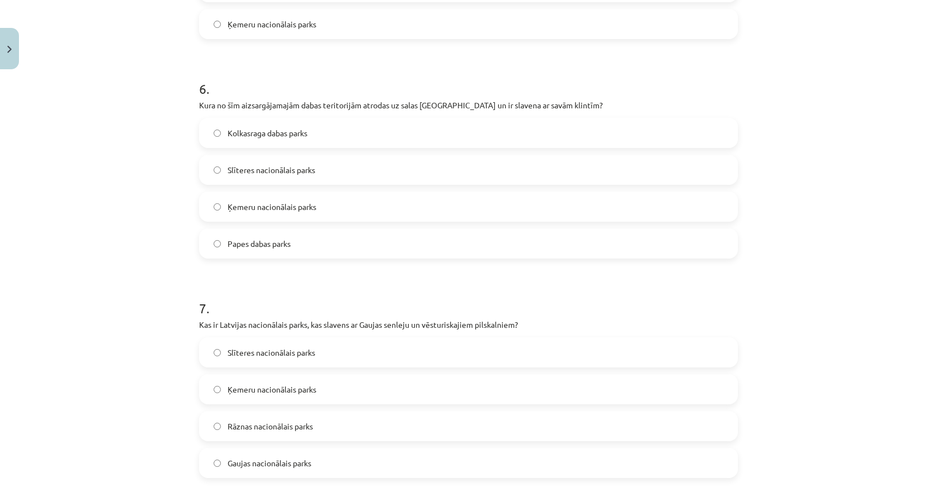
scroll to position [1373, 0]
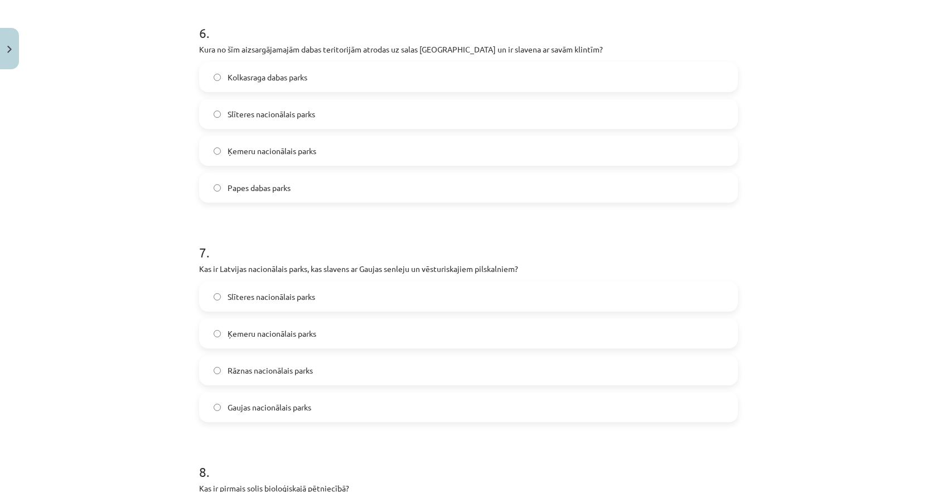
click at [257, 116] on span "Slīteres nacionālais parks" at bounding box center [272, 114] width 88 height 12
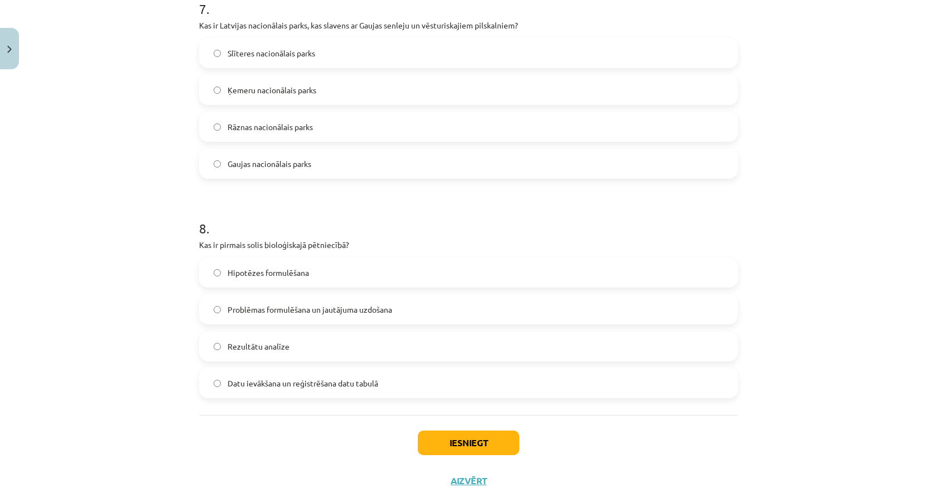
scroll to position [1596, 0]
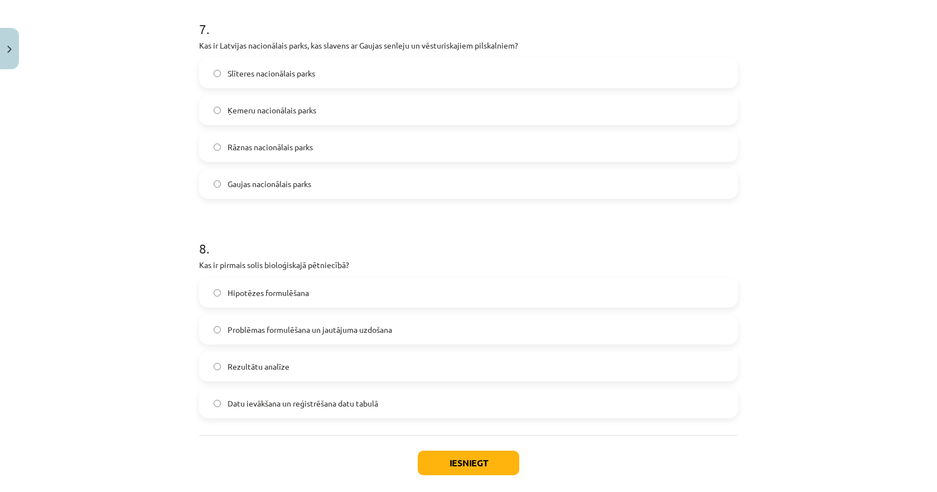
click at [240, 192] on label "Gaujas nacionālais parks" at bounding box center [468, 184] width 537 height 28
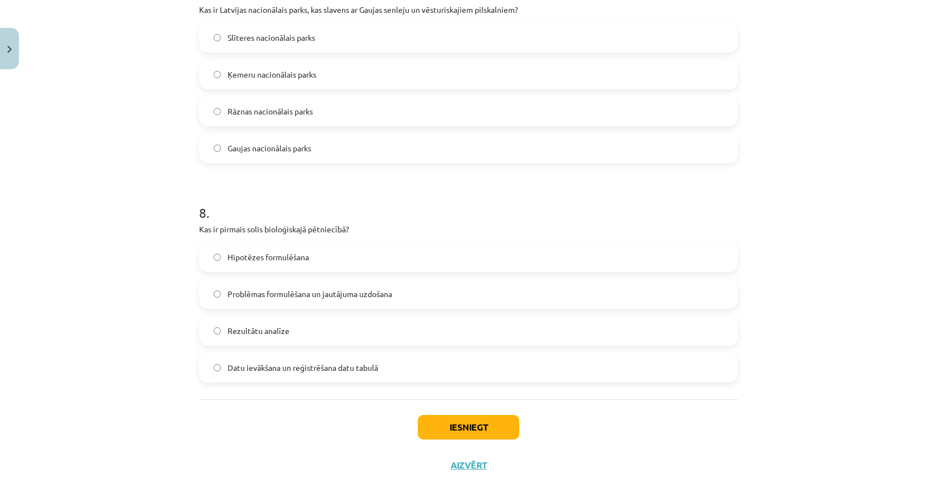
scroll to position [1652, 0]
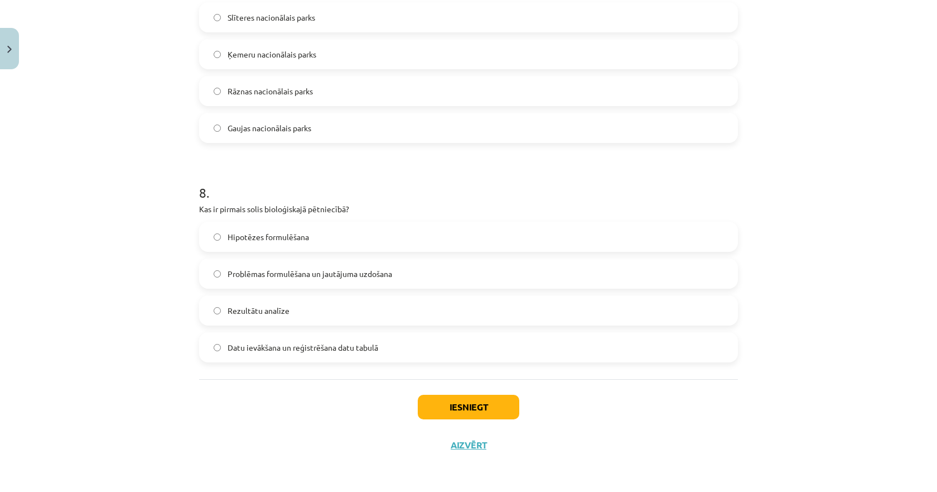
click at [255, 275] on span "Problēmas formulēšana un jautājuma uzdošana" at bounding box center [310, 274] width 165 height 12
click at [448, 408] on button "Iesniegt" at bounding box center [469, 406] width 102 height 25
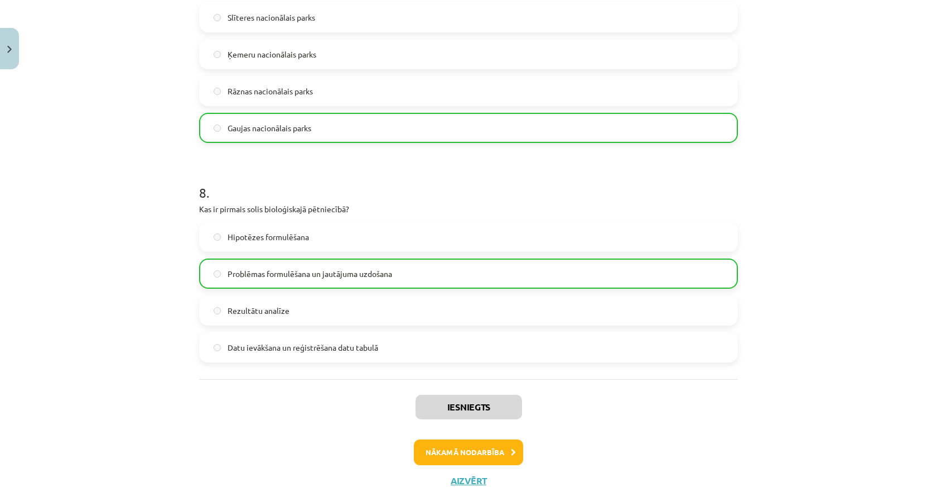
click at [169, 409] on div "Mācību tēma: Bioloģijas 9. klases 1. ieskaites mācību materiāls #4 3. tēma. Kāp…" at bounding box center [468, 246] width 937 height 492
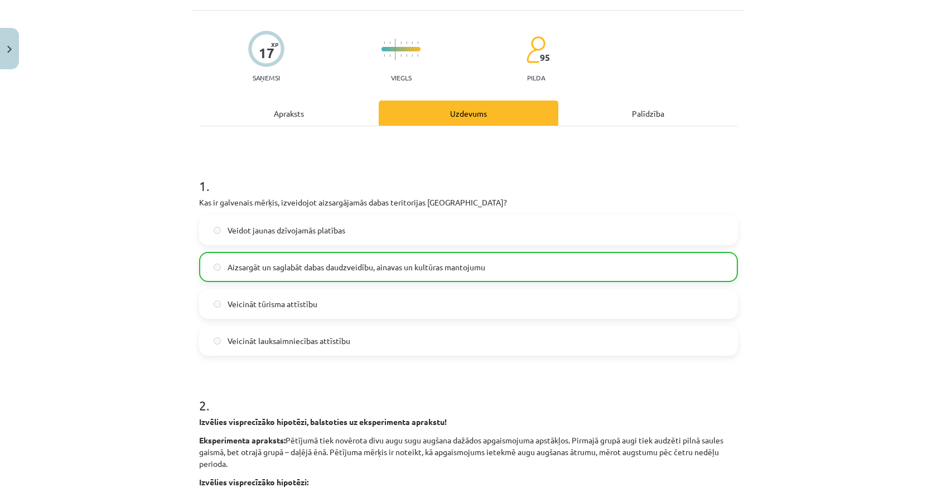
scroll to position [0, 0]
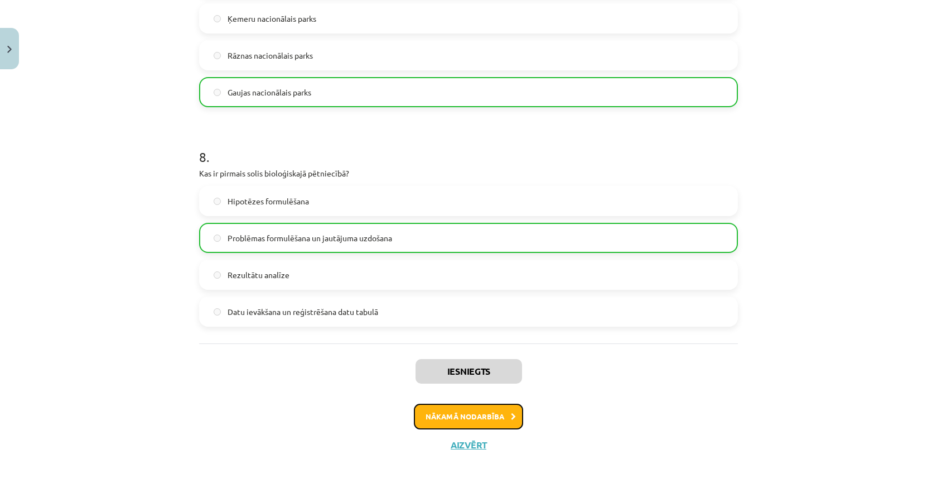
click at [503, 420] on button "Nākamā nodarbība" at bounding box center [468, 416] width 109 height 26
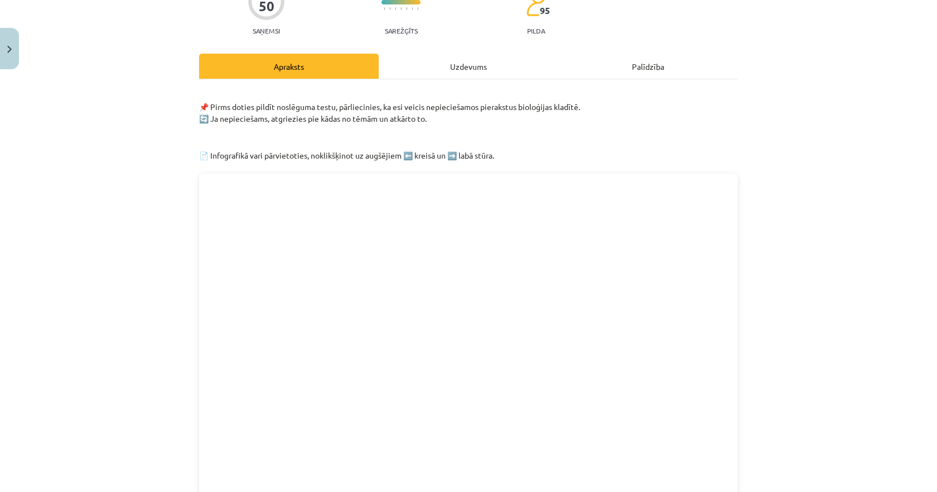
scroll to position [28, 0]
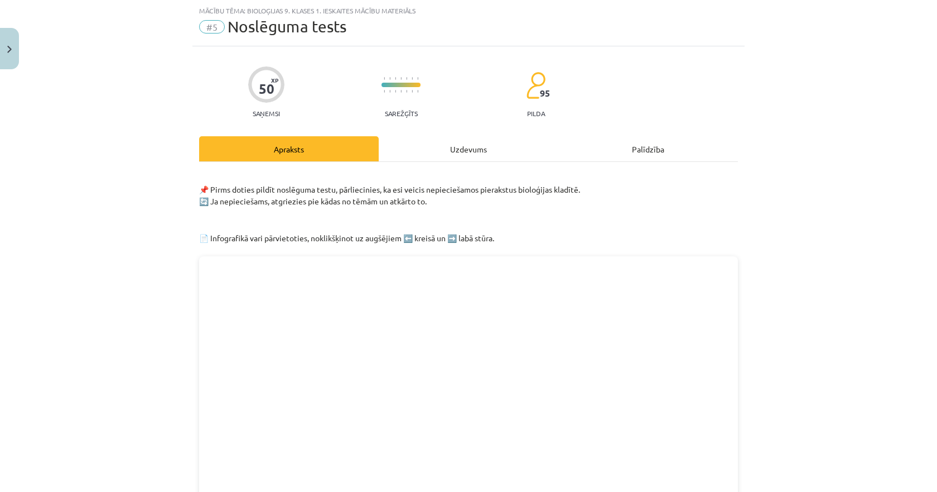
click at [450, 144] on div "Uzdevums" at bounding box center [469, 148] width 180 height 25
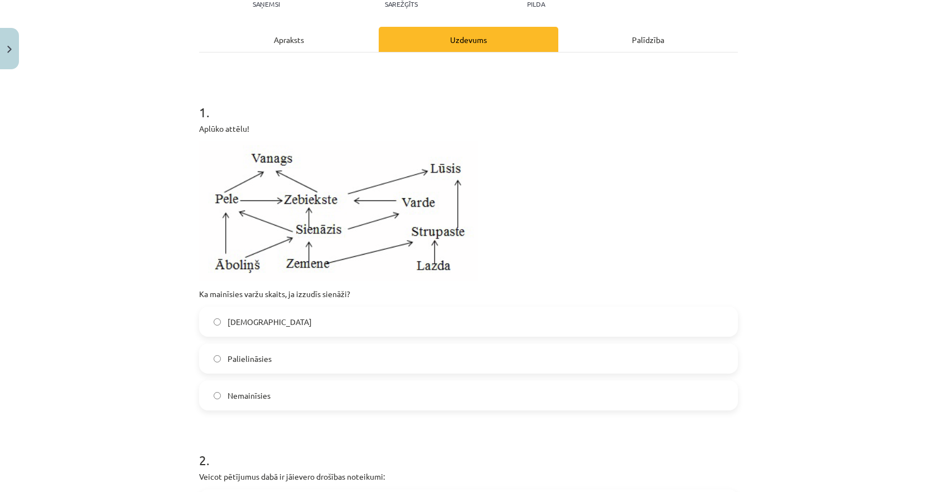
scroll to position [157, 0]
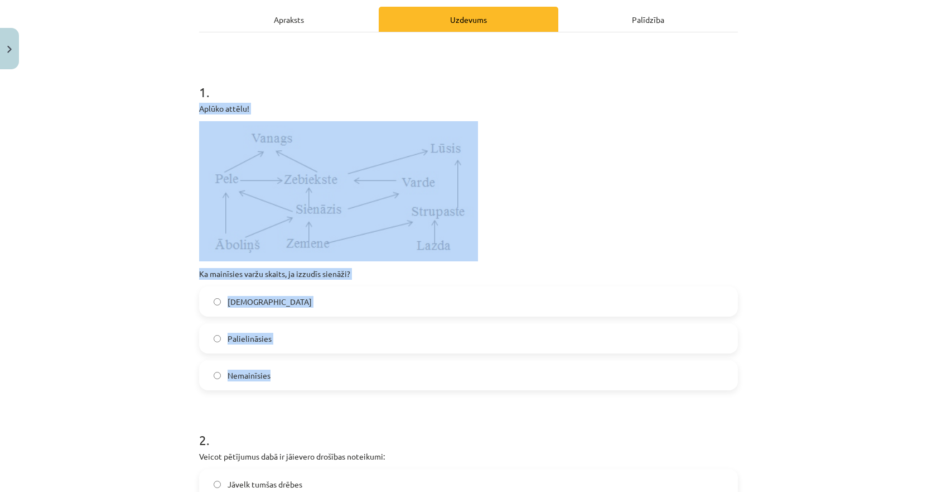
drag, startPoint x: 286, startPoint y: 376, endPoint x: 180, endPoint y: 100, distance: 296.0
click at [180, 100] on div "Mācību tēma: Bioloģijas 9. klases 1. ieskaites mācību materiāls #5 Noslēguma te…" at bounding box center [468, 246] width 937 height 492
copy div "Aplūko attēlu! Ka mainīsies varžu skaits, ja izzudīs sienāži? [DEMOGRAPHIC_DATA…"
click at [228, 343] on span "Palielināsies" at bounding box center [250, 339] width 44 height 12
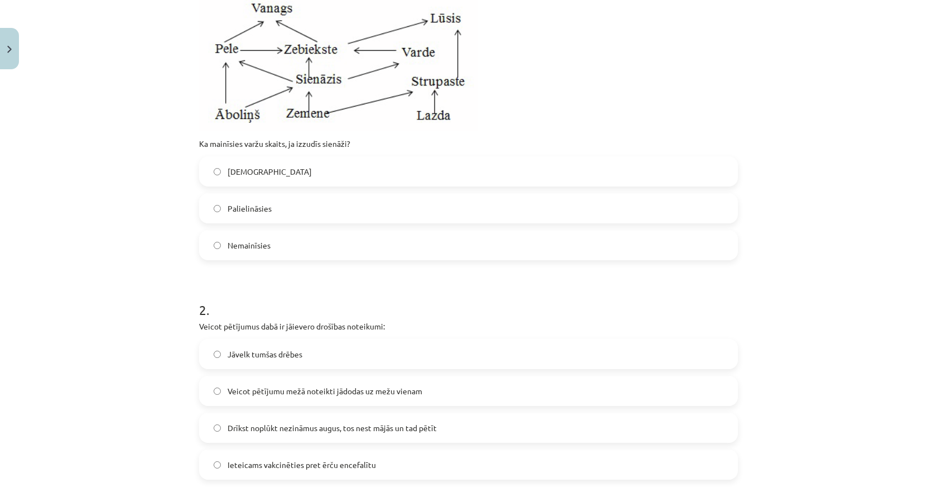
scroll to position [381, 0]
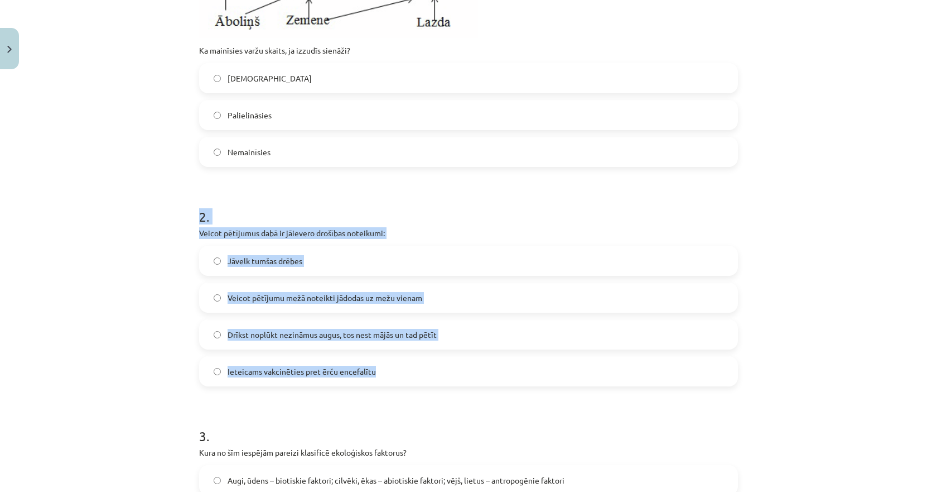
drag, startPoint x: 416, startPoint y: 374, endPoint x: 189, endPoint y: 222, distance: 273.9
copy div "2 . Veicot pētījumus dabā ir jāievero drošības noteikumi: Jāvelk tumšas drēbes …"
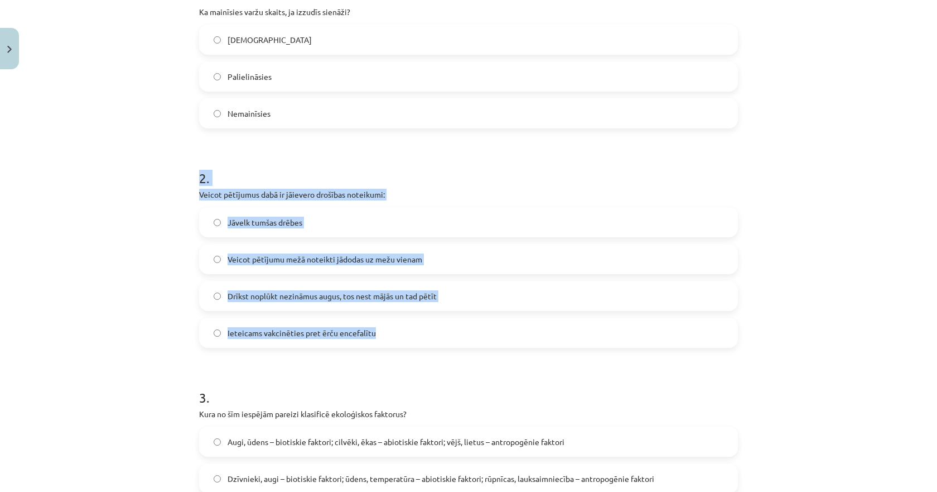
scroll to position [436, 0]
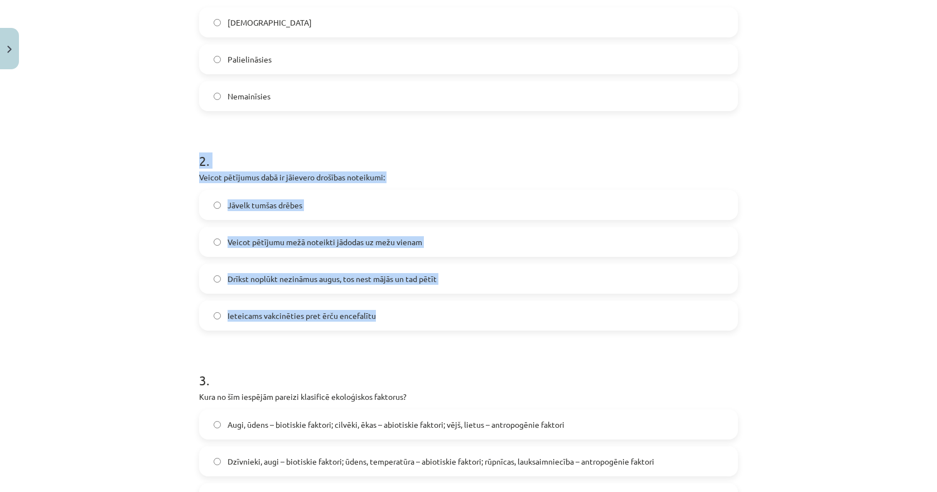
click at [236, 318] on span "Ieteicams vakcinēties pret ērču encefalītu" at bounding box center [302, 316] width 148 height 12
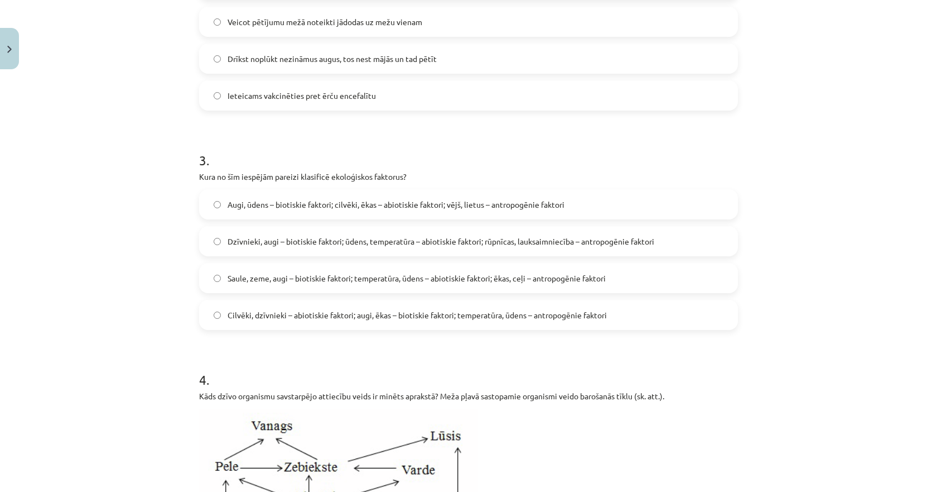
scroll to position [659, 0]
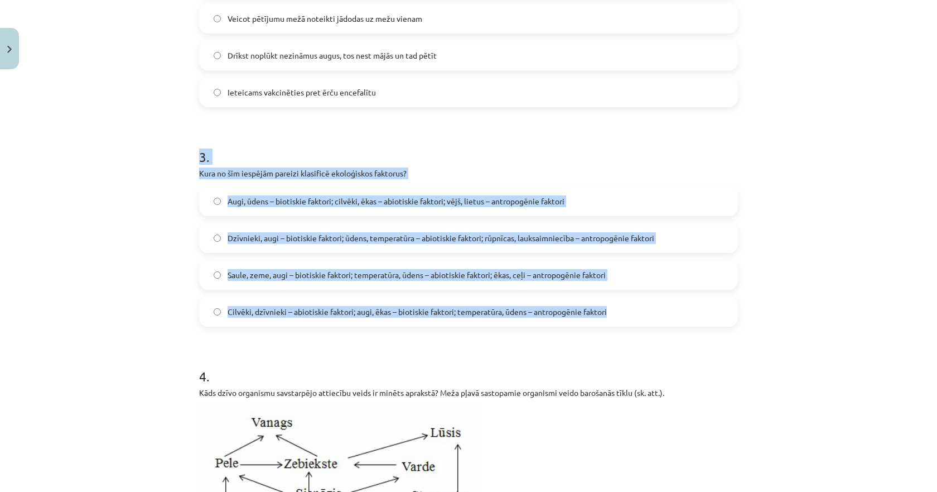
drag, startPoint x: 249, startPoint y: 216, endPoint x: 624, endPoint y: 320, distance: 388.4
click at [624, 320] on div "Mācību tēma: Bioloģijas 9. klases 1. ieskaites mācību materiāls #5 Noslēguma te…" at bounding box center [468, 246] width 937 height 492
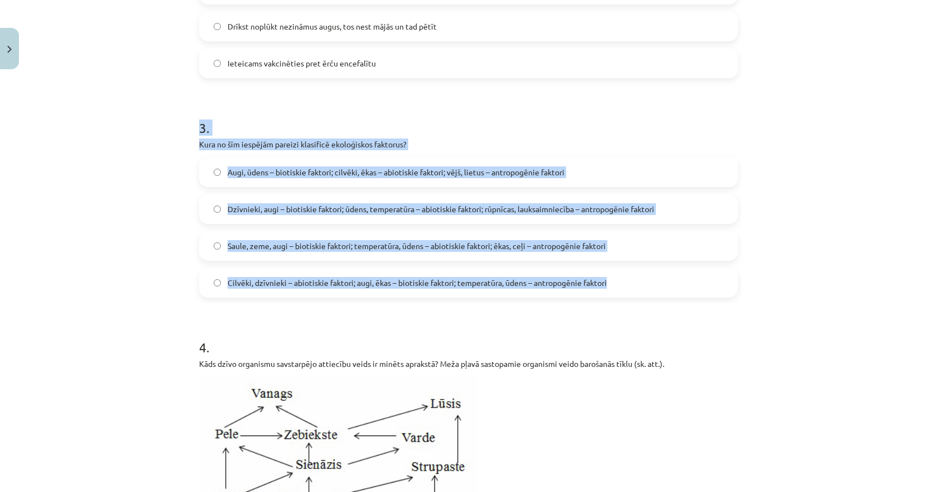
scroll to position [715, 0]
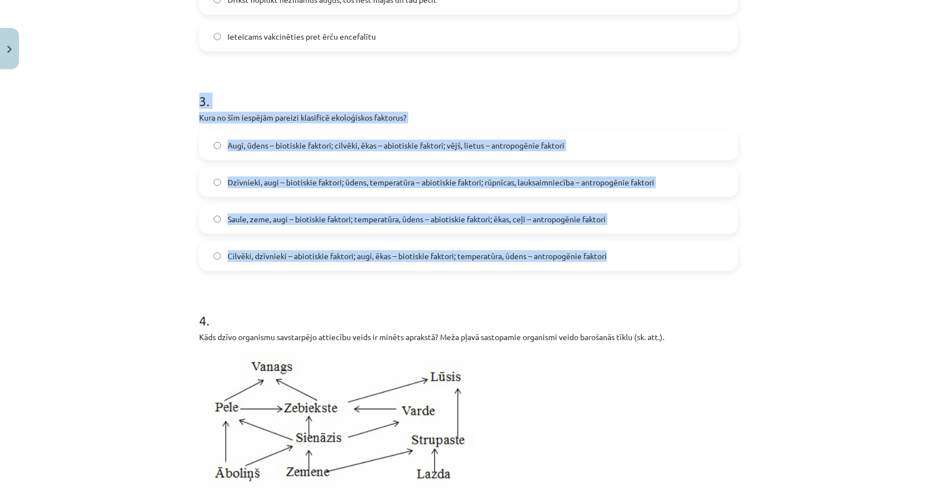
click at [257, 181] on span "Dzīvnieki, augi – biotiskie faktori; ūdens, temperatūra – abiotiskie faktori; r…" at bounding box center [441, 182] width 427 height 12
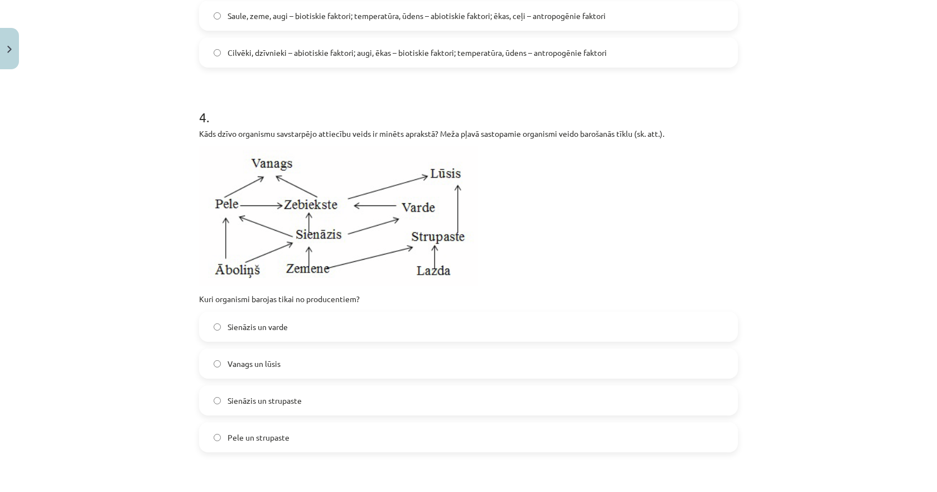
scroll to position [938, 0]
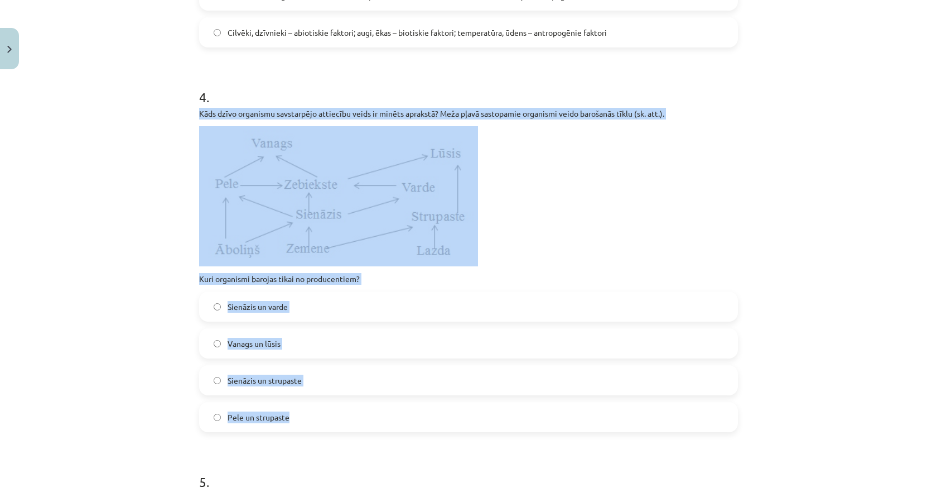
drag, startPoint x: 327, startPoint y: 416, endPoint x: 185, endPoint y: 117, distance: 331.2
click at [185, 117] on div "Mācību tēma: Bioloģijas 9. klases 1. ieskaites mācību materiāls #5 Noslēguma te…" at bounding box center [468, 246] width 937 height 492
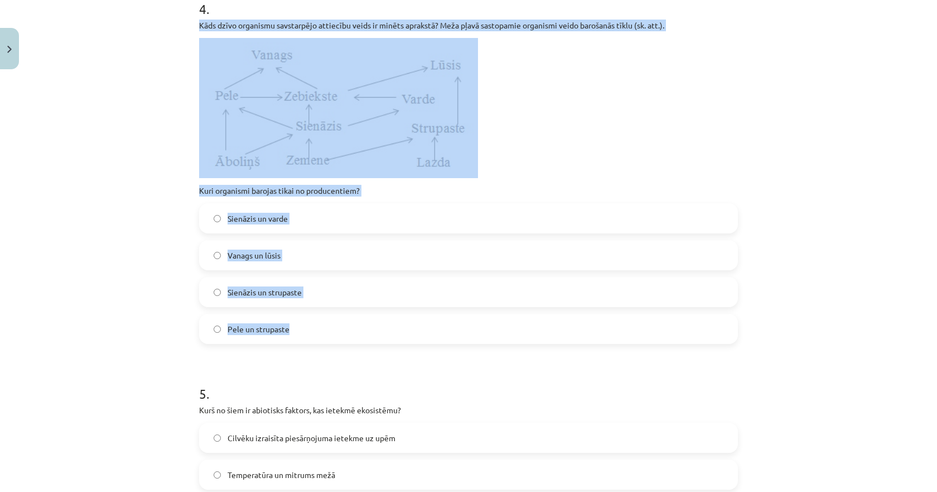
scroll to position [1050, 0]
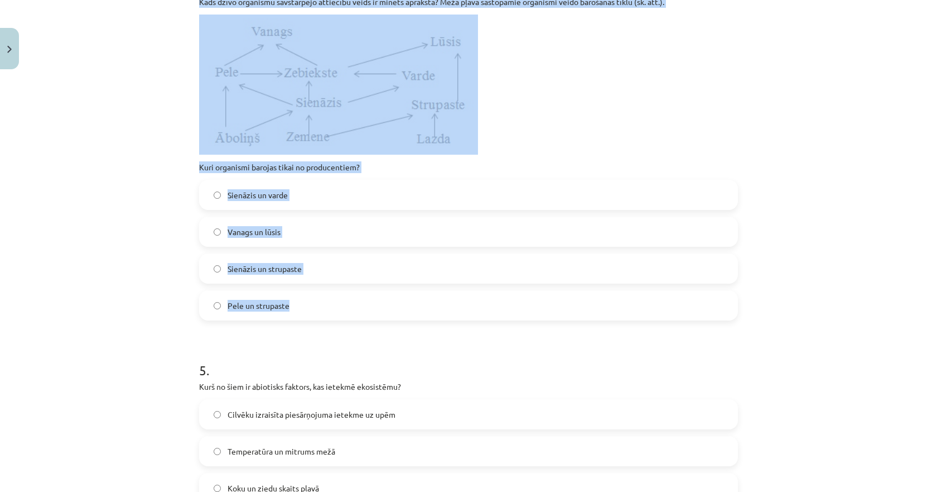
click at [257, 271] on span "Sienāzis un strupaste" at bounding box center [265, 269] width 74 height 12
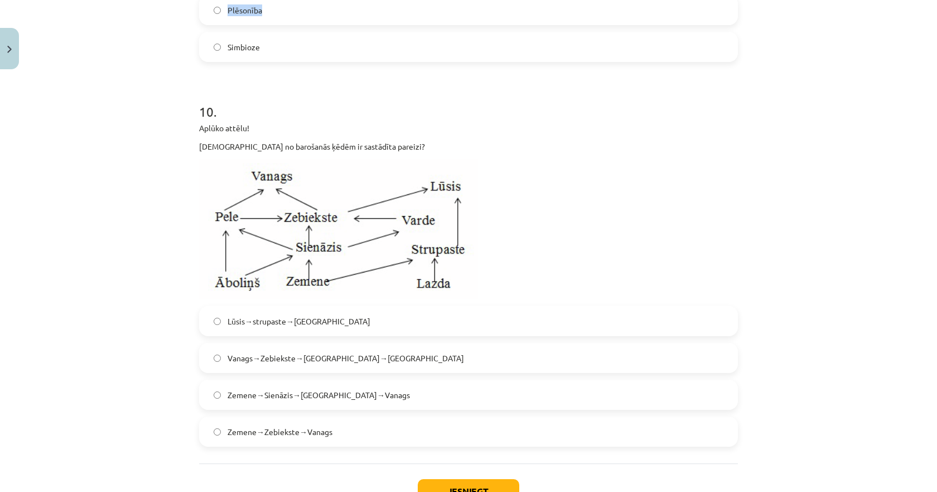
scroll to position [2358, 0]
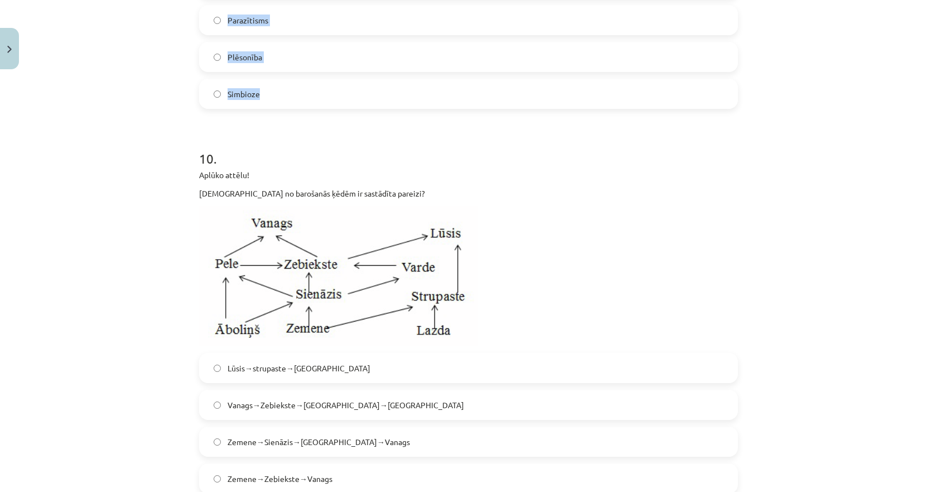
drag, startPoint x: 170, startPoint y: 133, endPoint x: 299, endPoint y: 94, distance: 134.7
click at [299, 94] on div "Mācību tēma: Bioloģijas 9. klases 1. ieskaites mācību materiāls #5 Noslēguma te…" at bounding box center [468, 246] width 937 height 492
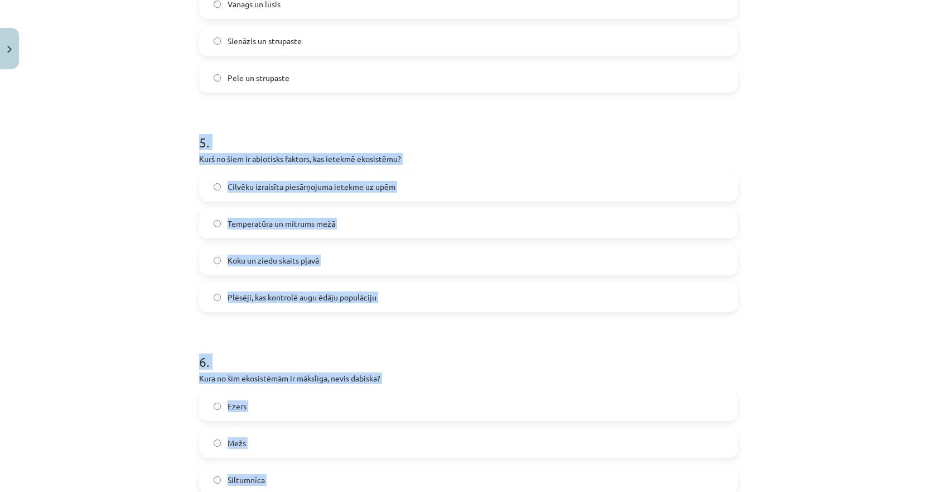
scroll to position [1298, 0]
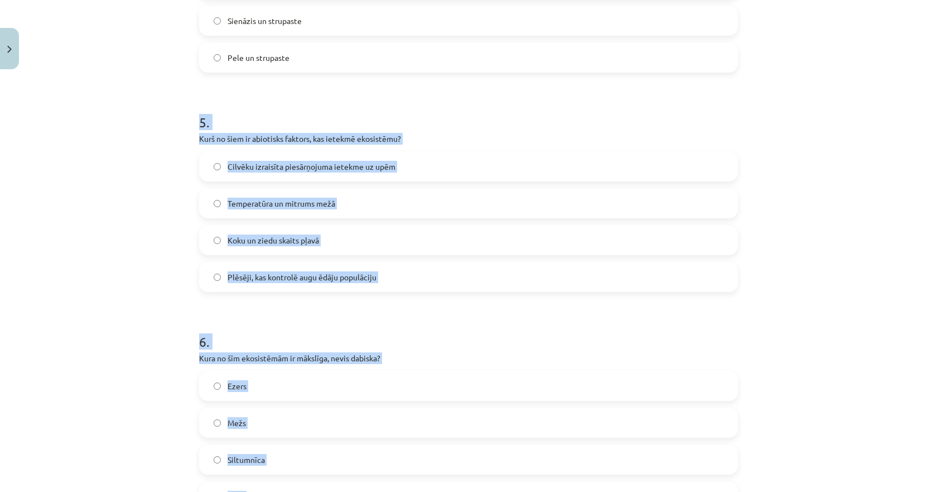
click at [133, 228] on div "Mācību tēma: Bioloģijas 9. klases 1. ieskaites mācību materiāls #5 Noslēguma te…" at bounding box center [468, 246] width 937 height 492
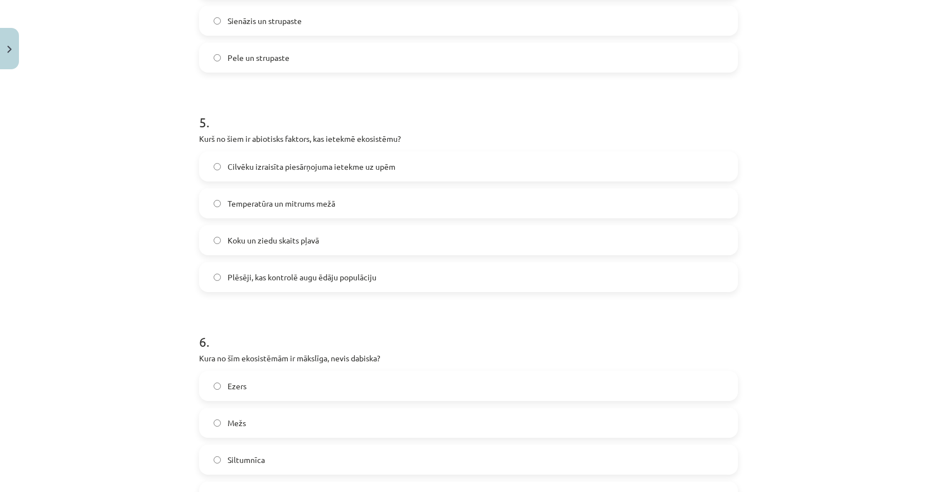
click at [255, 209] on label "Temperatūra un mitrums mežā" at bounding box center [468, 203] width 537 height 28
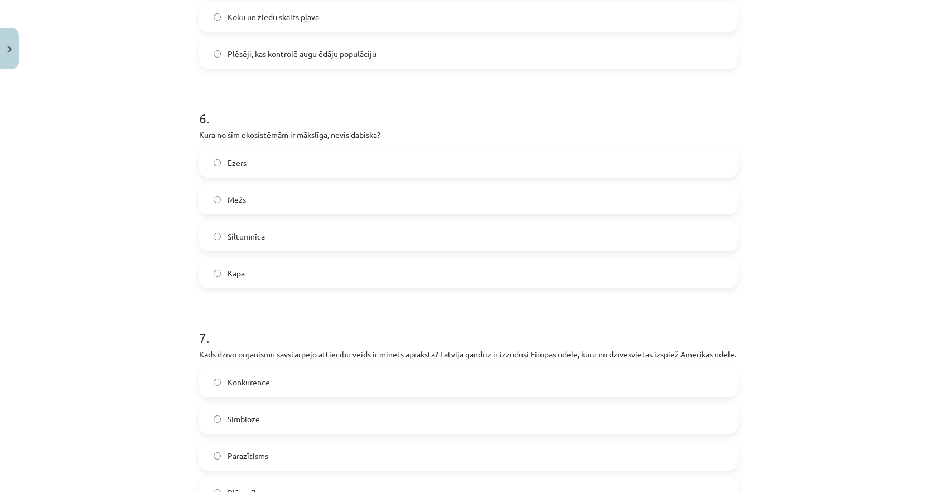
scroll to position [1577, 0]
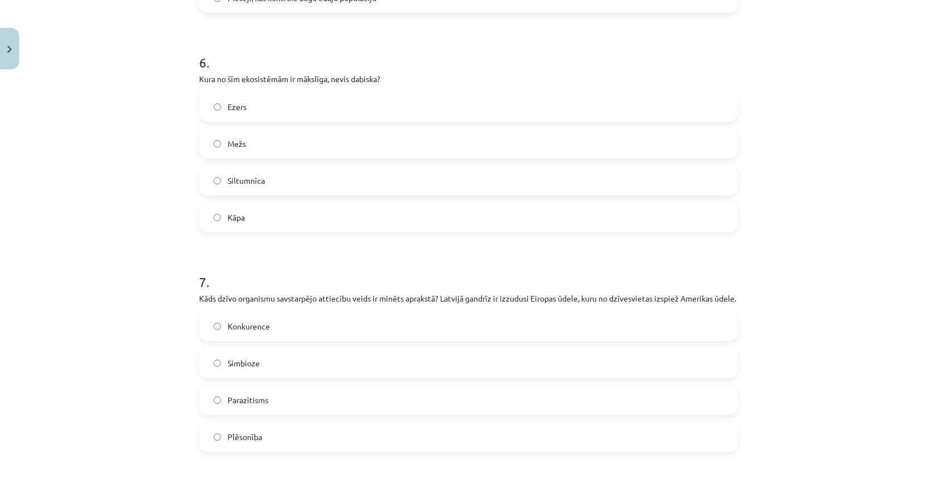
click at [222, 180] on label "Siltumnīca" at bounding box center [468, 180] width 537 height 28
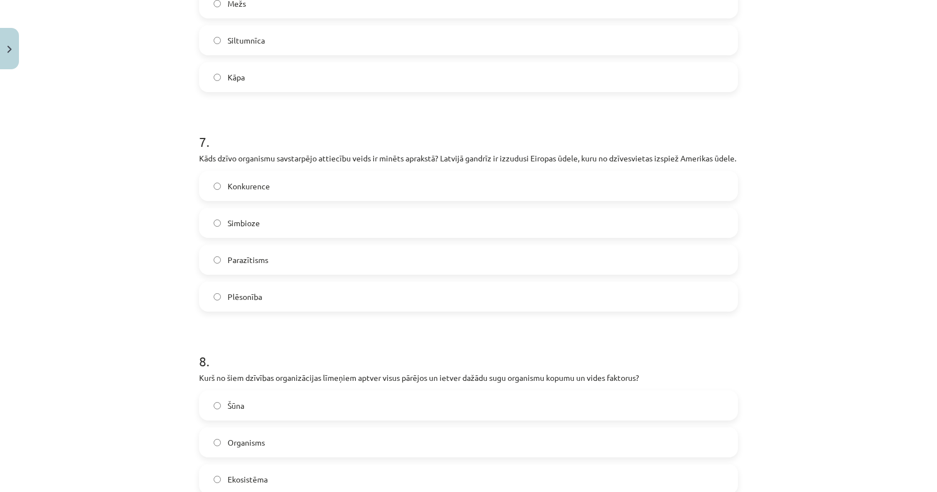
scroll to position [1744, 0]
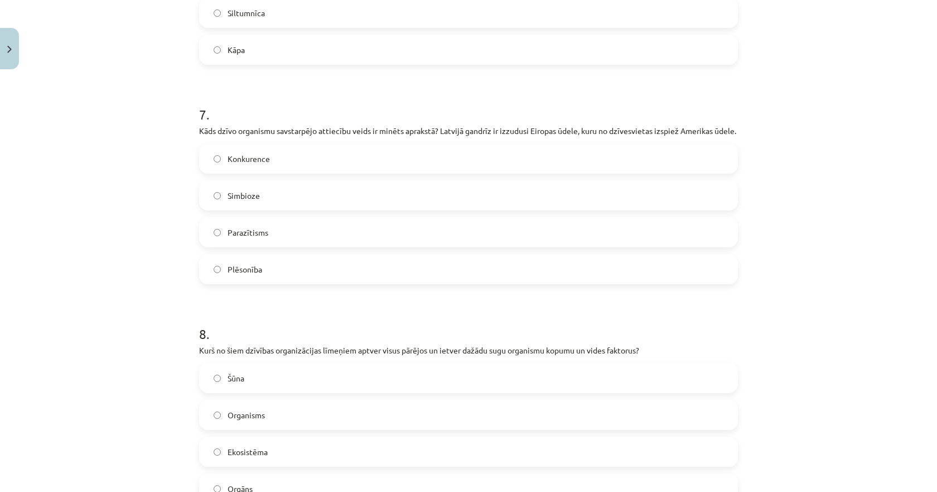
click at [252, 172] on label "Konkurence" at bounding box center [468, 159] width 537 height 28
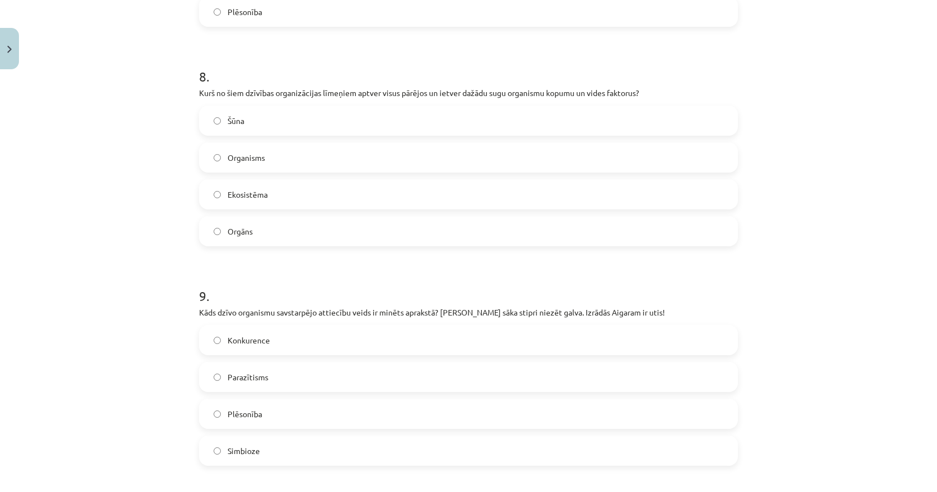
scroll to position [2023, 0]
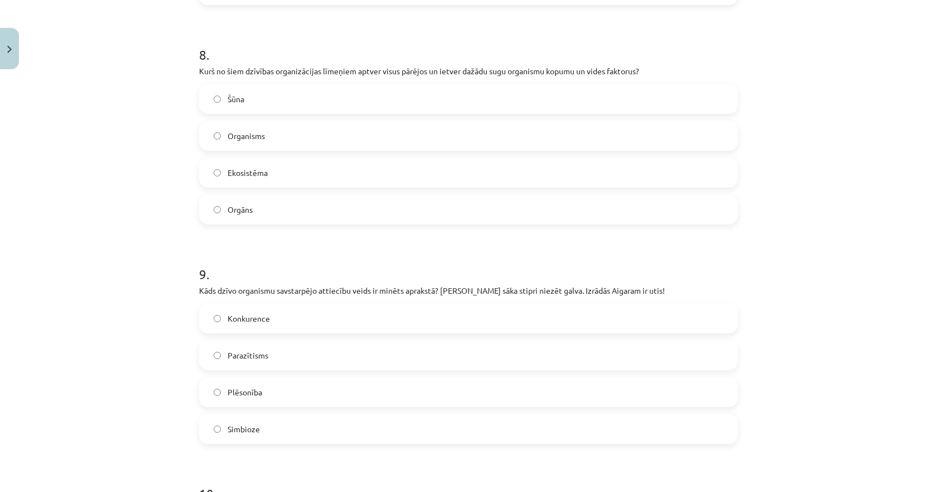
click at [261, 179] on span "Ekosistēma" at bounding box center [248, 173] width 40 height 12
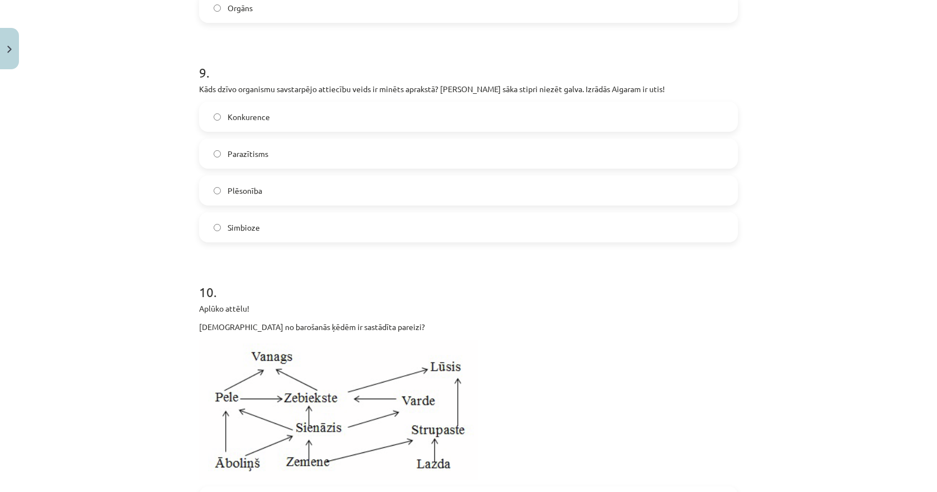
scroll to position [2246, 0]
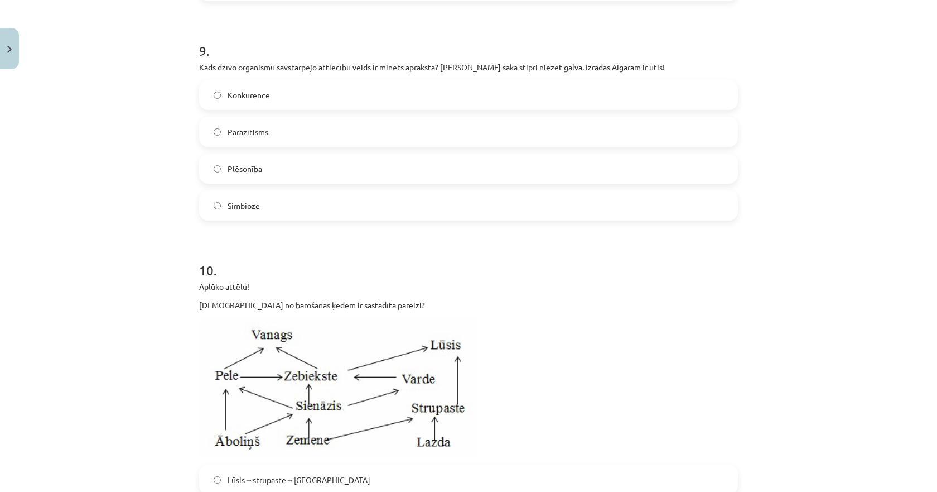
click at [230, 138] on span "Parazītisms" at bounding box center [248, 132] width 41 height 12
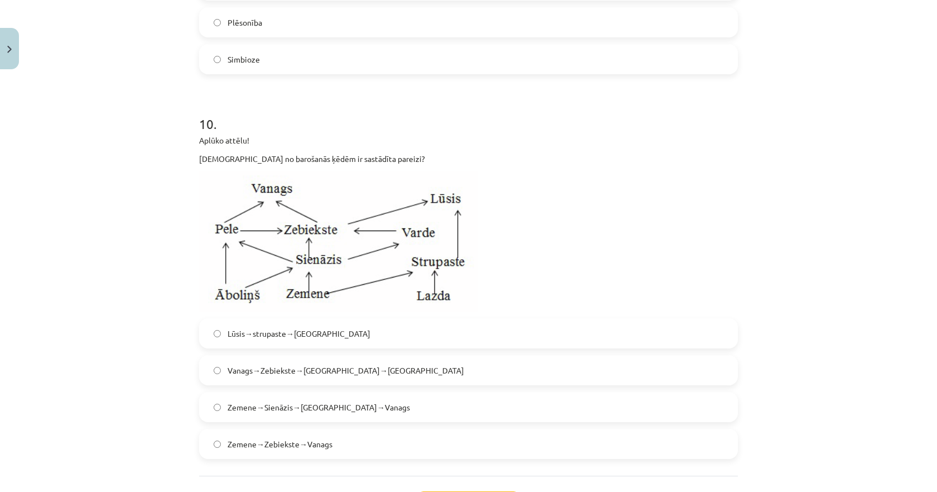
scroll to position [2414, 0]
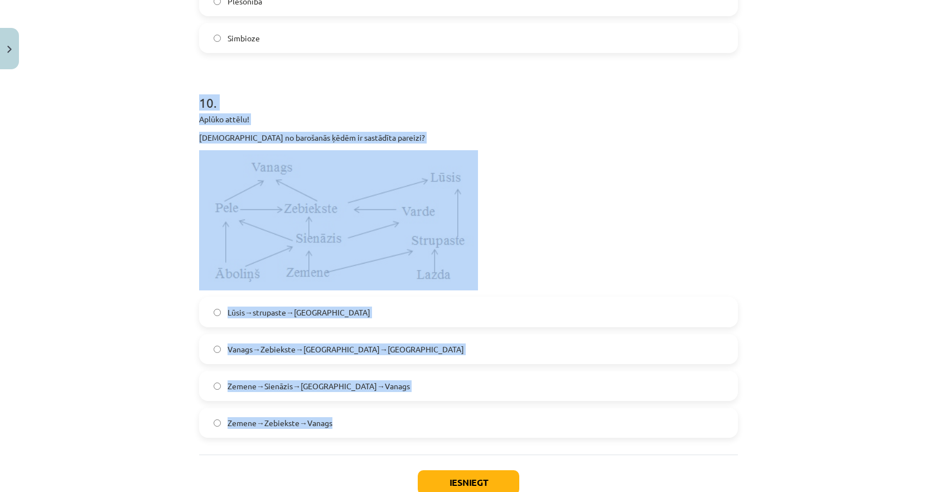
drag, startPoint x: 183, startPoint y: 116, endPoint x: 363, endPoint y: 448, distance: 377.5
click at [363, 448] on div "Mācību tēma: Bioloģijas 9. klases 1. ieskaites mācību materiāls #5 Noslēguma te…" at bounding box center [468, 246] width 937 height 492
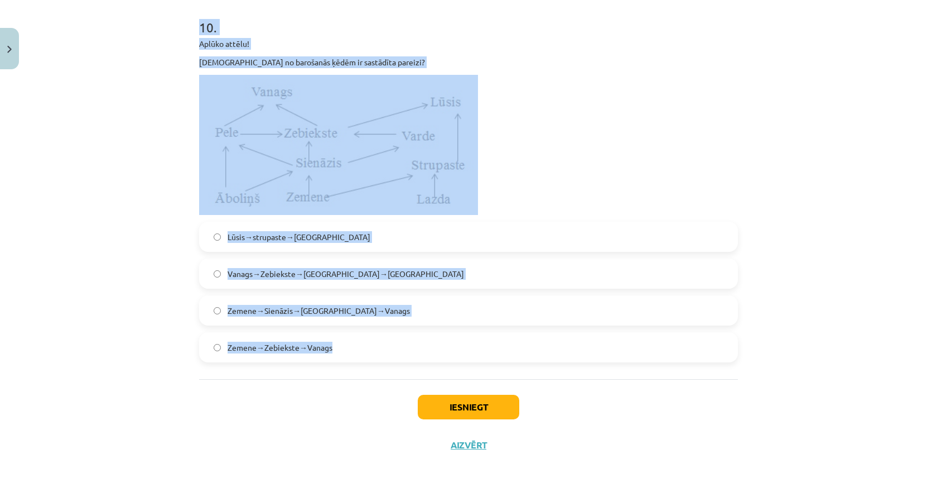
click at [200, 311] on label "Zemene→Sienāzis→[GEOGRAPHIC_DATA]→Vanags" at bounding box center [468, 310] width 537 height 28
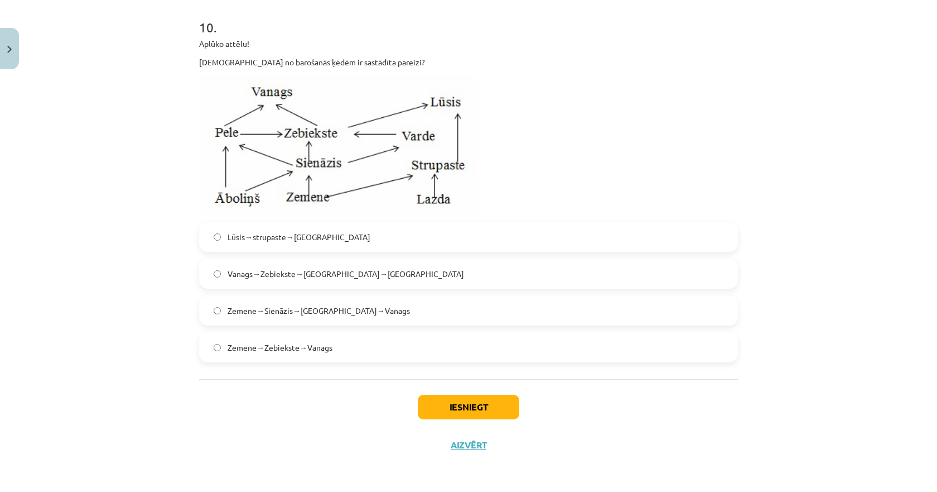
click at [237, 276] on span "Vanags→Zebiekste→[GEOGRAPHIC_DATA]→[GEOGRAPHIC_DATA]" at bounding box center [346, 274] width 237 height 12
click at [250, 307] on span "Zemene→Sienāzis→[GEOGRAPHIC_DATA]→Vanags" at bounding box center [319, 311] width 182 height 12
click at [228, 312] on span "Zemene→Sienāzis→[GEOGRAPHIC_DATA]→Vanags" at bounding box center [319, 311] width 182 height 12
click at [433, 390] on div "Iesniegt Aizvērt" at bounding box center [468, 418] width 539 height 78
click at [439, 413] on button "Iesniegt" at bounding box center [469, 406] width 102 height 25
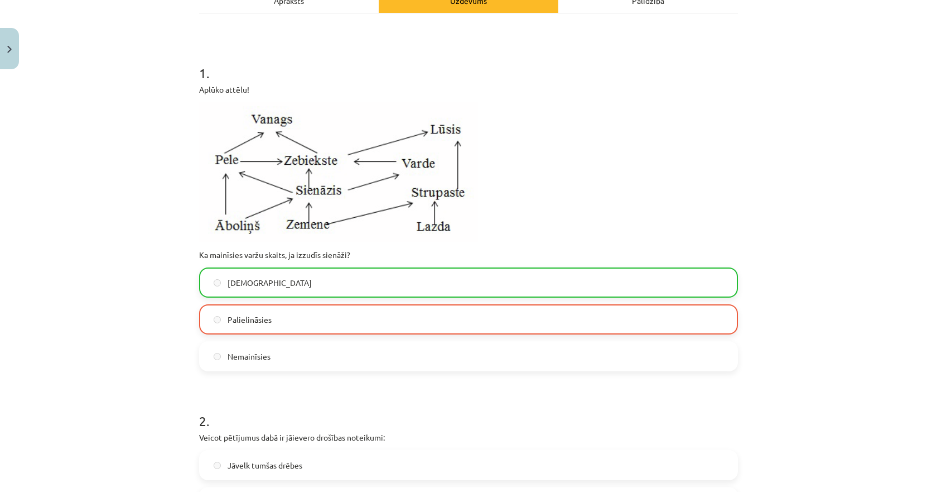
scroll to position [157, 0]
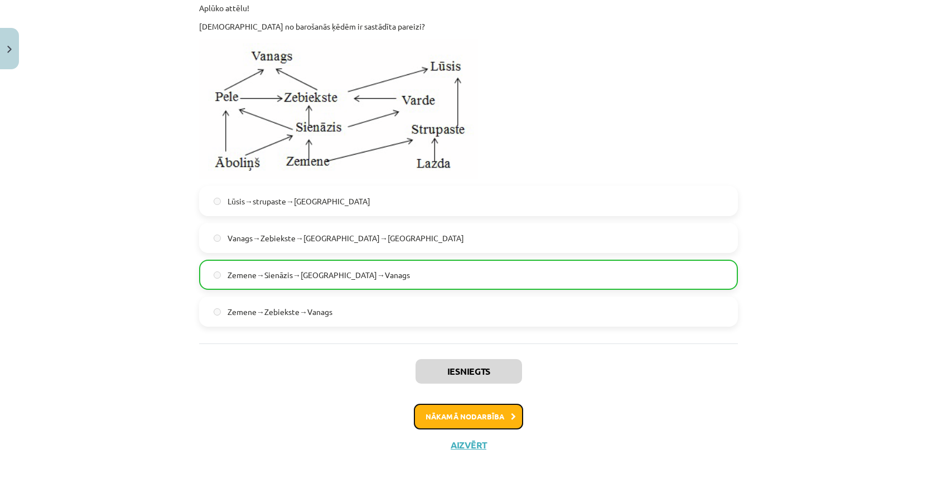
click at [437, 414] on button "Nākamā nodarbība" at bounding box center [468, 416] width 109 height 26
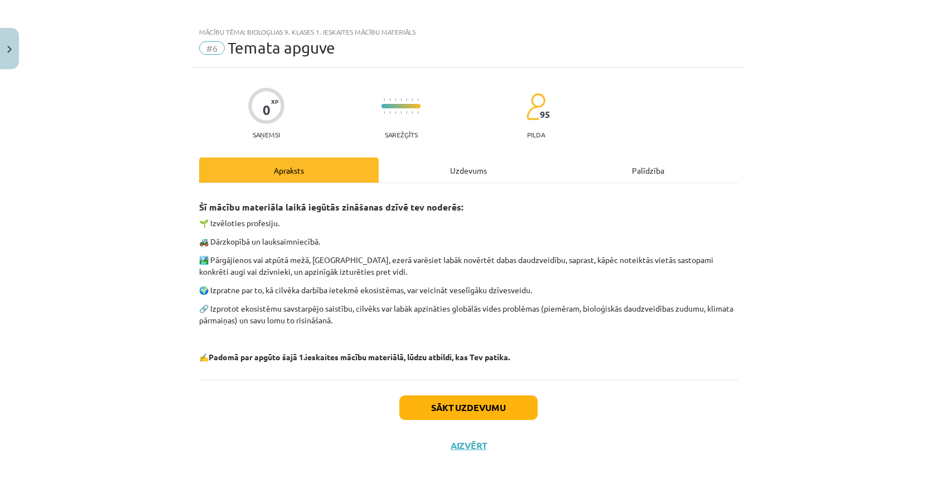
click at [454, 163] on div "Uzdevums" at bounding box center [469, 169] width 180 height 25
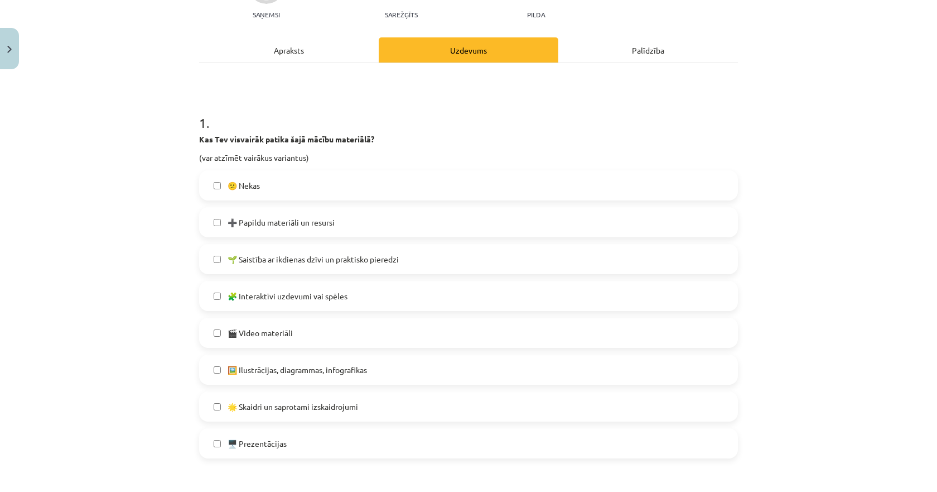
scroll to position [167, 0]
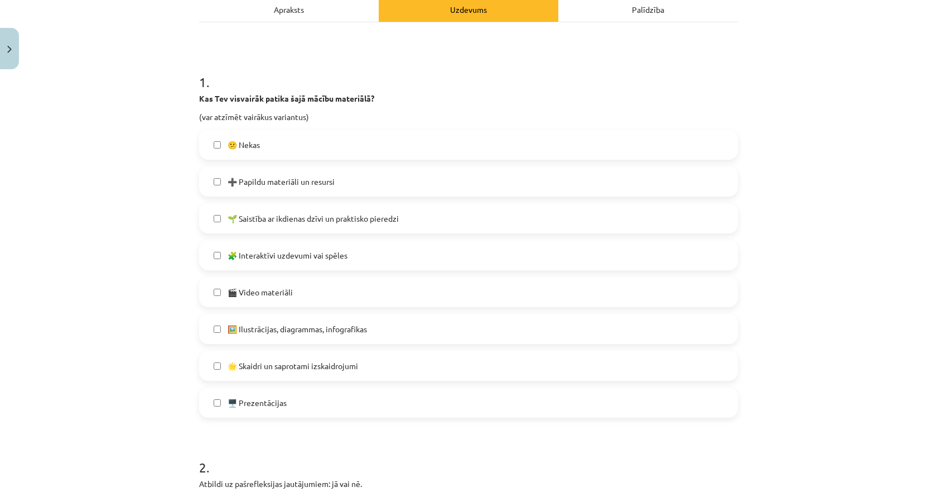
click at [228, 149] on span "😕 Nekas" at bounding box center [244, 145] width 32 height 12
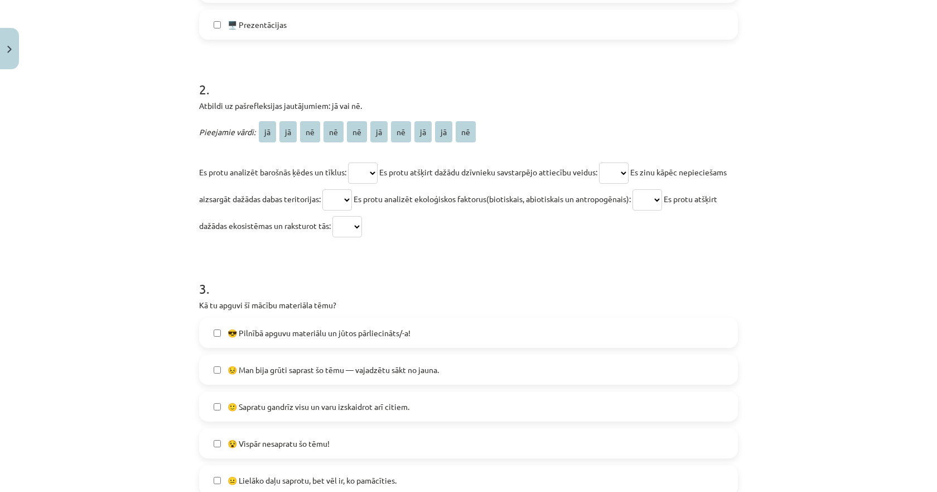
scroll to position [558, 0]
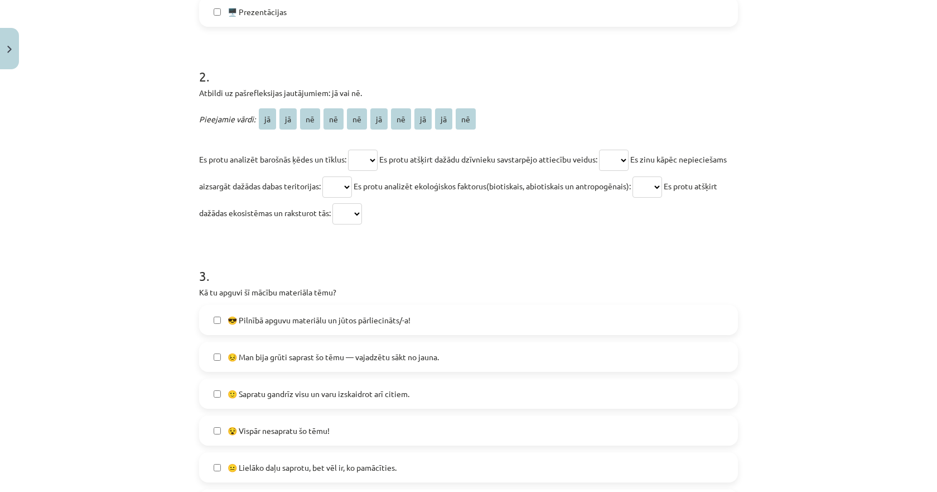
click at [363, 158] on select "** ** ** ** ** ** ** ** ** **" at bounding box center [363, 160] width 30 height 21
select select "**"
click at [348, 150] on select "** ** ** ** ** ** ** ** ** **" at bounding box center [363, 160] width 30 height 21
click at [629, 155] on select "** ** ** ** ** ** ** ** ** **" at bounding box center [614, 160] width 30 height 21
select select "**"
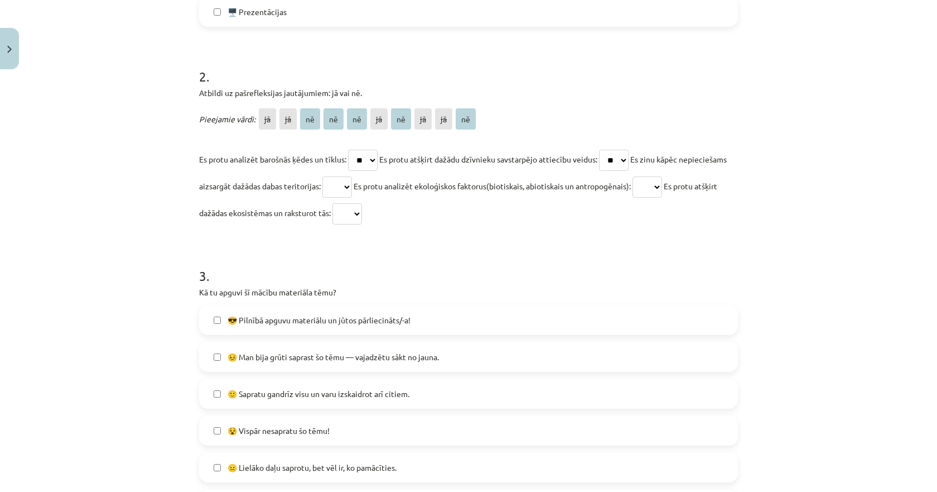
click at [606, 150] on select "** ** ** ** ** ** ** ** ** **" at bounding box center [614, 160] width 30 height 21
click at [662, 189] on select "** ** ** ** ** ** ** ** ** **" at bounding box center [648, 186] width 30 height 21
select select "**"
click at [662, 176] on select "** ** ** ** ** ** ** ** ** **" at bounding box center [648, 186] width 30 height 21
click at [352, 186] on select "** ** ** ** ** ** ** ** ** **" at bounding box center [337, 186] width 30 height 21
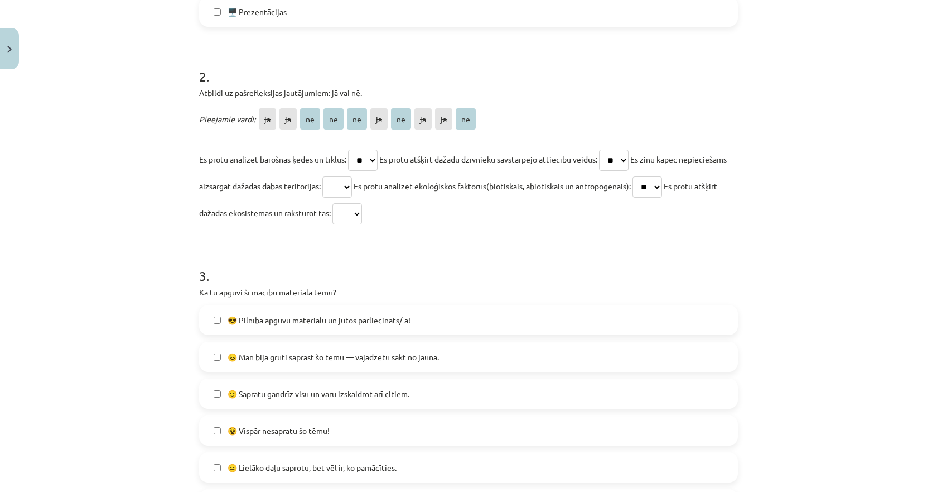
select select "**"
click at [352, 176] on select "** ** ** ** ** ** ** ** ** **" at bounding box center [337, 186] width 30 height 21
click at [362, 216] on select "** ** ** ** ** ** ** ** ** **" at bounding box center [348, 213] width 30 height 21
select select "**"
click at [362, 203] on select "** ** ** ** ** ** ** ** ** **" at bounding box center [348, 213] width 30 height 21
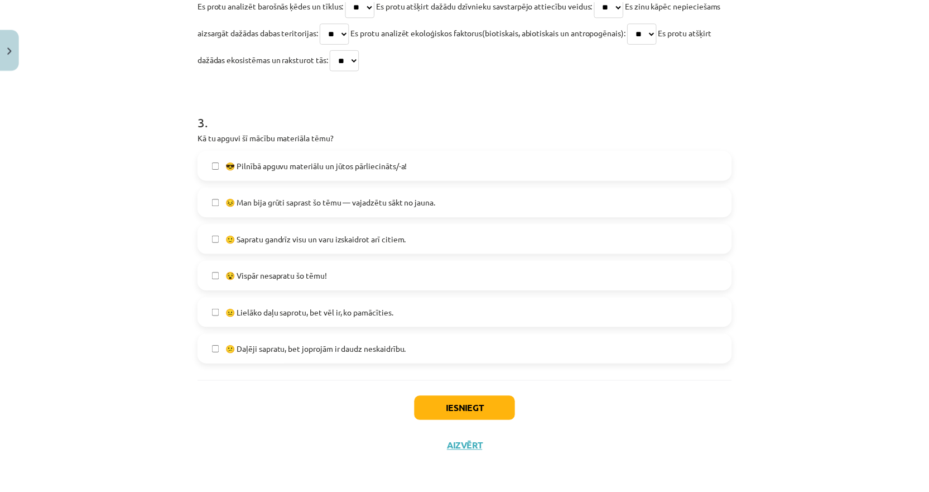
scroll to position [715, 0]
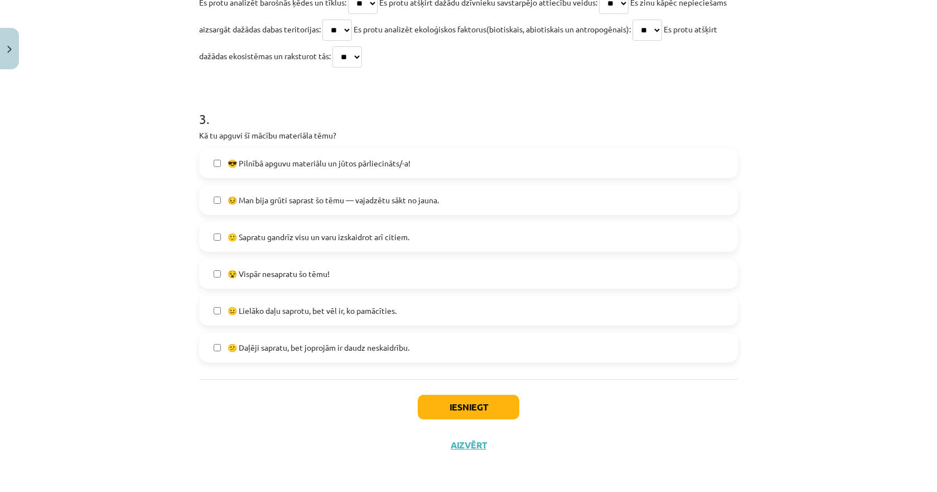
click at [330, 166] on span "😎 Pilnībā apguvu materiālu un jūtos pārliecināts/-a!" at bounding box center [319, 163] width 183 height 12
click at [432, 409] on button "Iesniegt" at bounding box center [469, 406] width 102 height 25
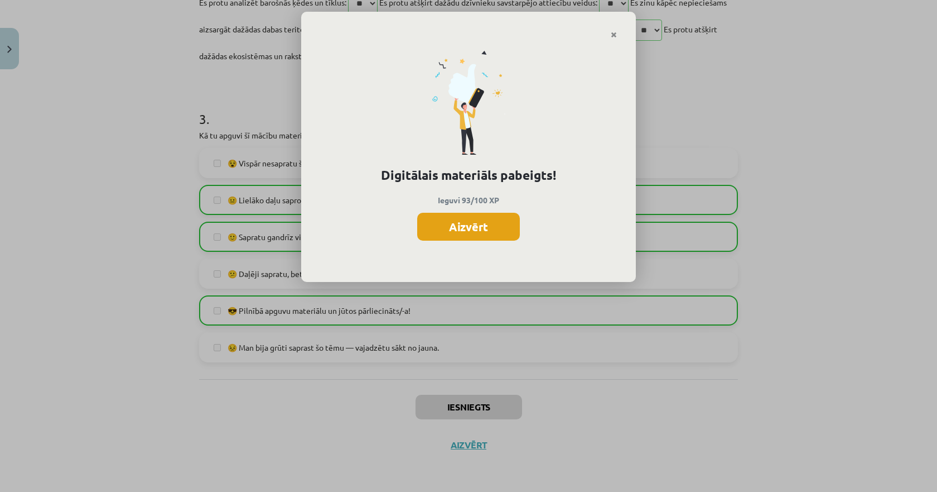
click at [463, 237] on button "Aizvērt" at bounding box center [468, 227] width 103 height 28
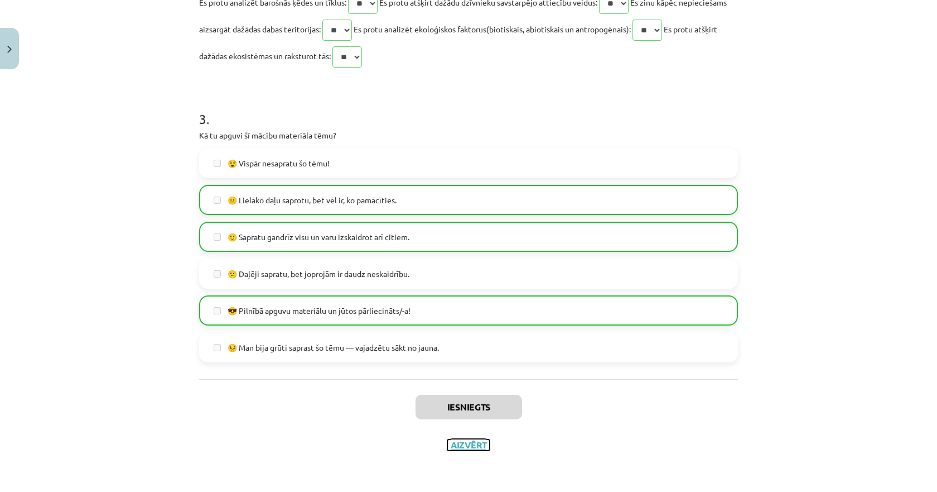
click at [470, 444] on button "Aizvērt" at bounding box center [468, 444] width 42 height 11
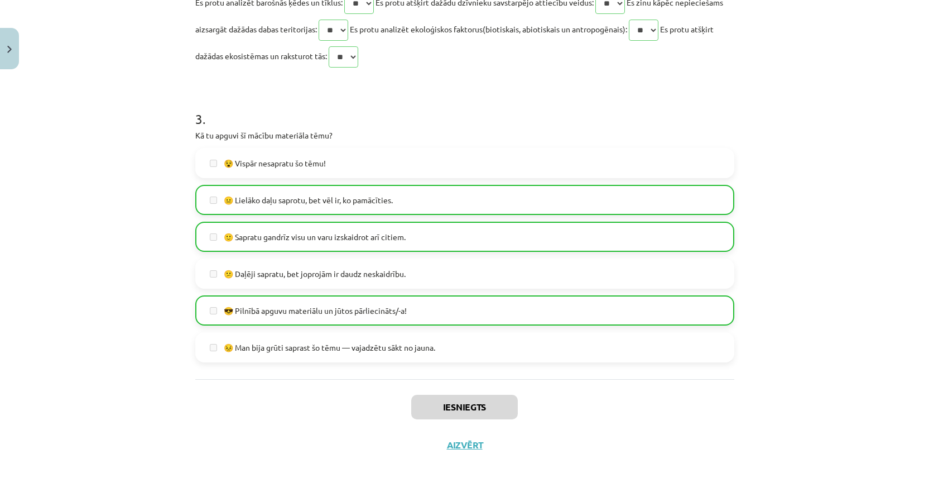
click at [81, 205] on link "[DEMOGRAPHIC_DATA]" at bounding box center [84, 204] width 139 height 26
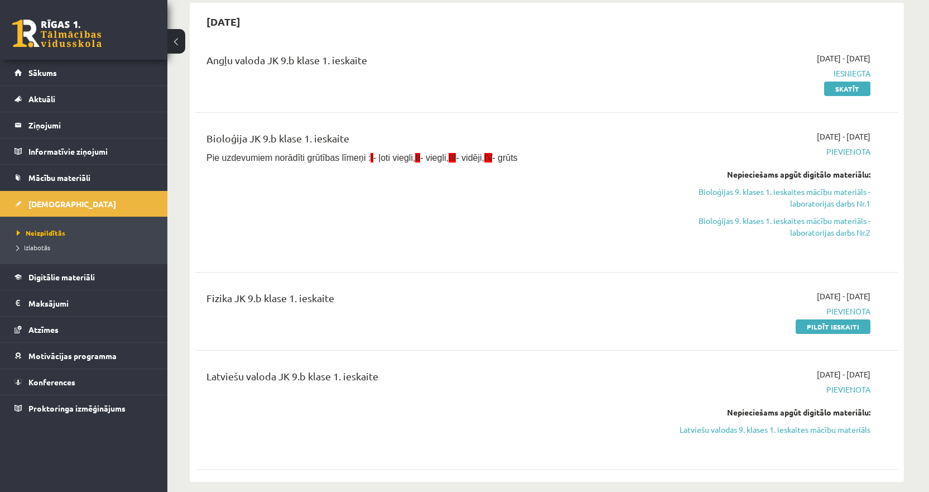
scroll to position [112, 0]
